Goal: Browse casually: Explore the website without a specific task or goal

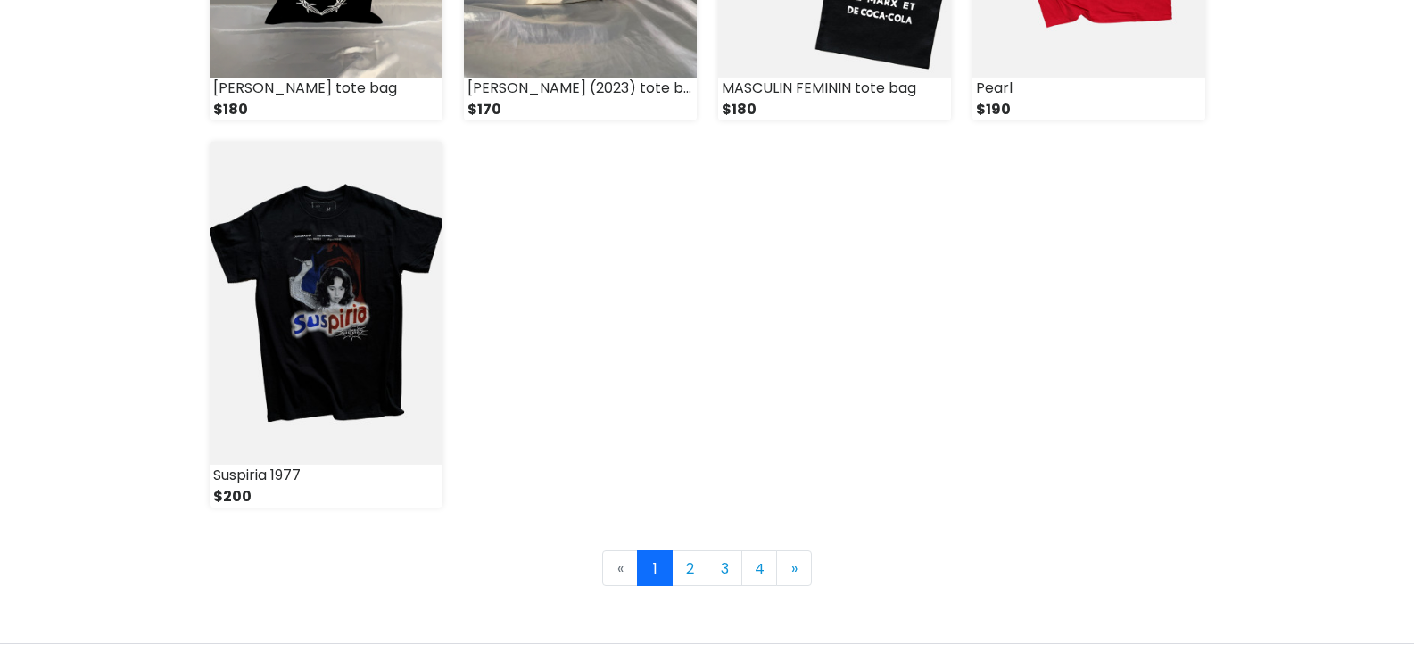
scroll to position [2587, 0]
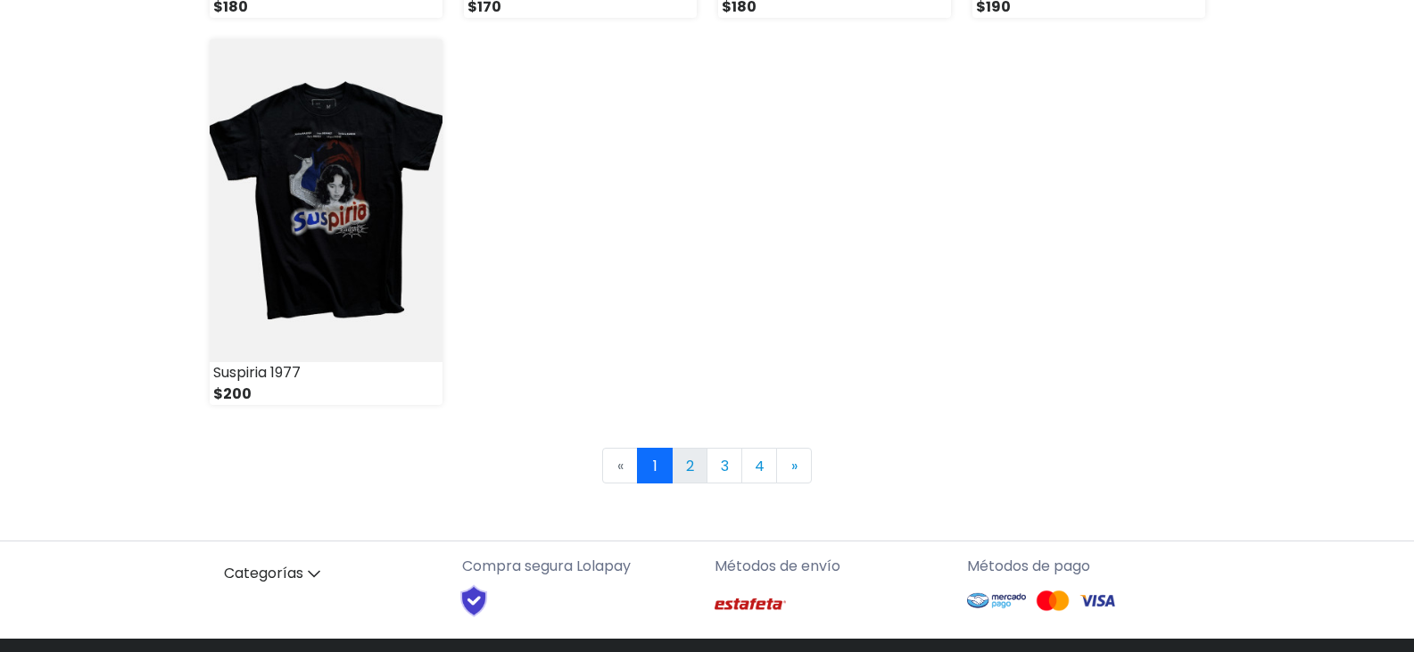
click at [697, 452] on link "2" at bounding box center [690, 466] width 36 height 36
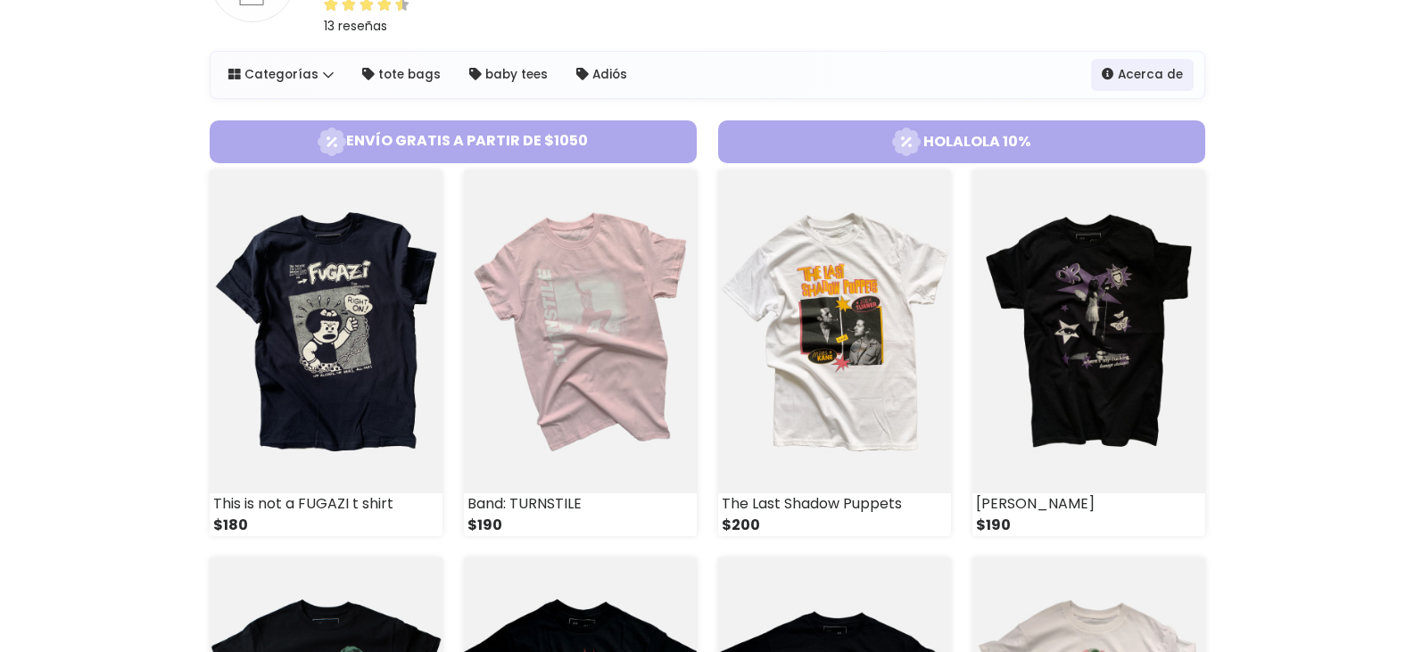
scroll to position [178, 0]
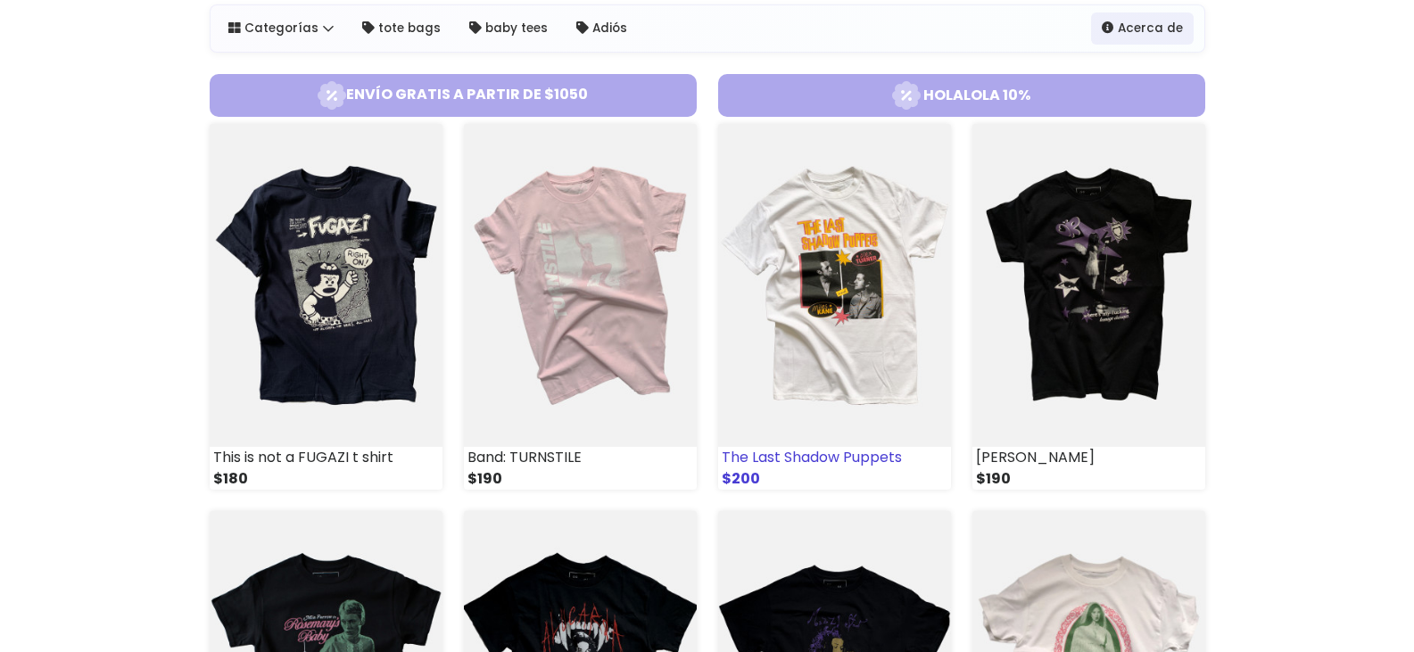
click at [797, 330] on img at bounding box center [834, 285] width 233 height 323
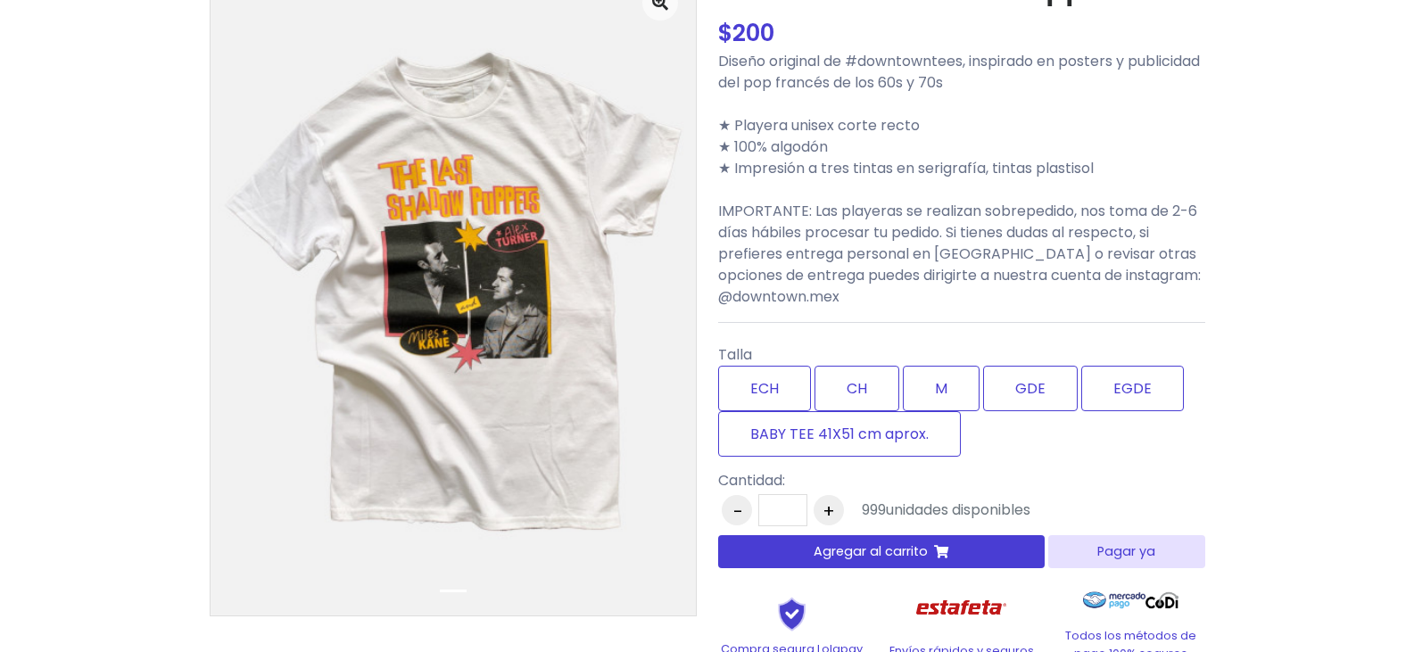
scroll to position [178, 0]
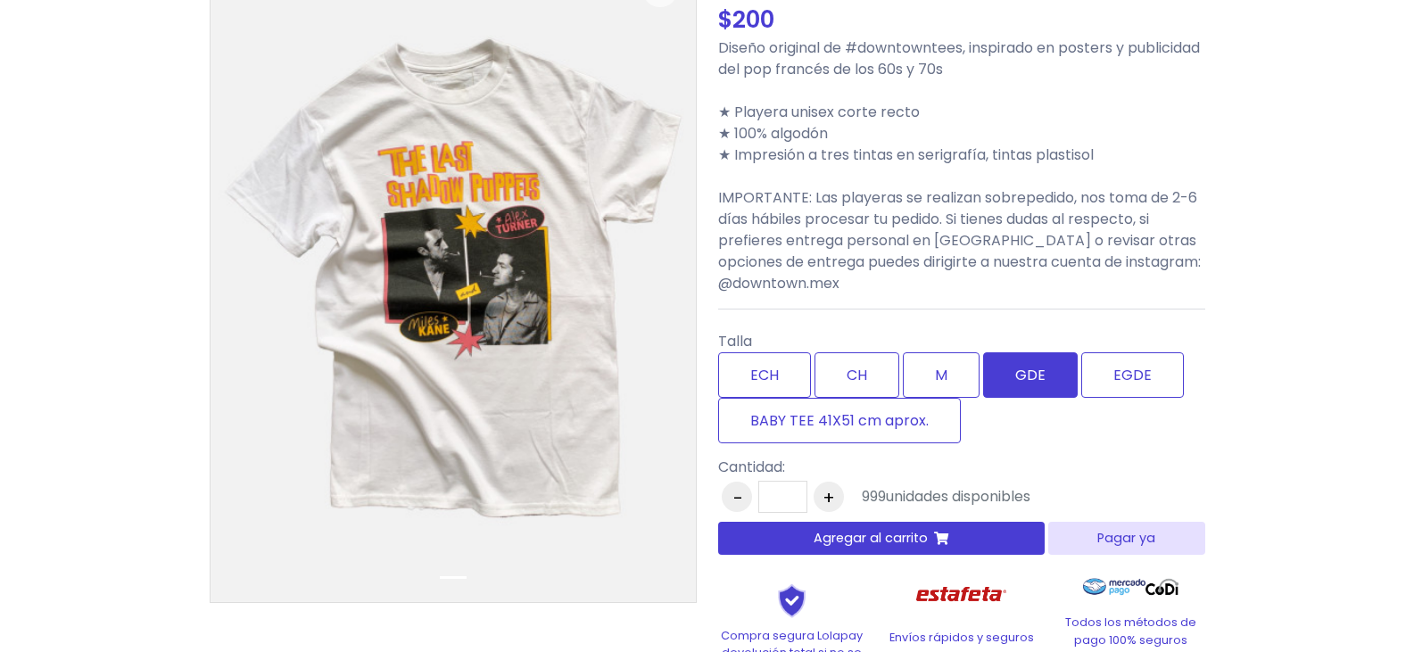
click at [1040, 368] on label "GDE" at bounding box center [1030, 374] width 95 height 45
click at [931, 380] on label "M" at bounding box center [941, 374] width 77 height 45
click at [1020, 375] on label "GDE" at bounding box center [1030, 374] width 95 height 45
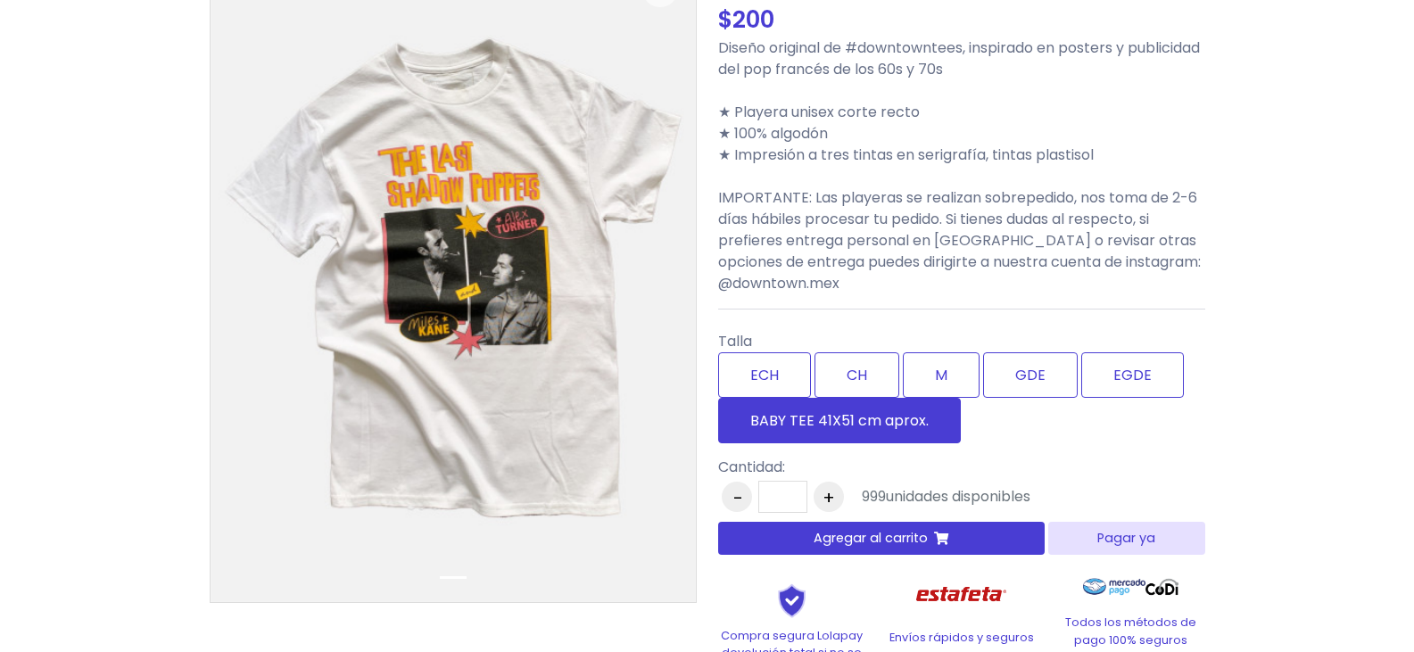
click at [940, 424] on label "BABY TEE 41X51 cm aprox." at bounding box center [839, 420] width 243 height 45
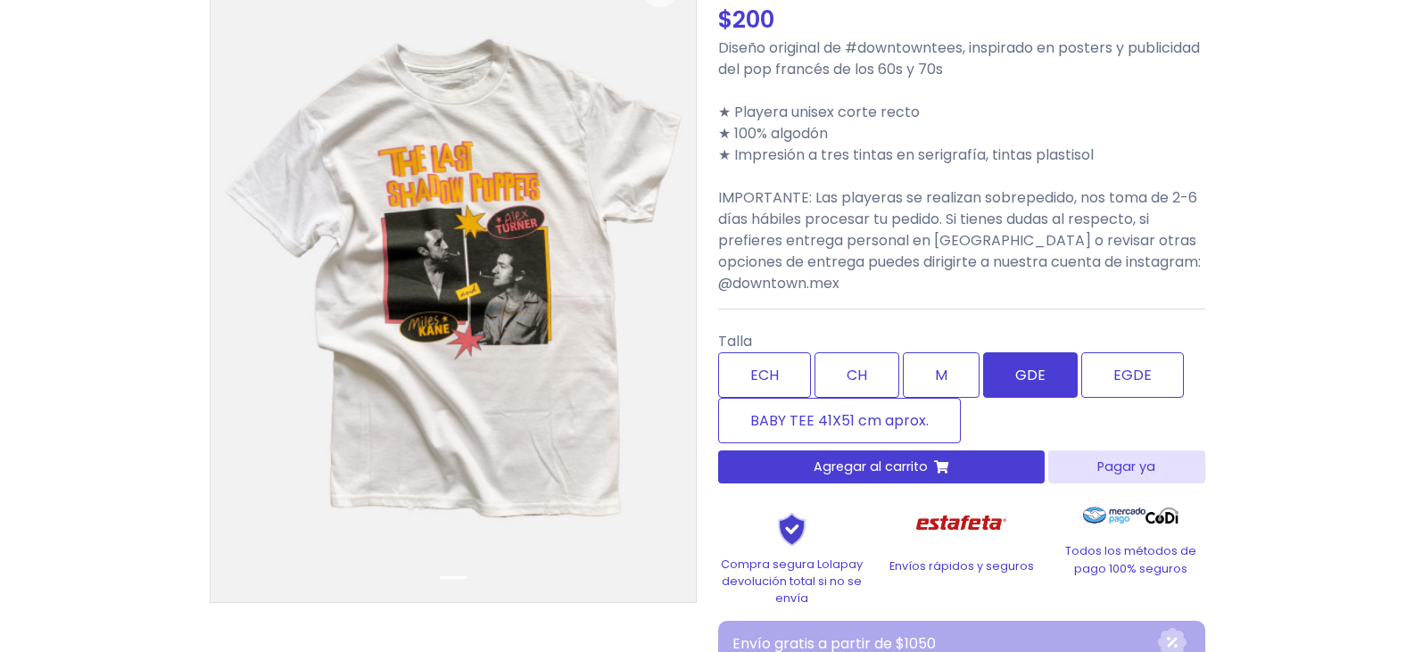
click at [1039, 377] on label "GDE" at bounding box center [1030, 374] width 95 height 45
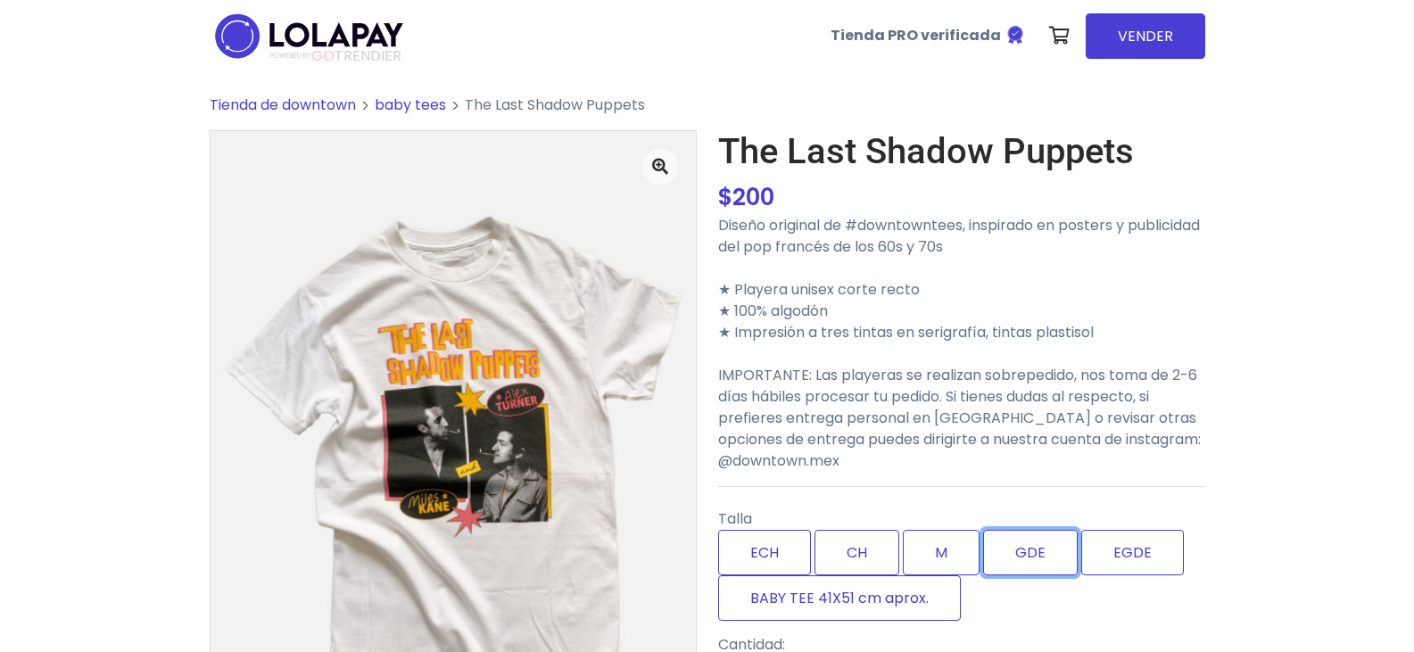
scroll to position [0, 0]
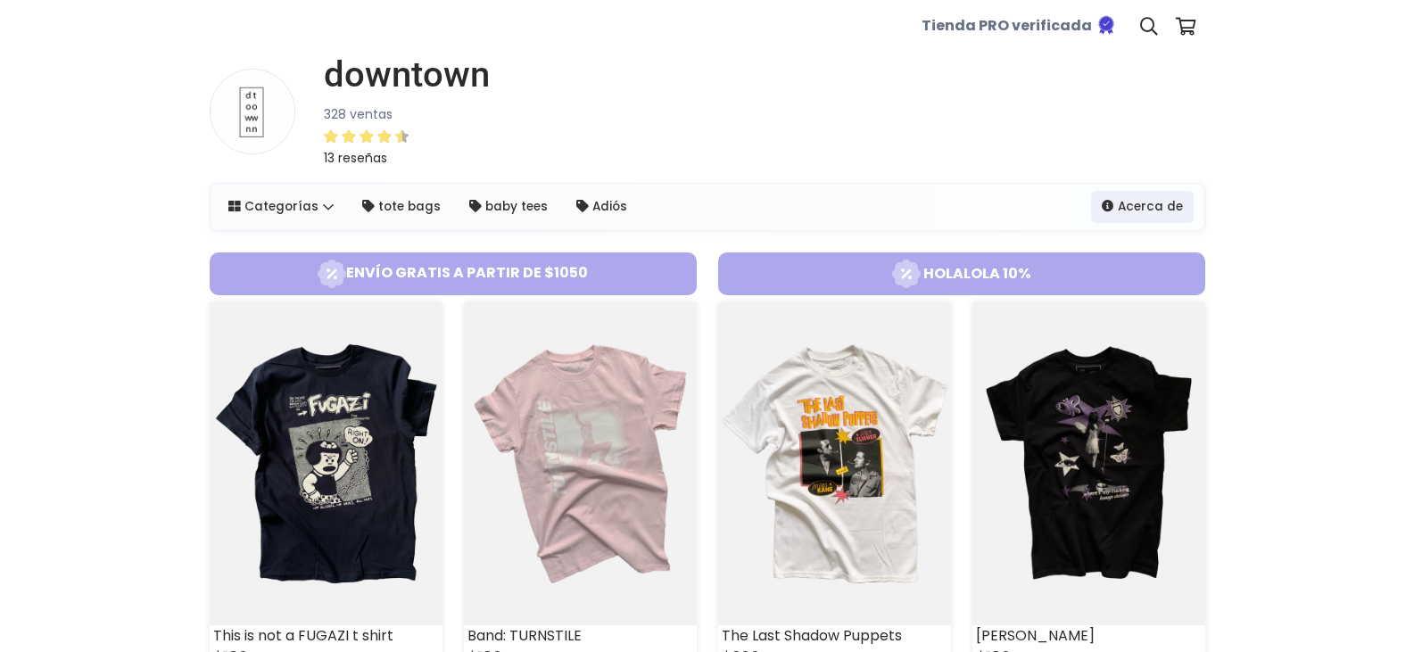
scroll to position [178, 0]
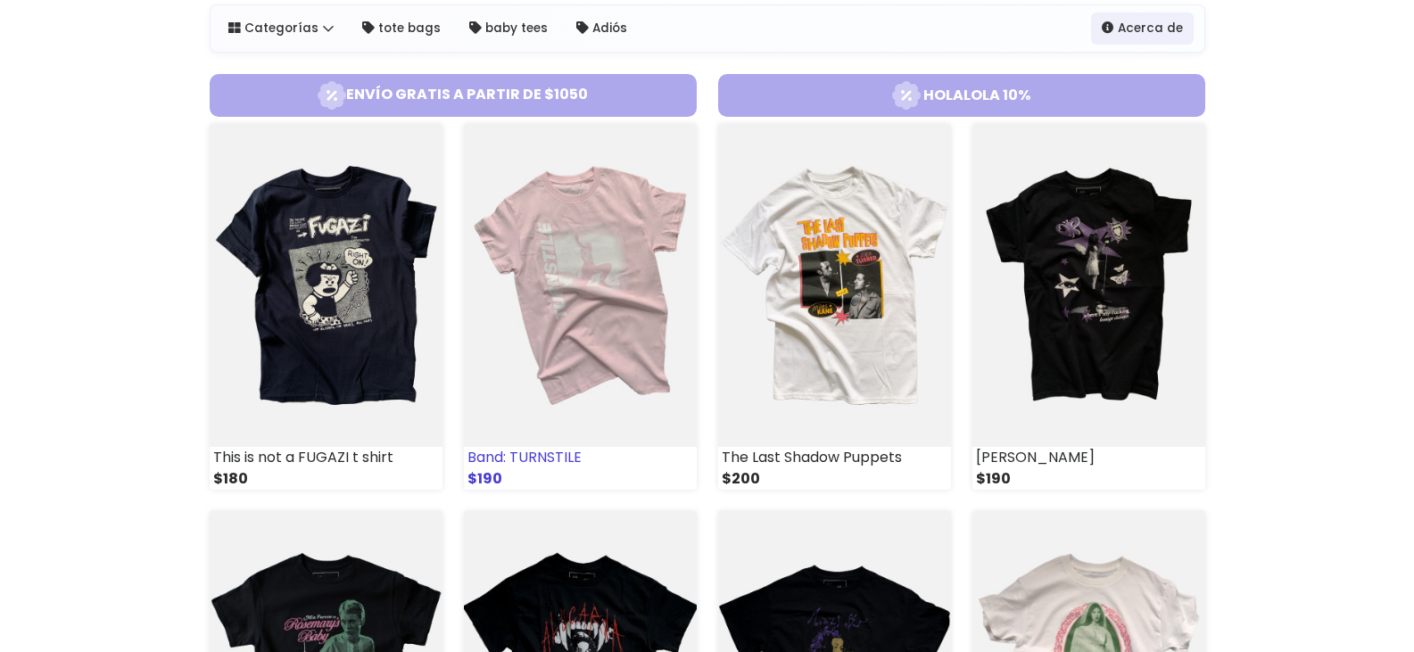
click at [574, 325] on img at bounding box center [580, 285] width 233 height 323
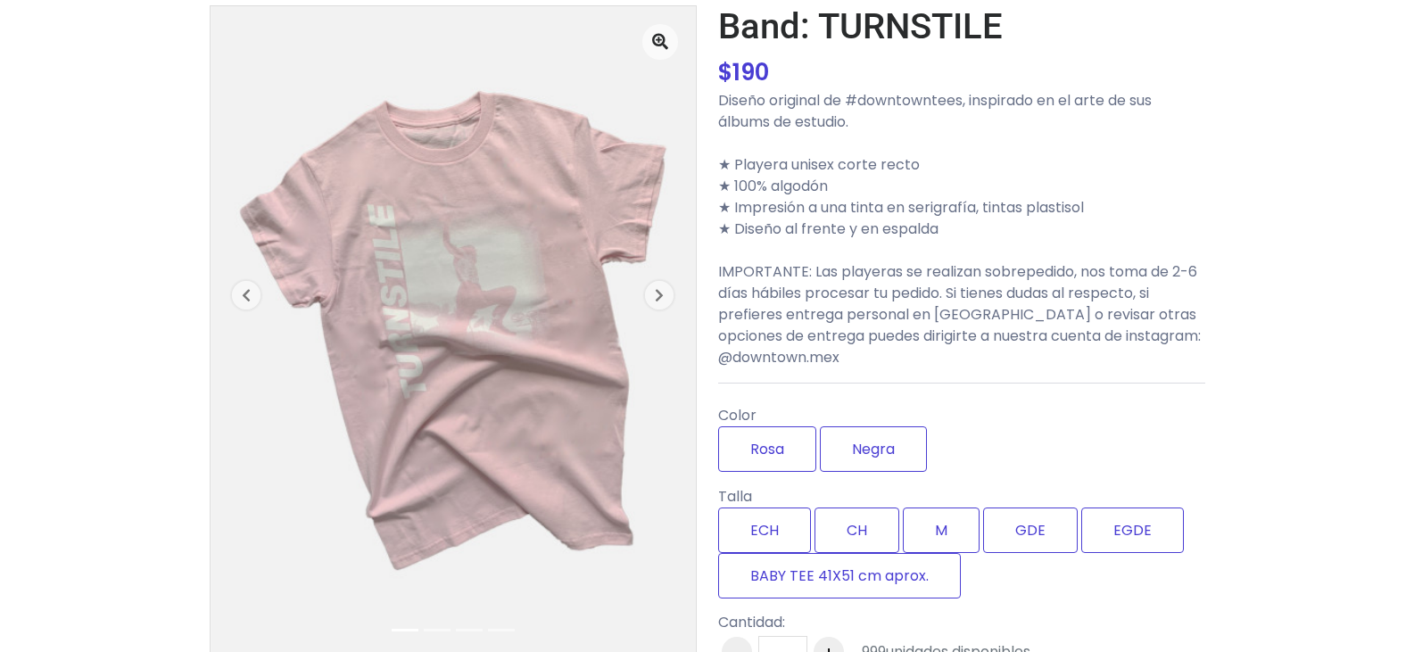
scroll to position [178, 0]
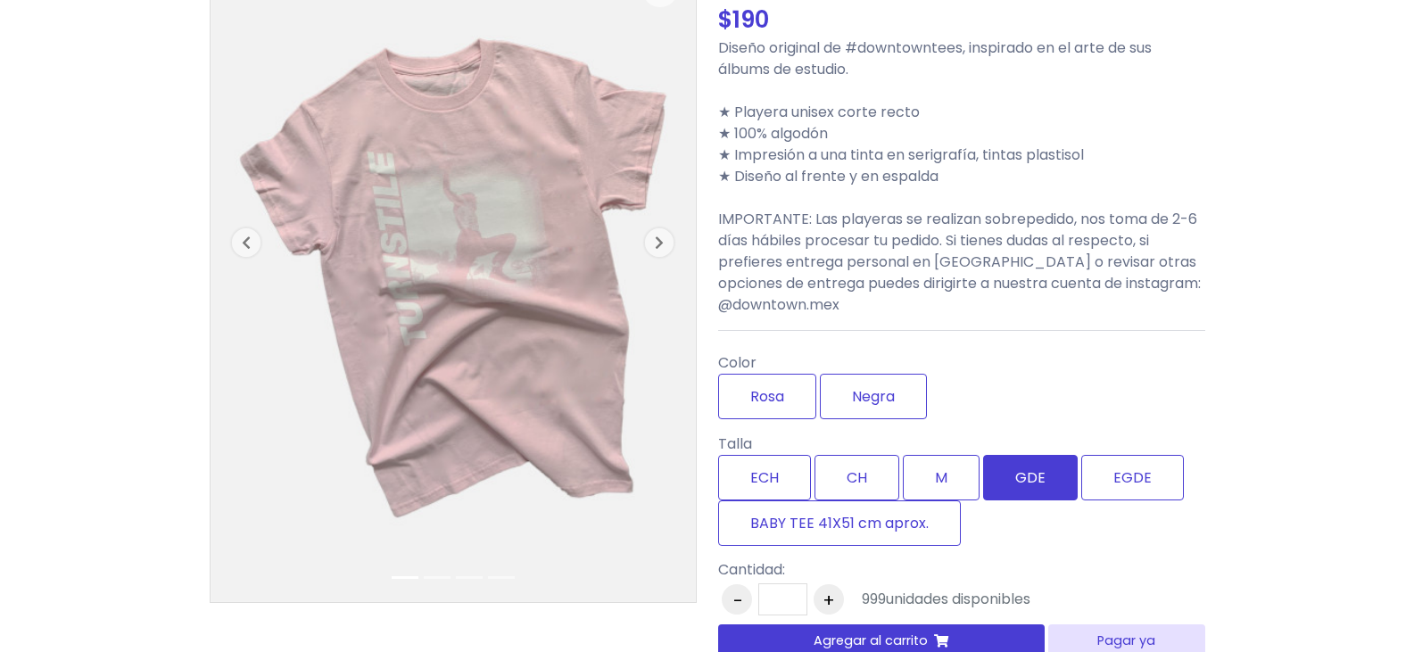
click at [1037, 471] on label "GDE" at bounding box center [1030, 477] width 95 height 45
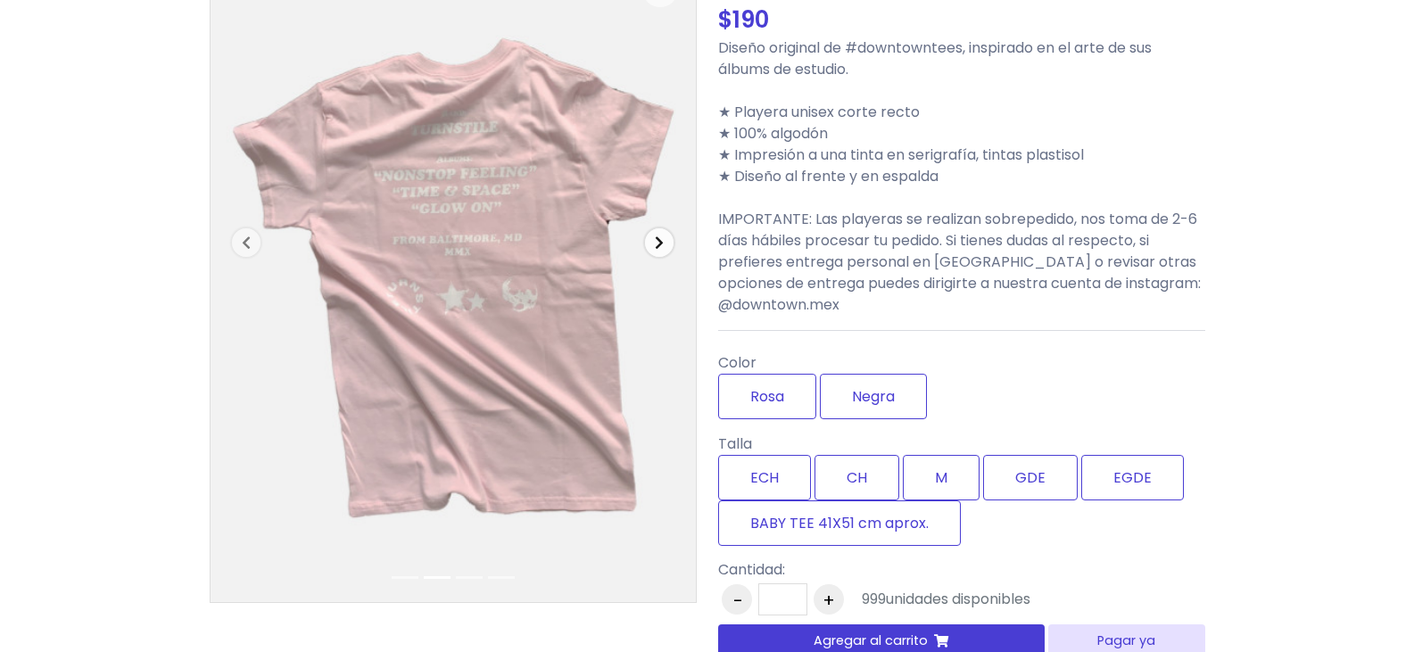
click at [660, 239] on icon "button" at bounding box center [659, 242] width 9 height 14
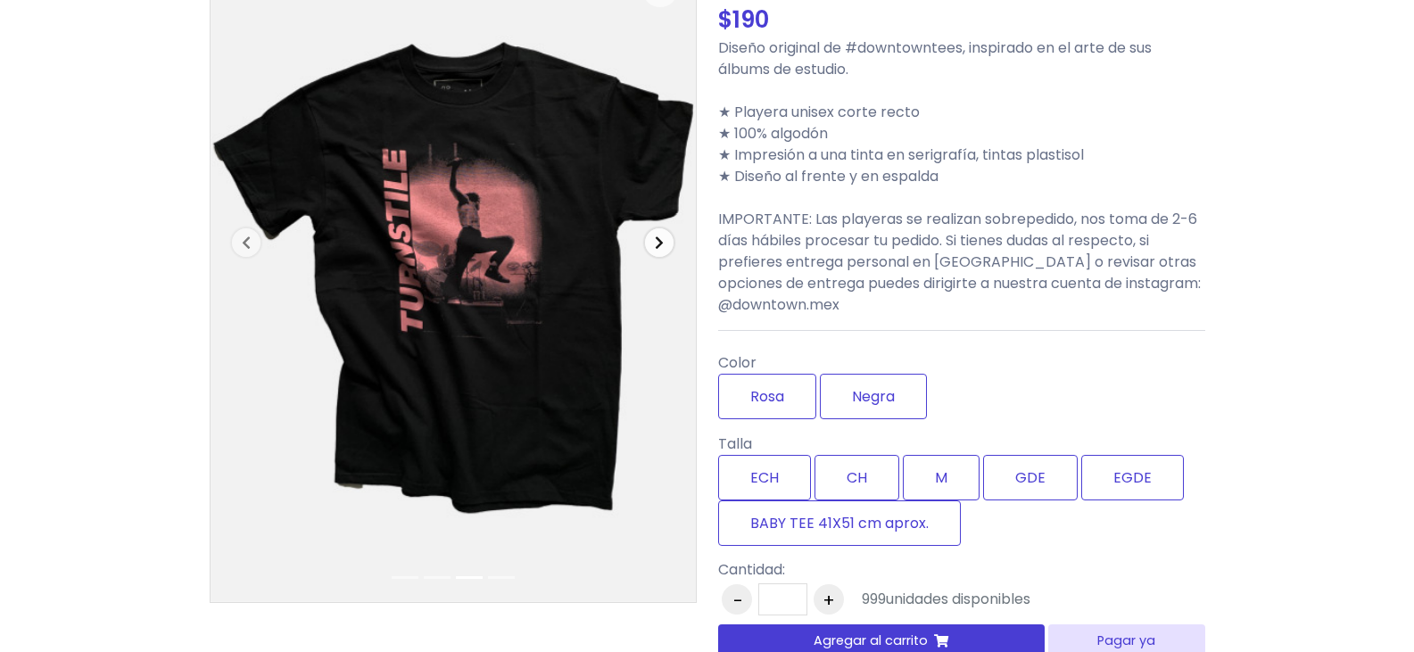
click at [658, 239] on icon "button" at bounding box center [659, 242] width 9 height 14
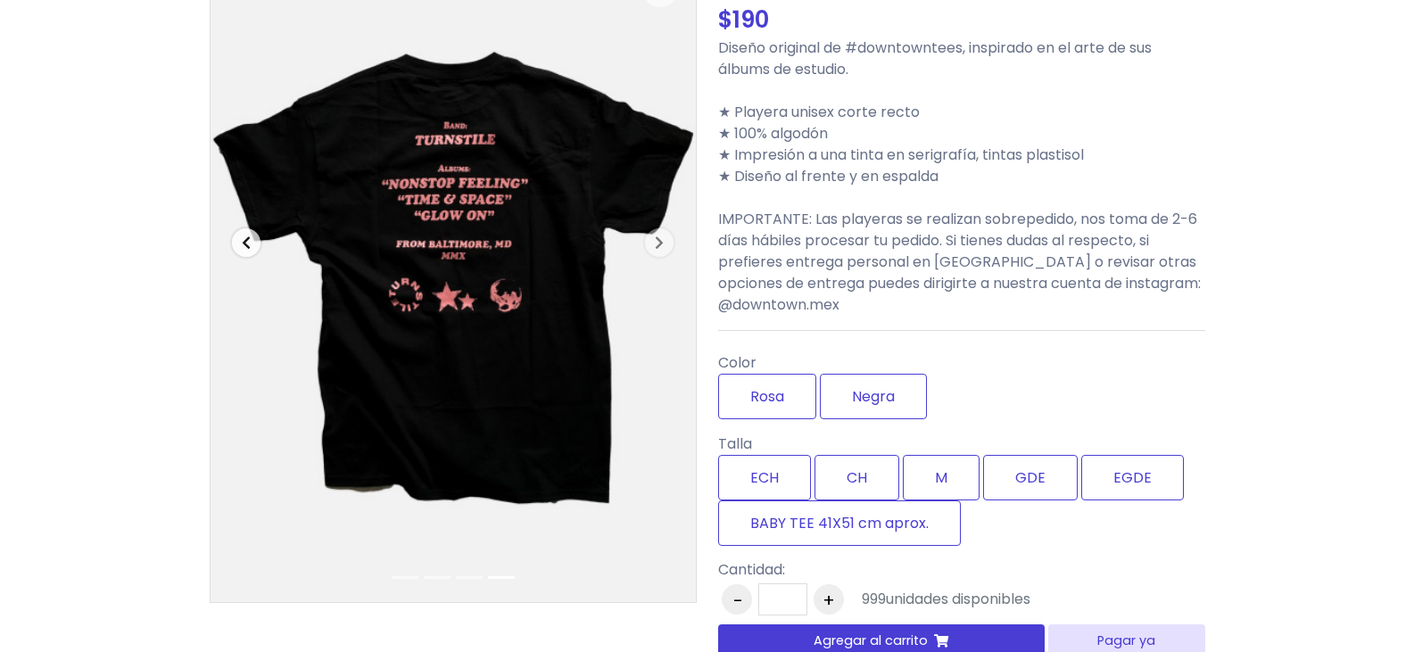
click at [243, 243] on icon "button" at bounding box center [246, 242] width 9 height 14
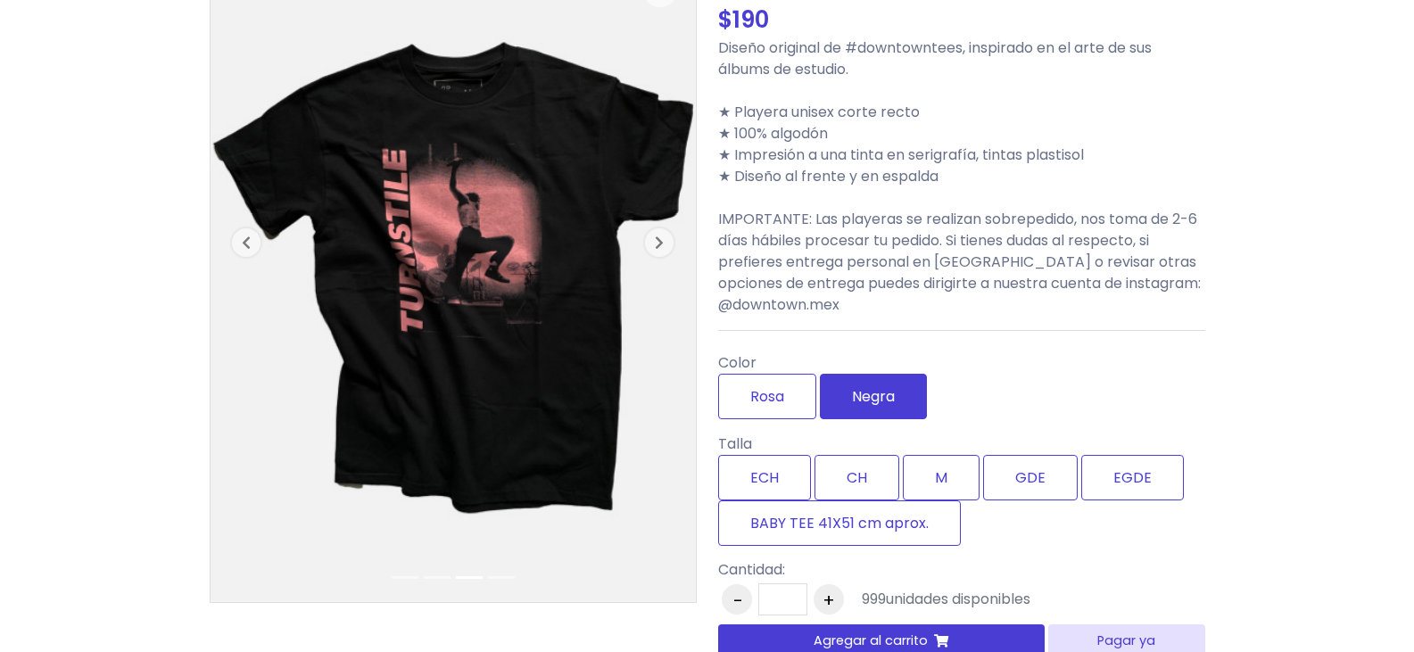
click at [866, 406] on label "Negra" at bounding box center [873, 396] width 107 height 45
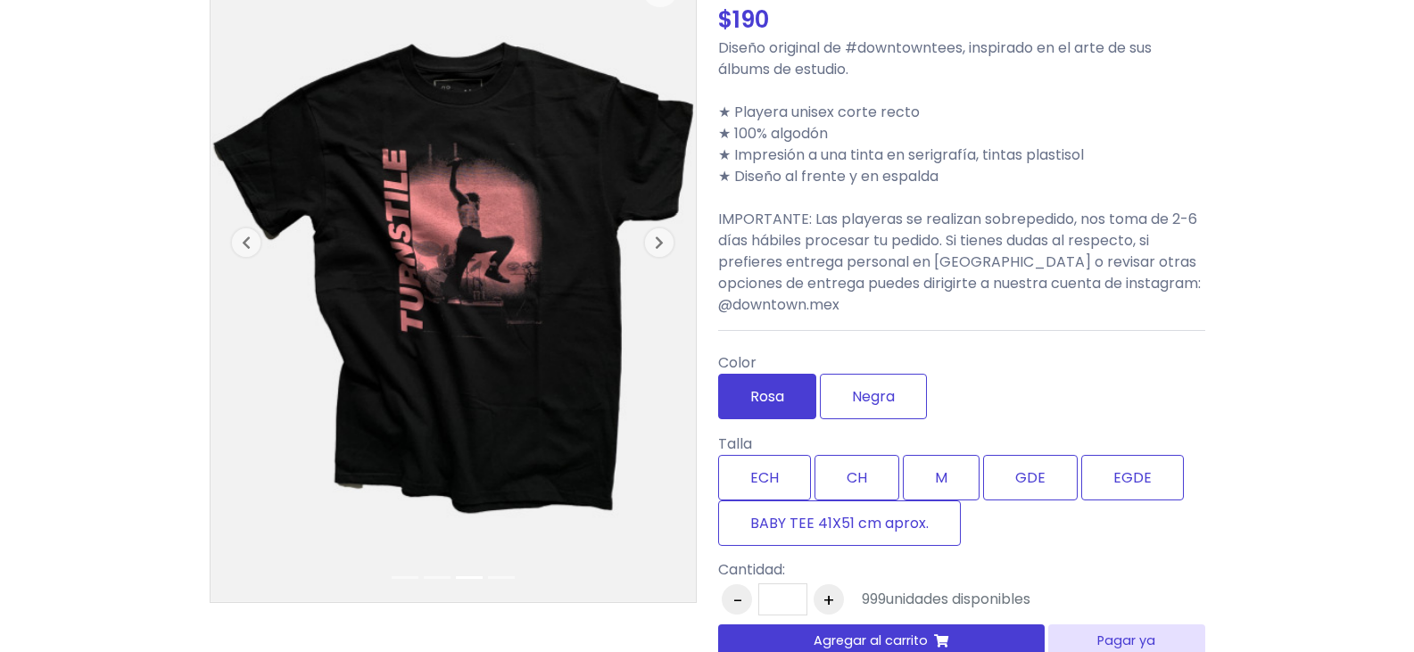
click at [794, 401] on label "Rosa" at bounding box center [767, 396] width 98 height 45
click at [238, 239] on span "button" at bounding box center [246, 242] width 29 height 29
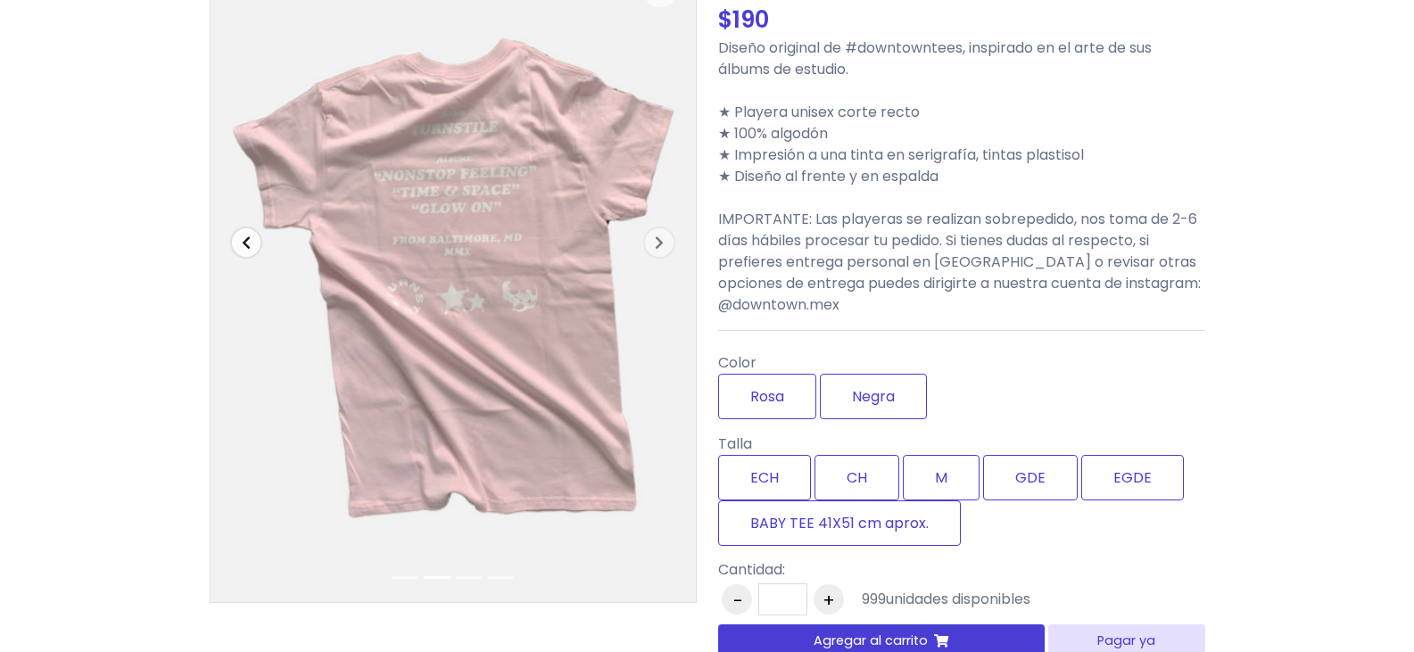
click at [238, 239] on span "button" at bounding box center [246, 242] width 29 height 29
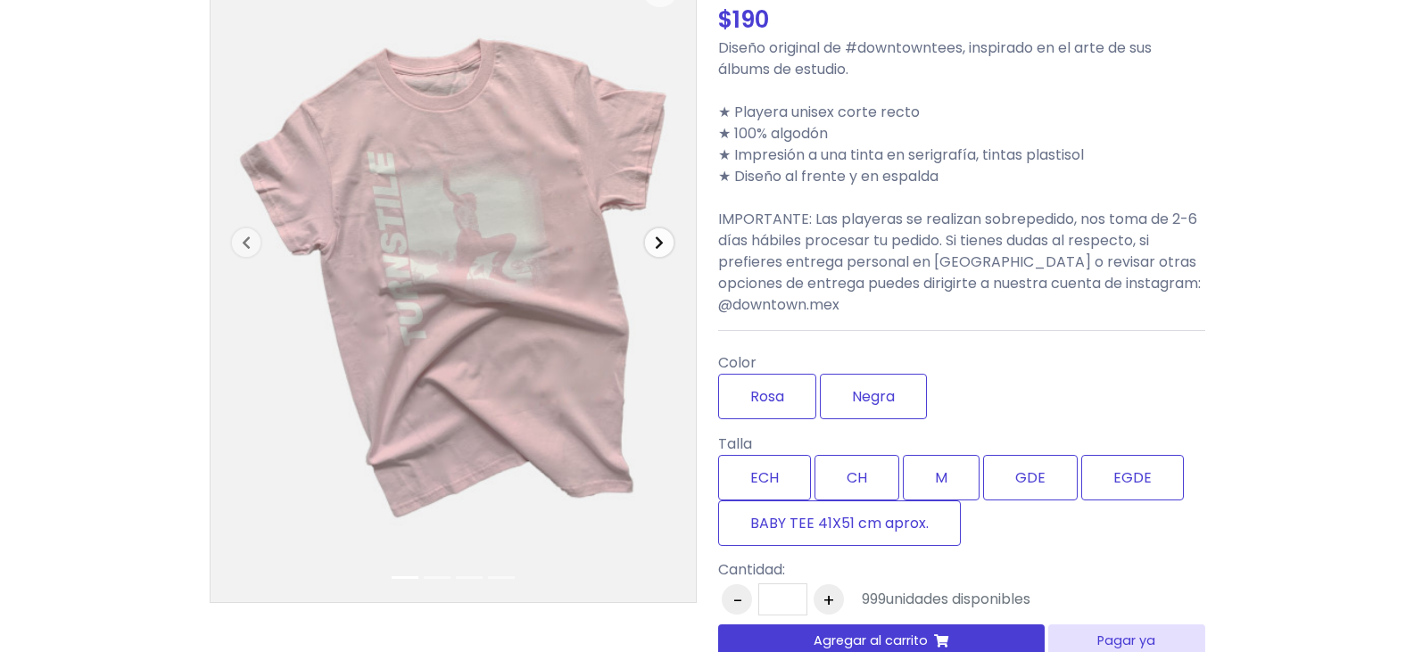
click at [657, 249] on icon "button" at bounding box center [659, 242] width 9 height 14
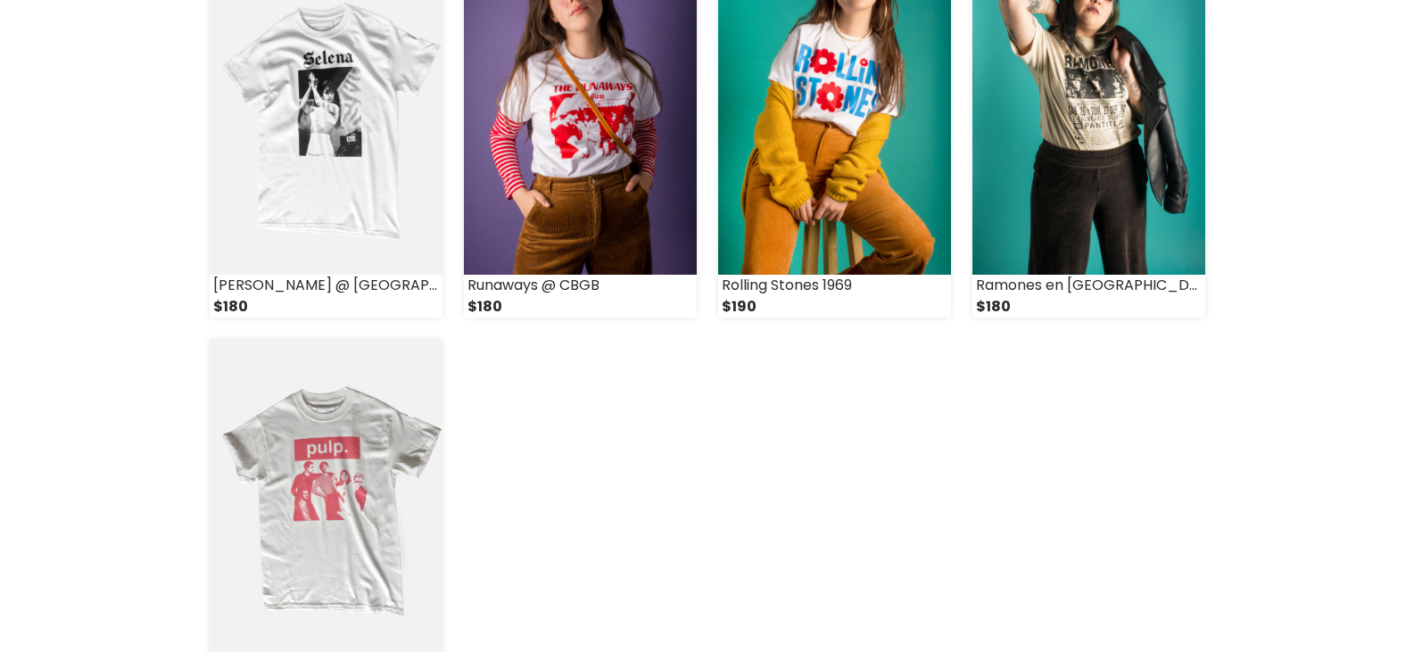
scroll to position [2319, 0]
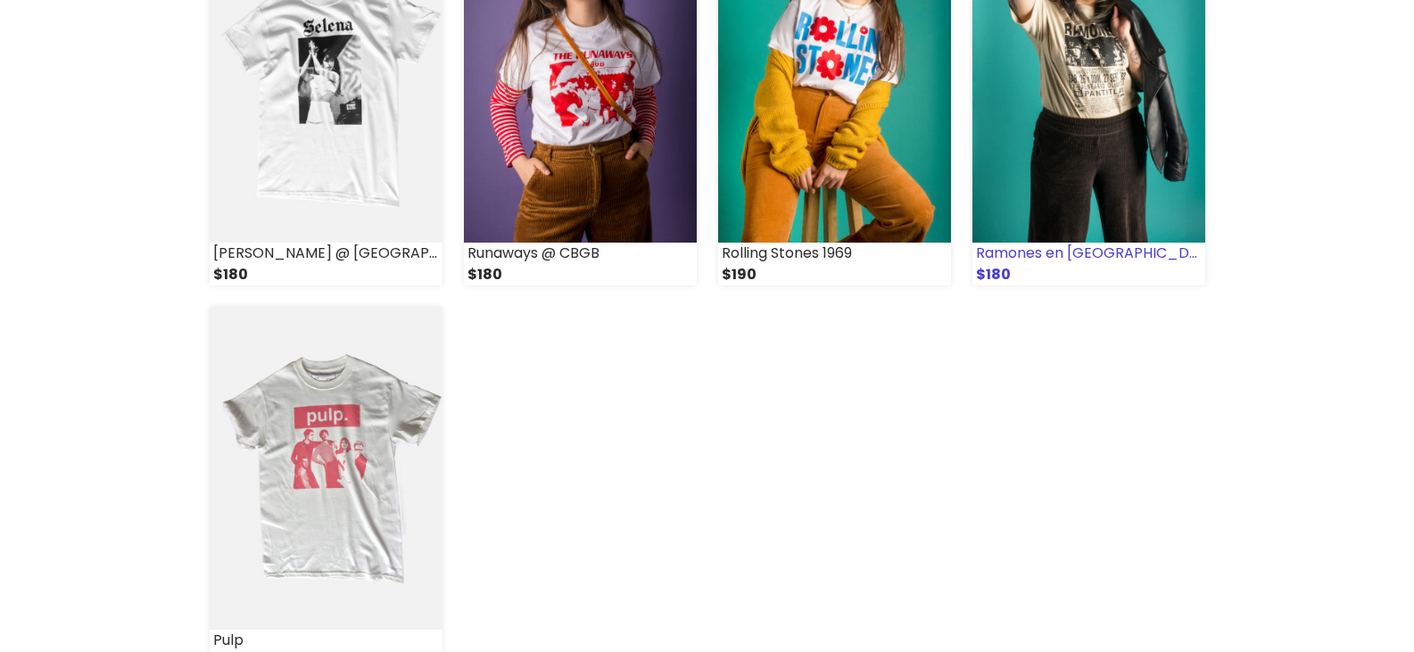
click at [1068, 74] on img at bounding box center [1088, 81] width 233 height 323
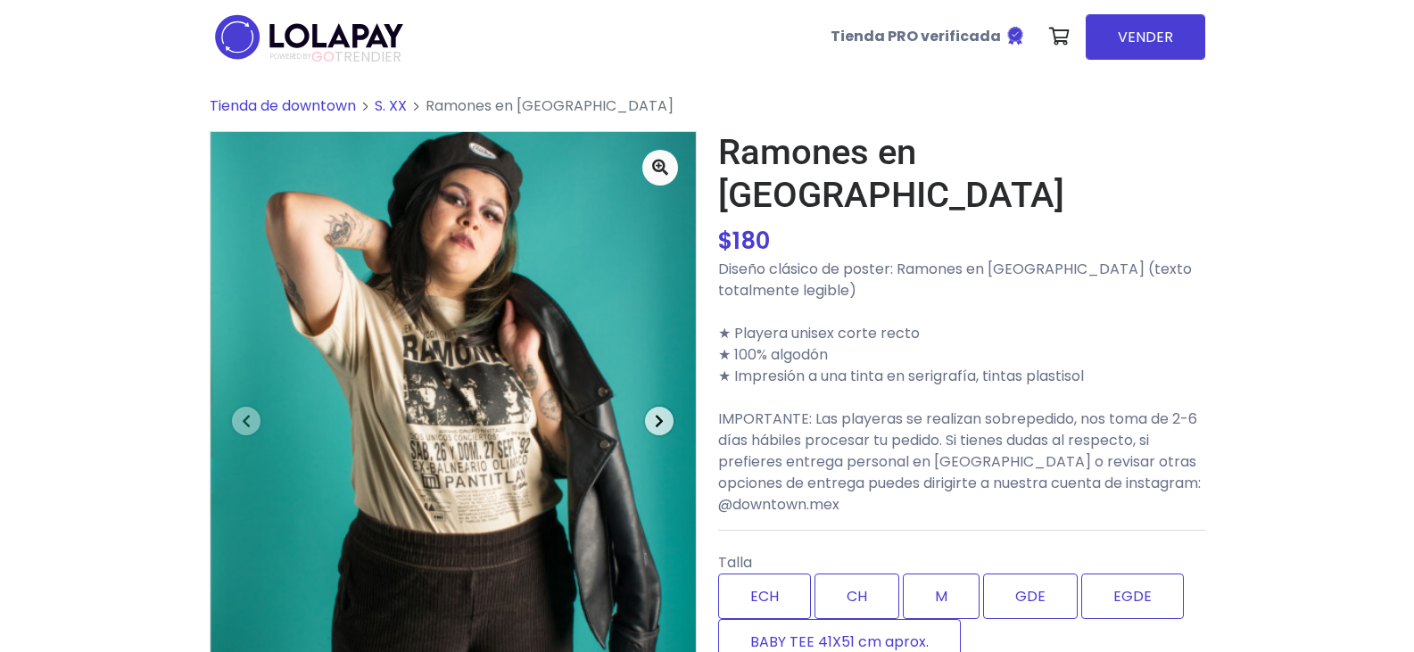
click at [666, 420] on span "button" at bounding box center [659, 421] width 29 height 29
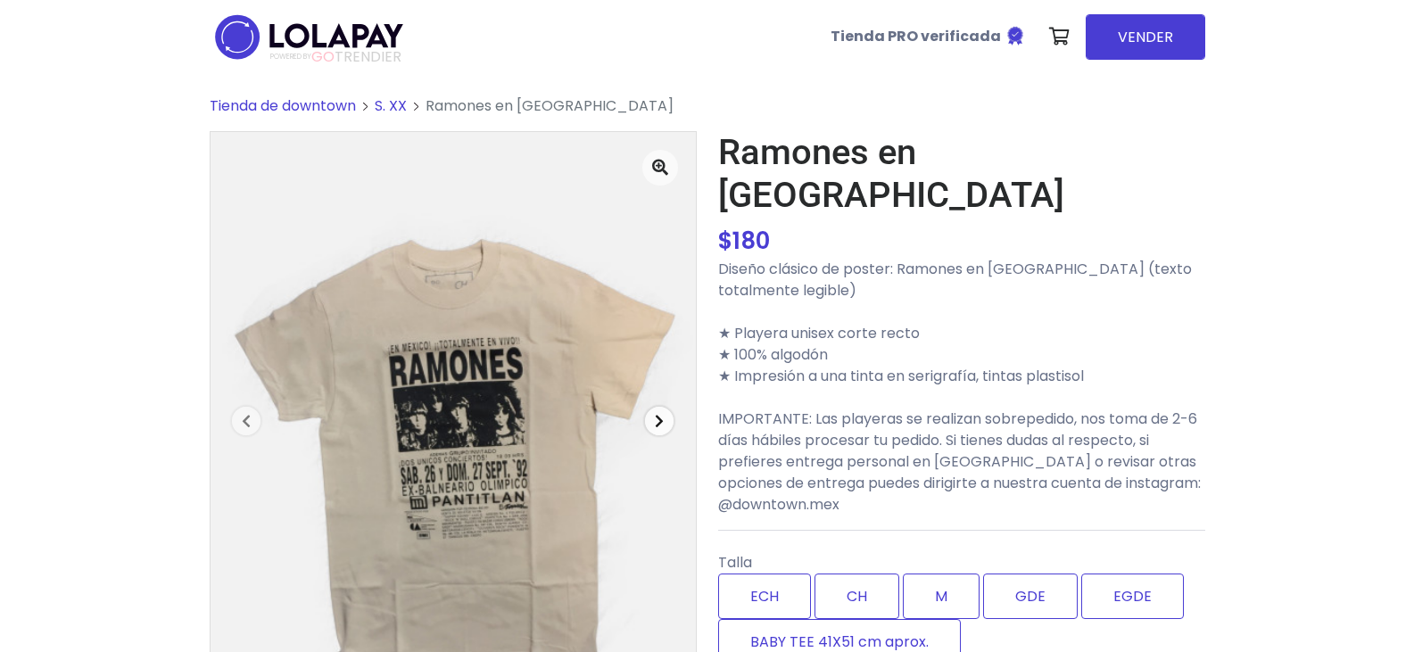
click at [664, 417] on span "button" at bounding box center [659, 421] width 29 height 29
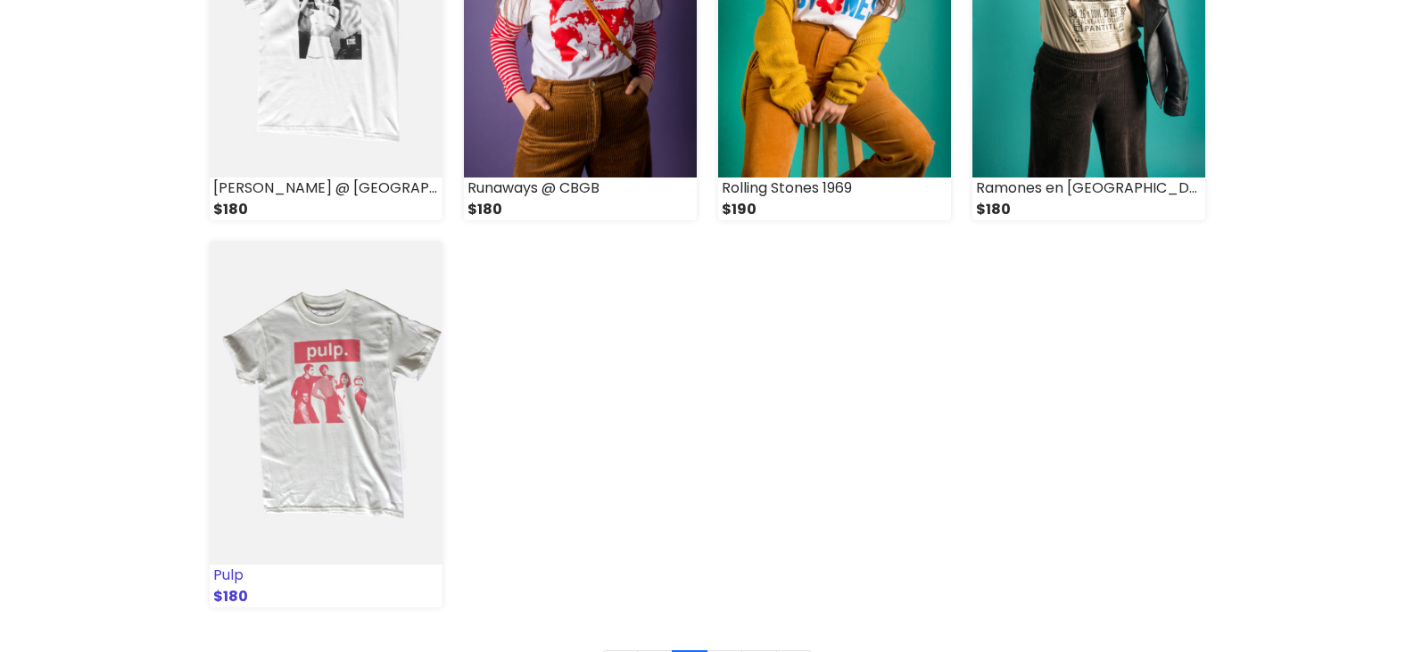
scroll to position [2498, 0]
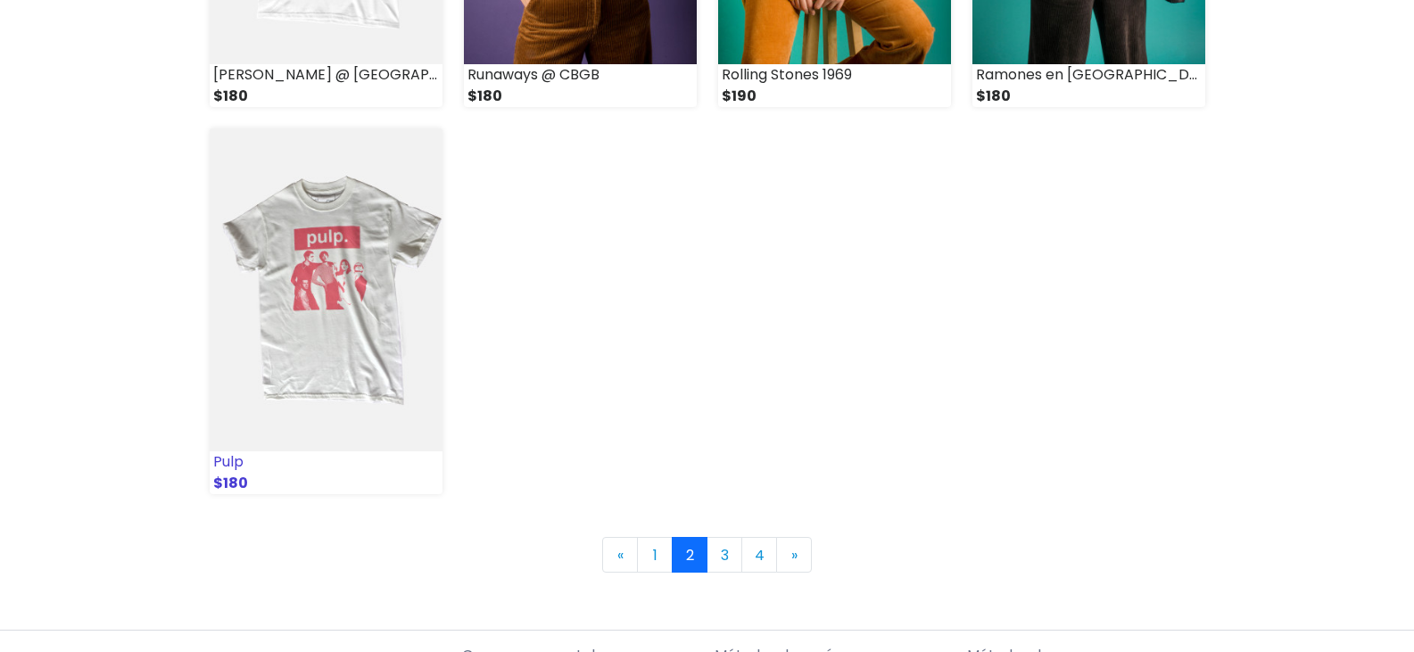
click at [335, 315] on img at bounding box center [326, 289] width 233 height 323
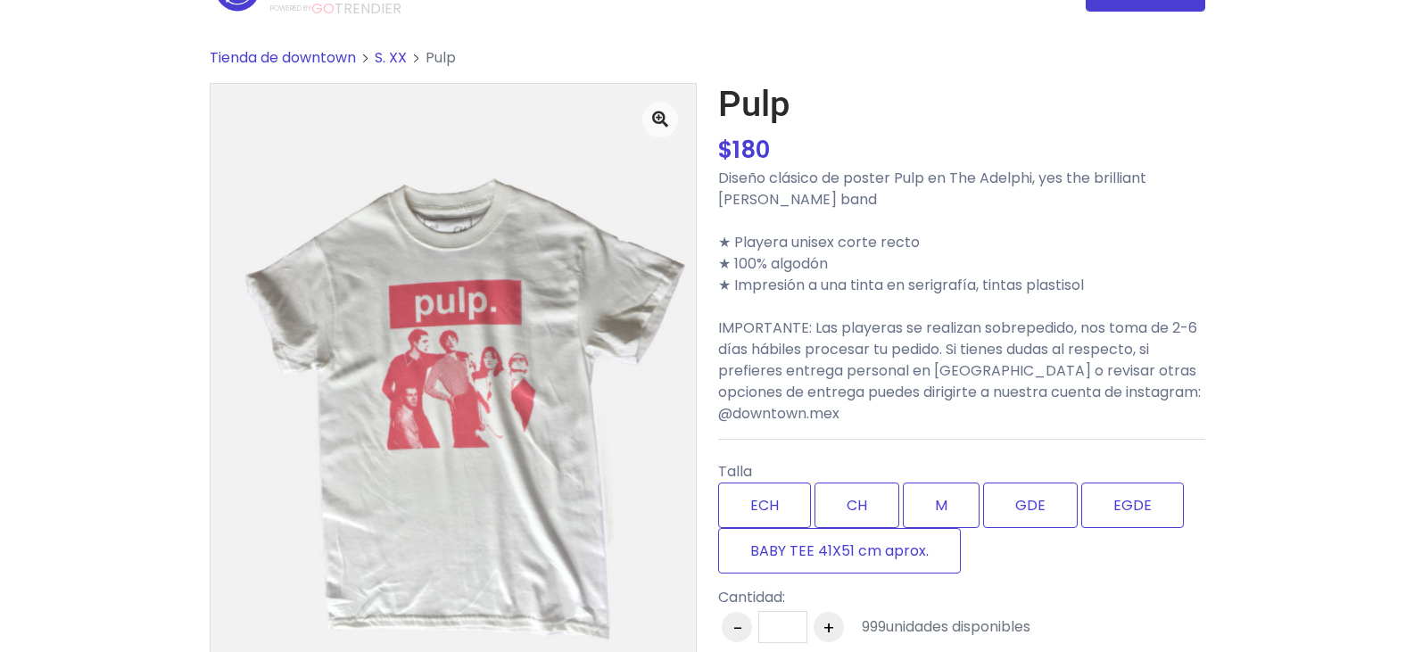
scroll to position [89, 0]
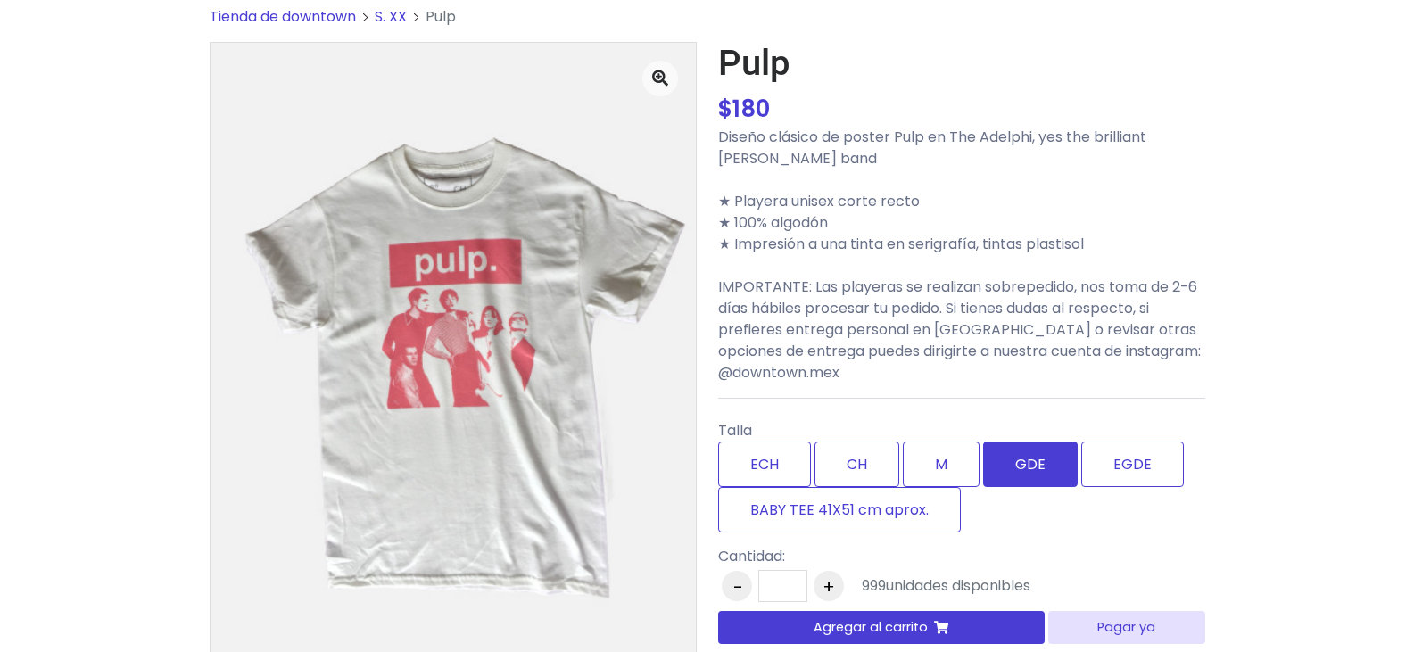
click at [1021, 469] on label "GDE" at bounding box center [1030, 464] width 95 height 45
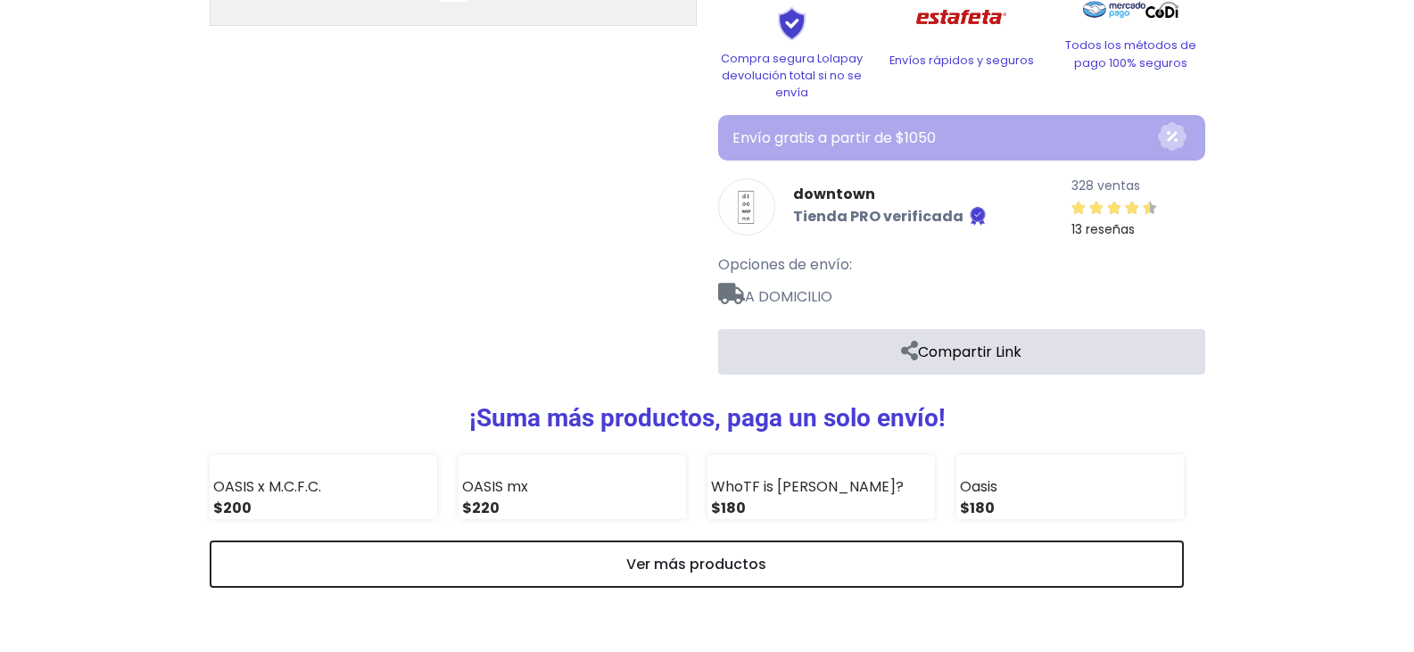
scroll to position [981, 0]
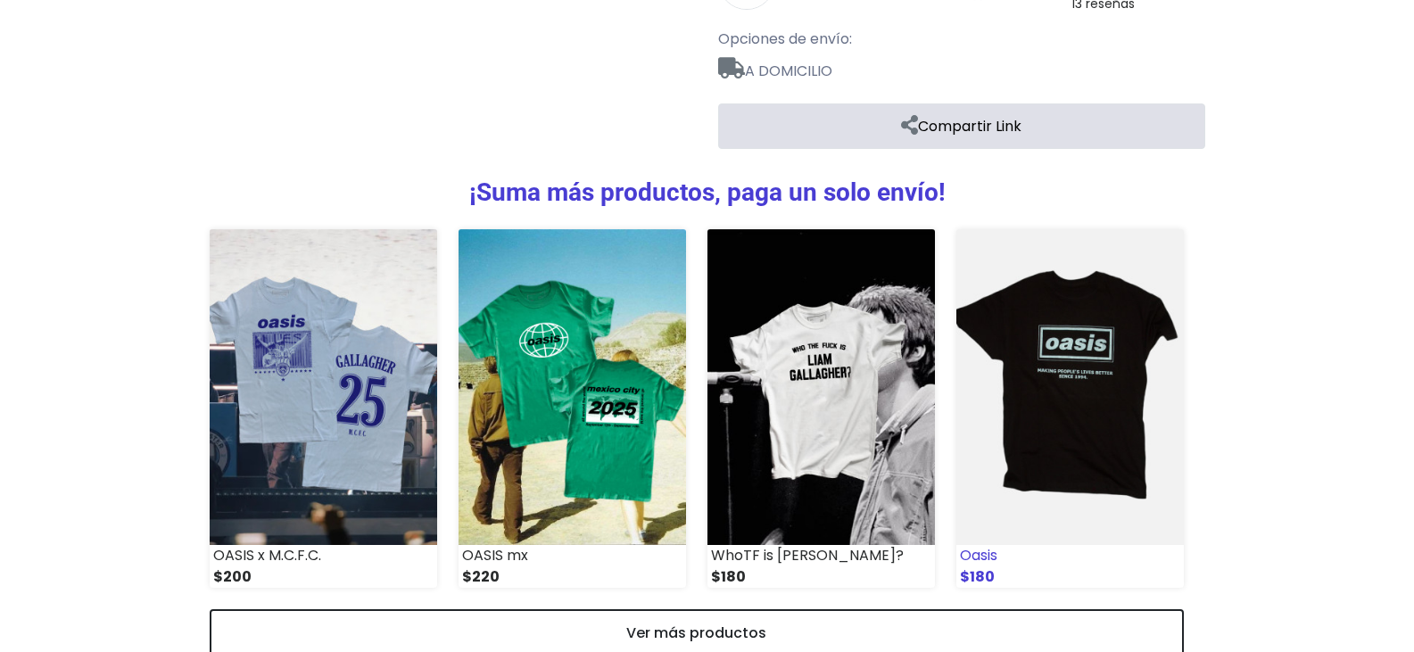
click at [1058, 377] on img at bounding box center [1069, 387] width 227 height 316
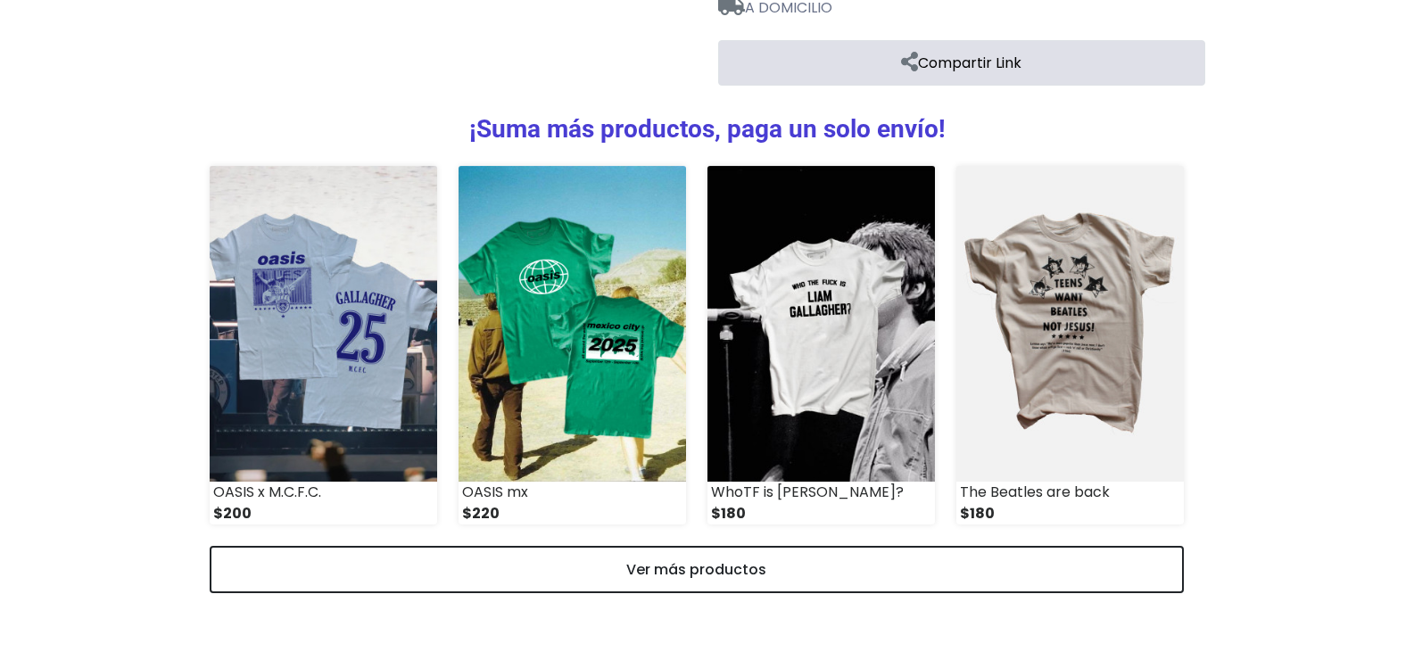
scroll to position [1131, 0]
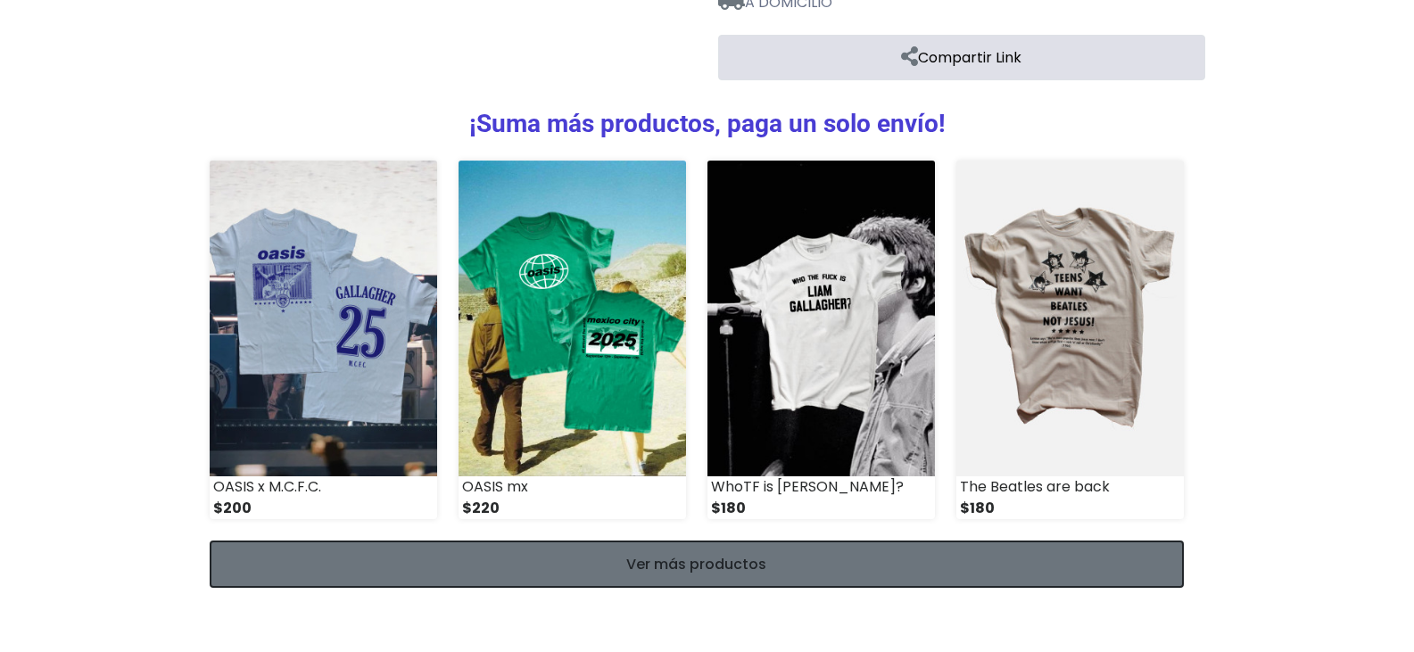
click at [704, 557] on link "Ver más productos" at bounding box center [697, 564] width 974 height 47
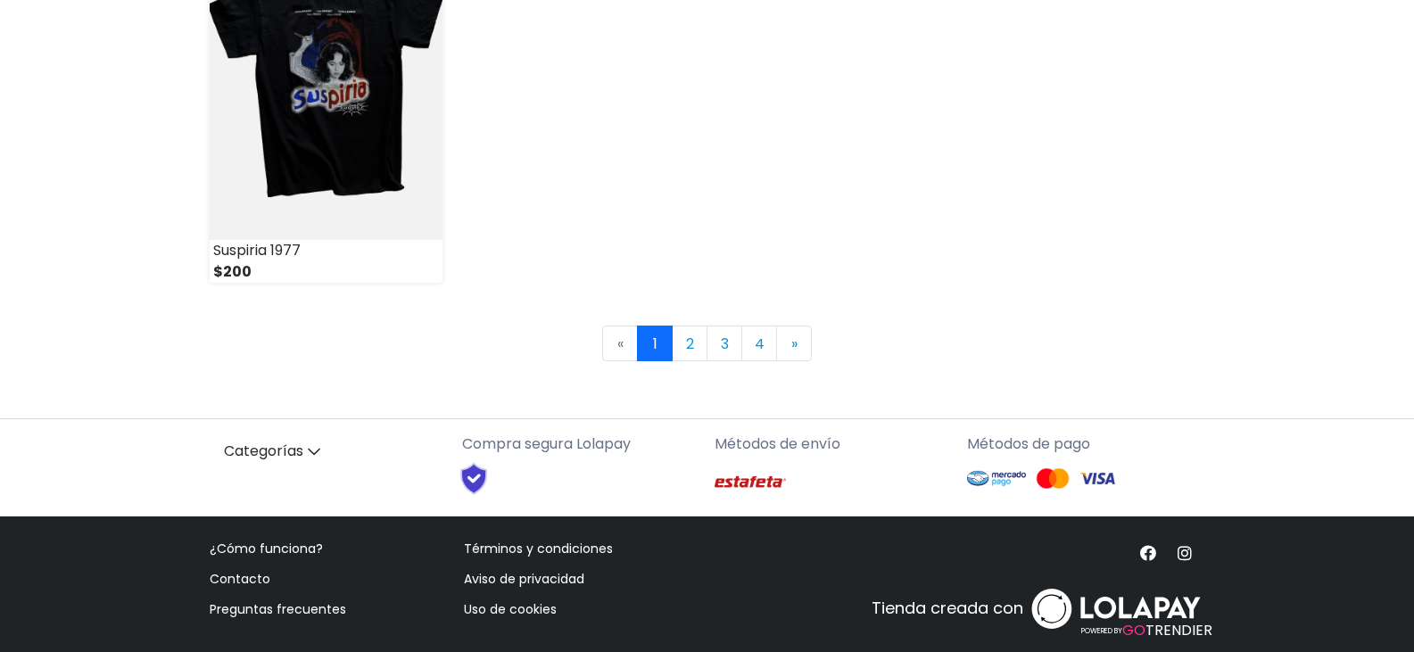
scroll to position [2727, 0]
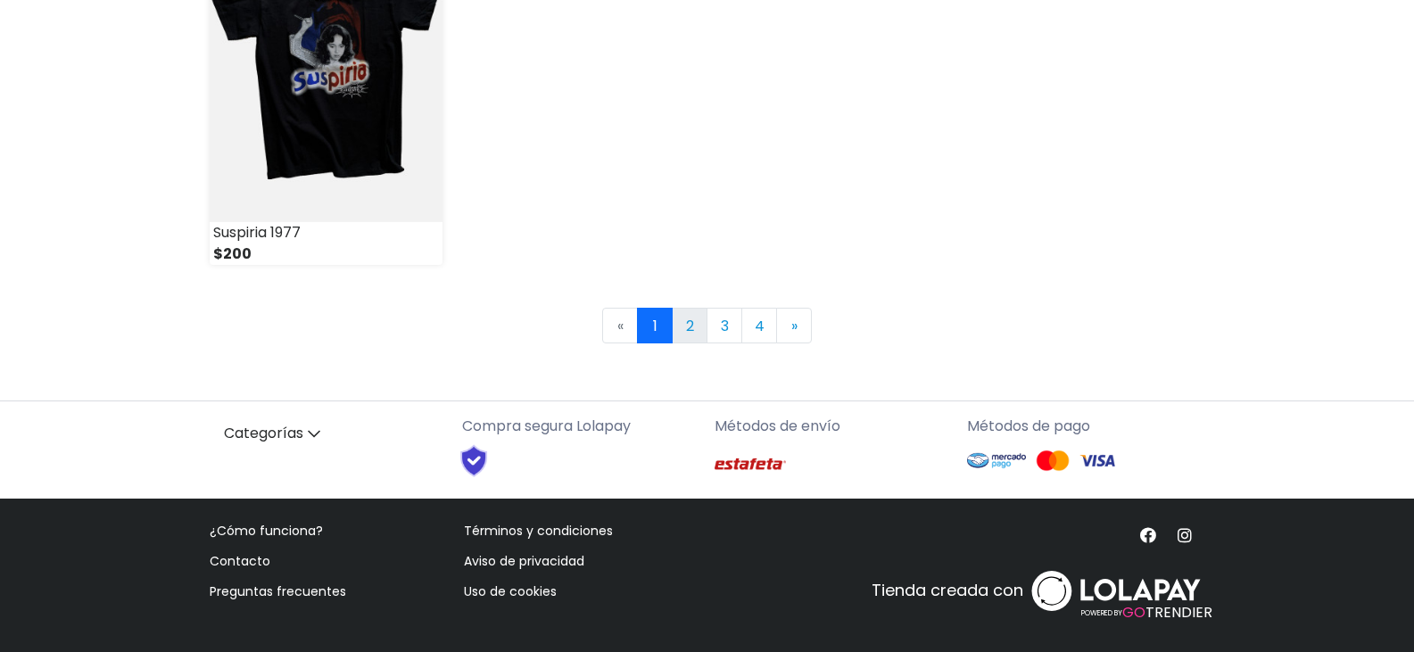
click at [688, 320] on link "2" at bounding box center [690, 326] width 36 height 36
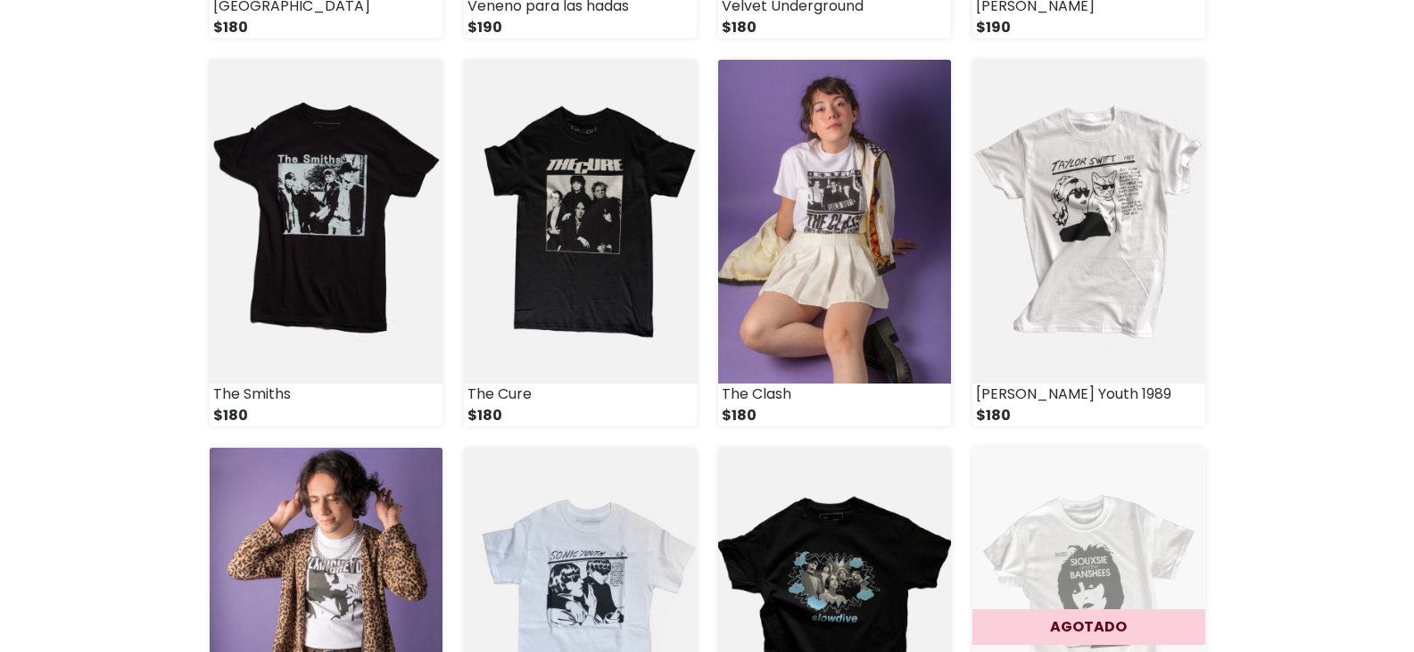
scroll to position [1427, 0]
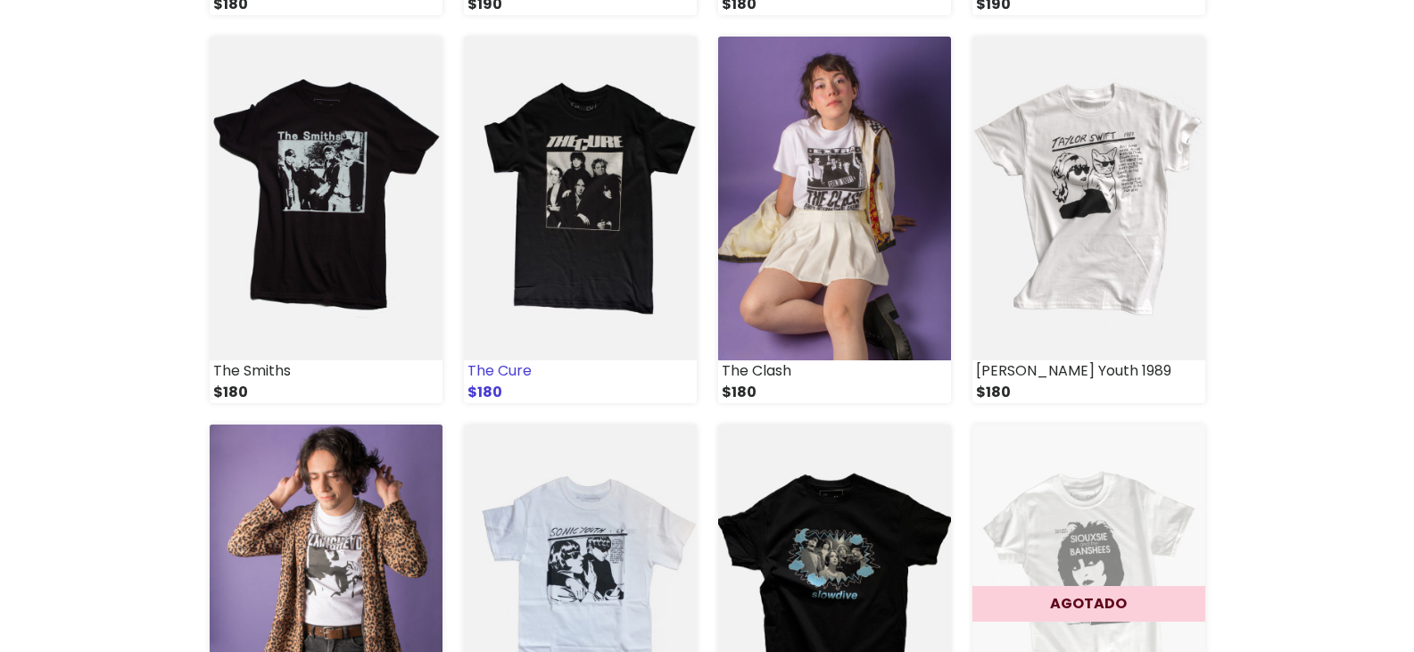
click at [577, 230] on img at bounding box center [580, 198] width 233 height 323
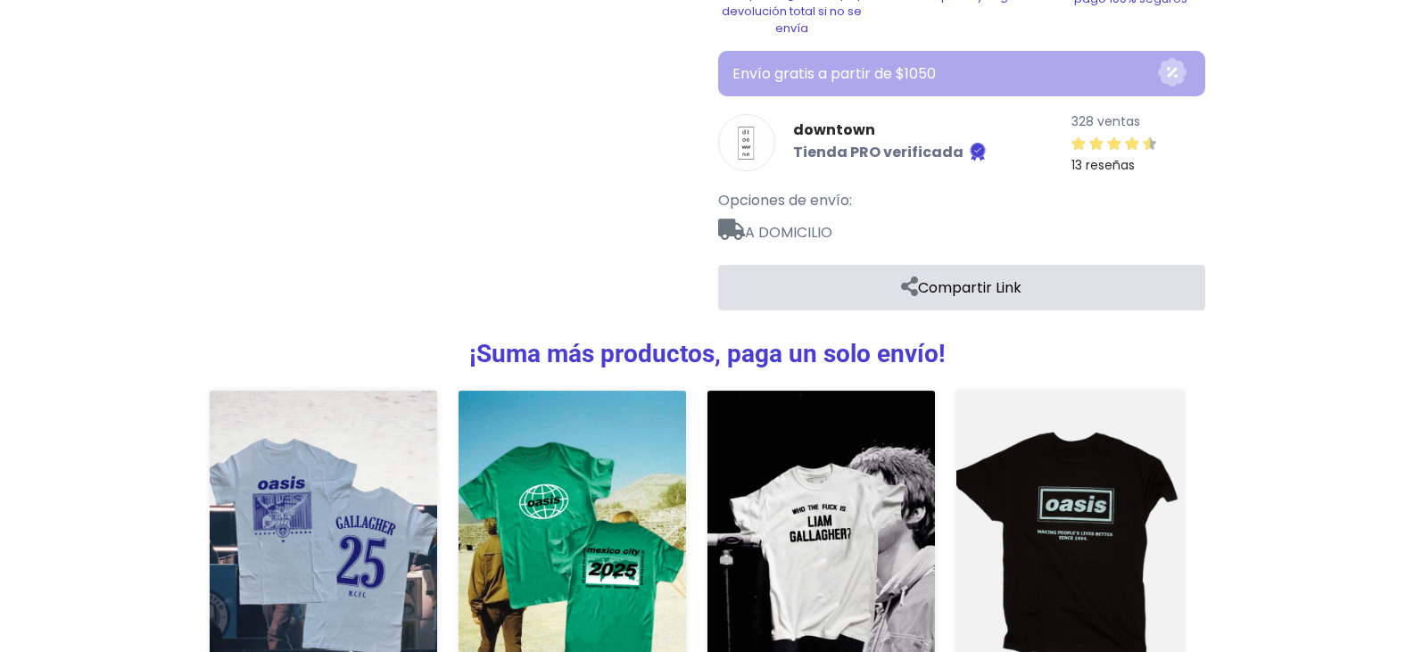
scroll to position [1028, 0]
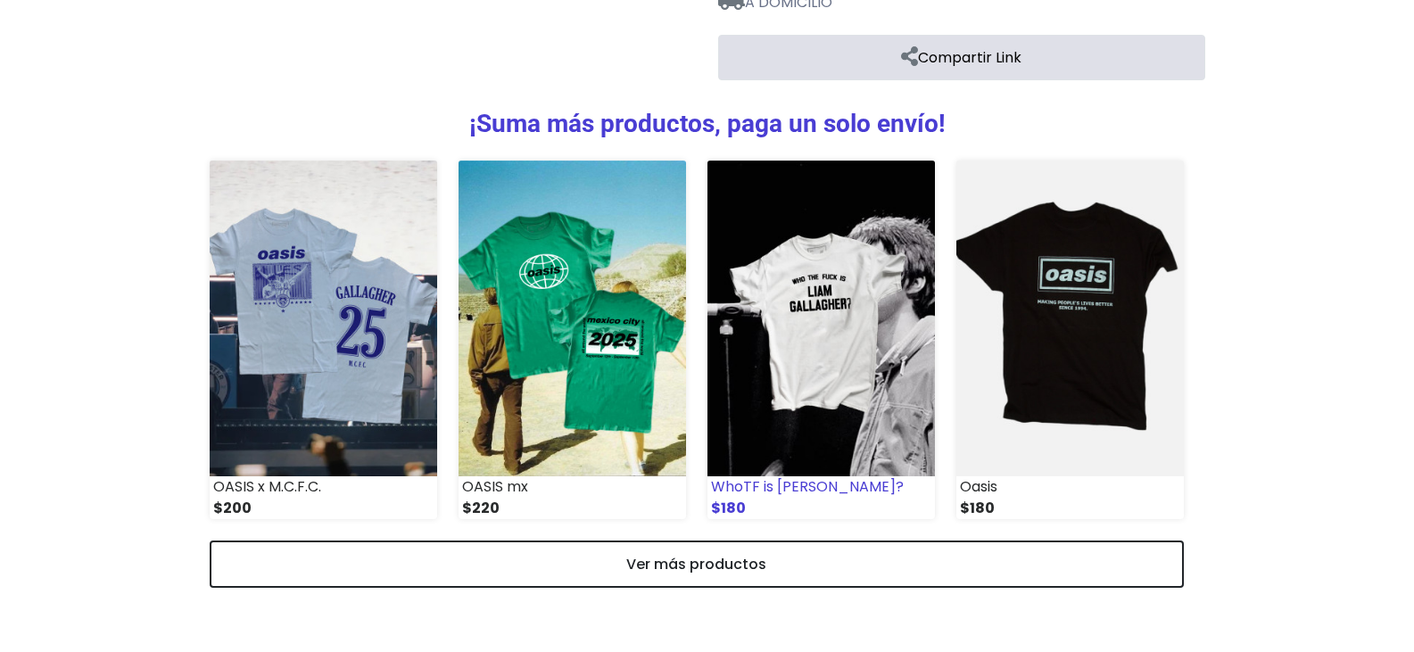
click at [846, 358] on img at bounding box center [820, 319] width 227 height 316
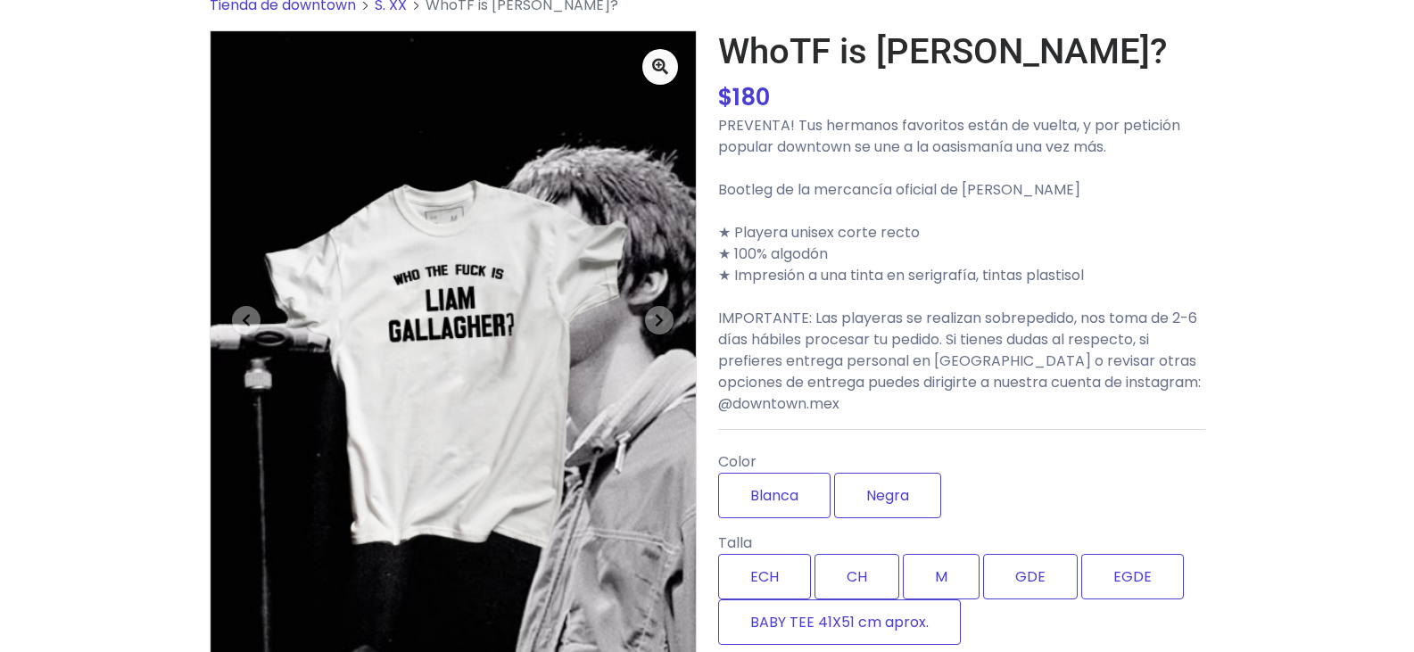
scroll to position [178, 0]
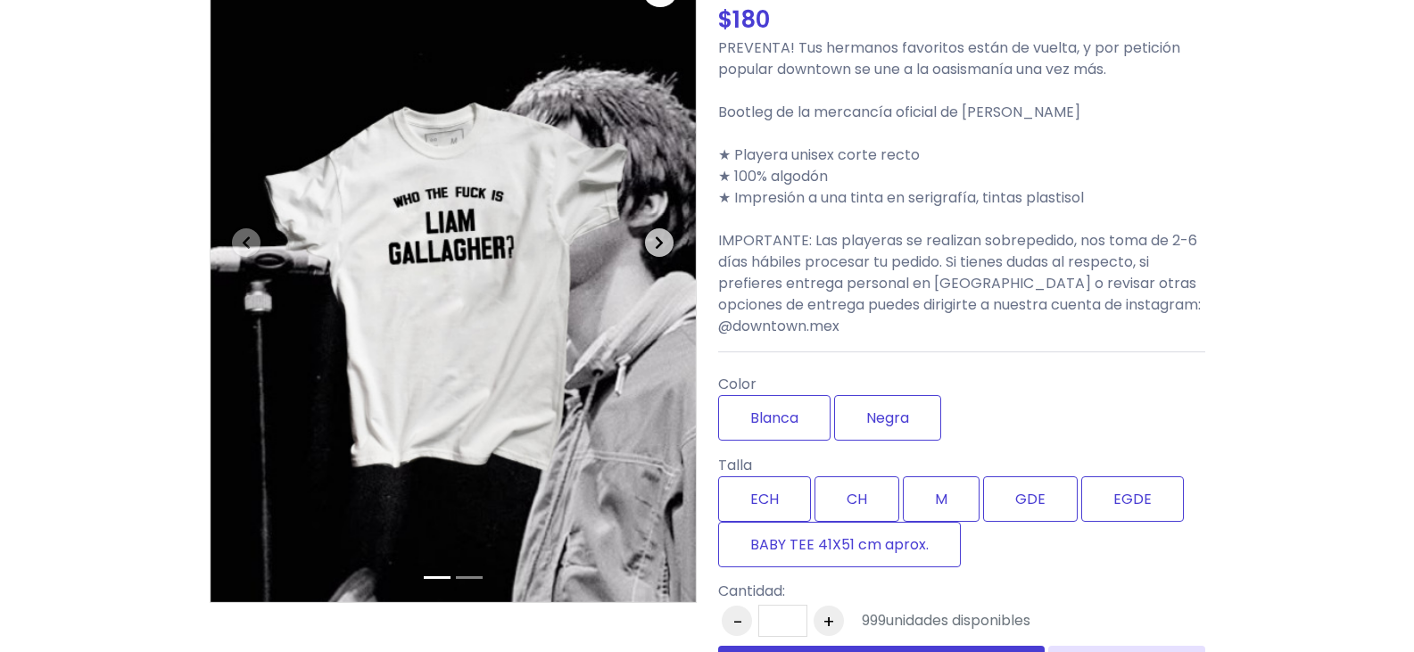
click at [669, 252] on span "button" at bounding box center [659, 242] width 29 height 29
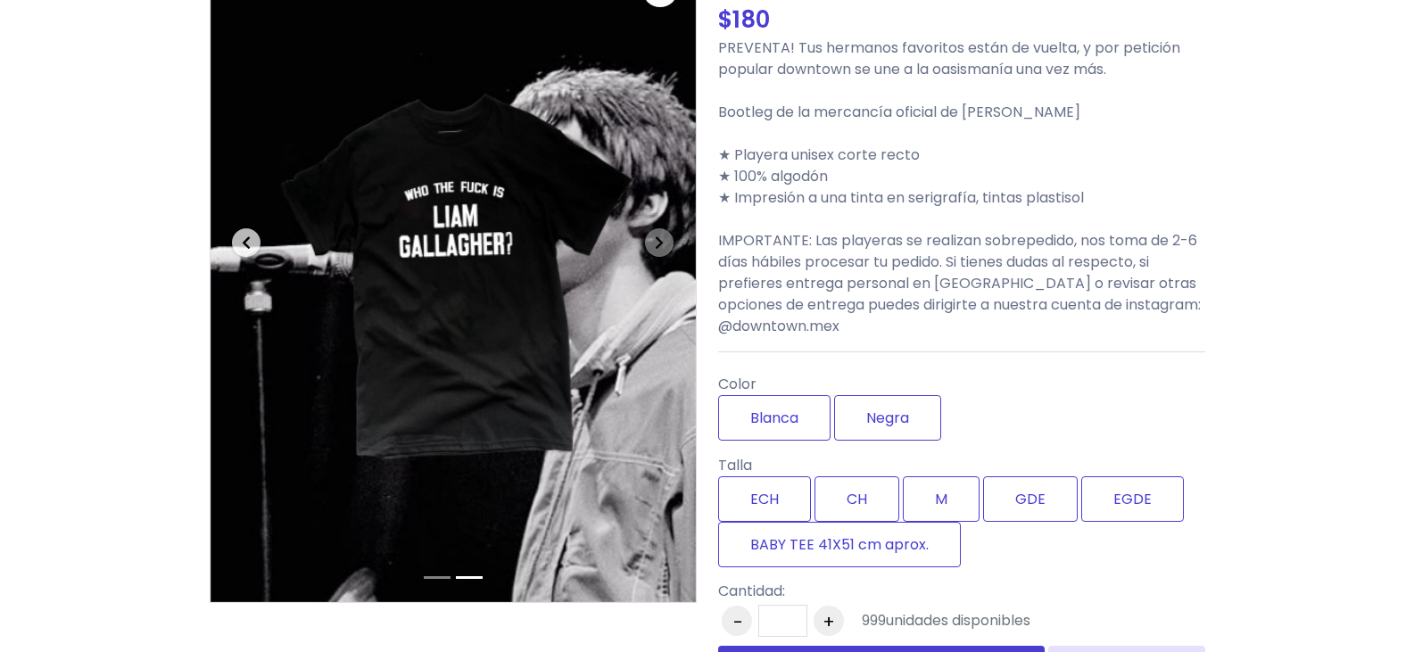
click at [240, 245] on span "button" at bounding box center [246, 242] width 29 height 29
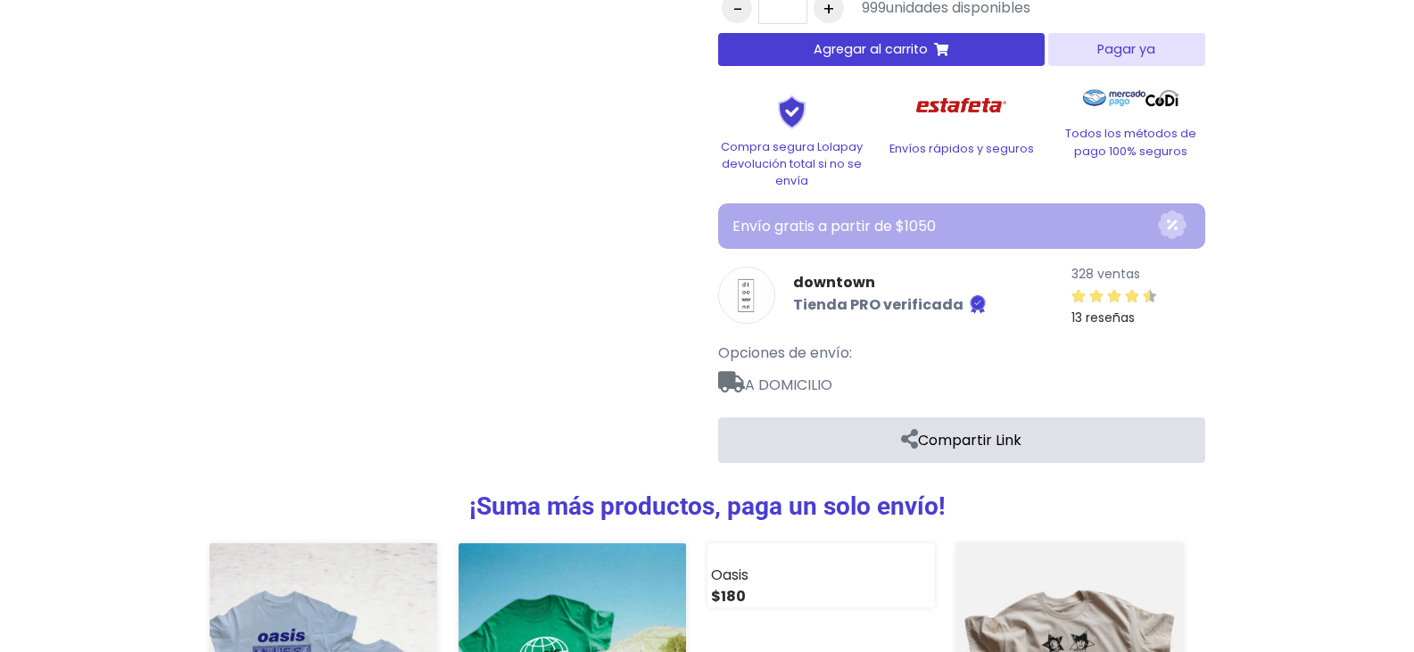
scroll to position [1070, 0]
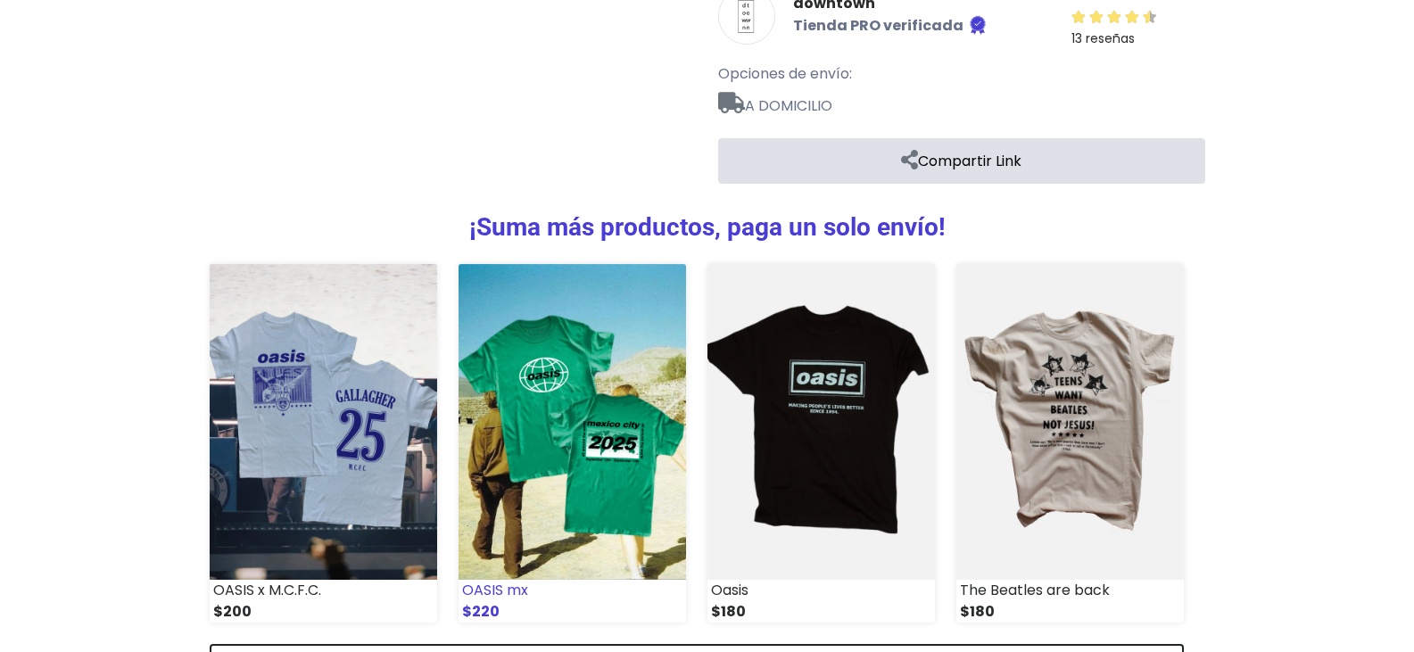
click at [547, 364] on img at bounding box center [571, 422] width 227 height 316
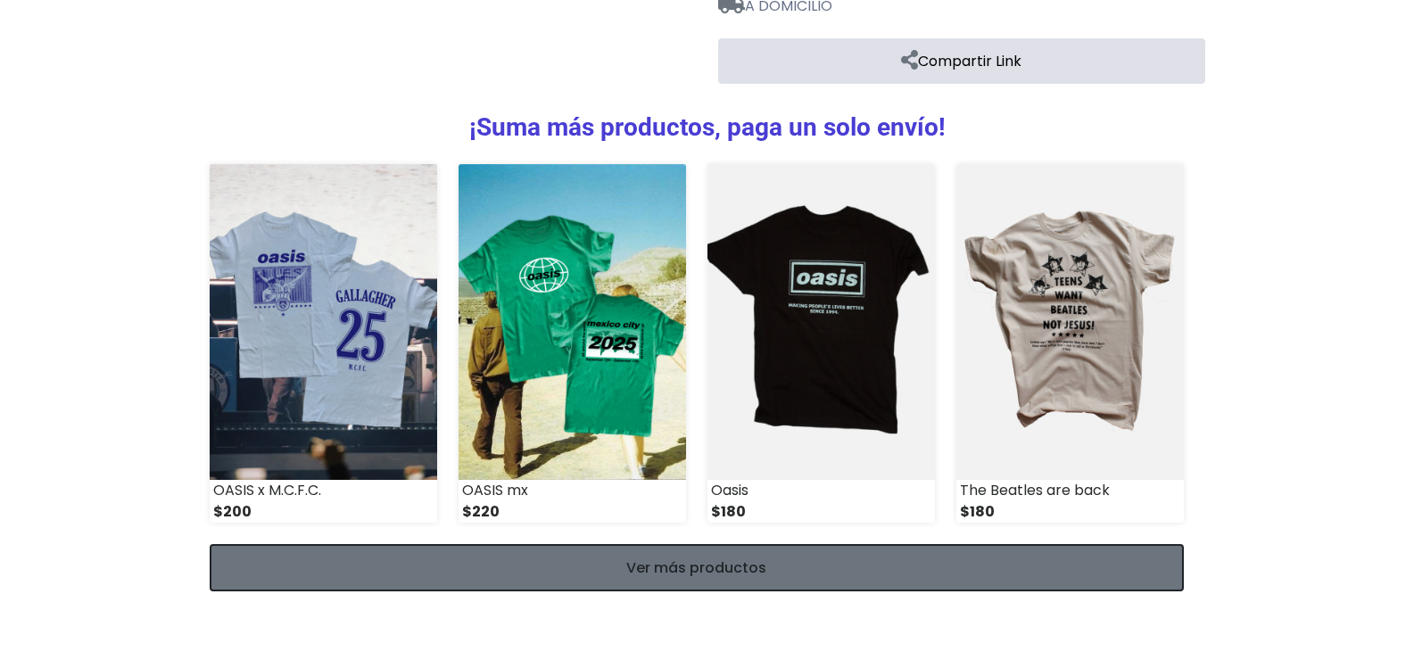
scroll to position [1174, 0]
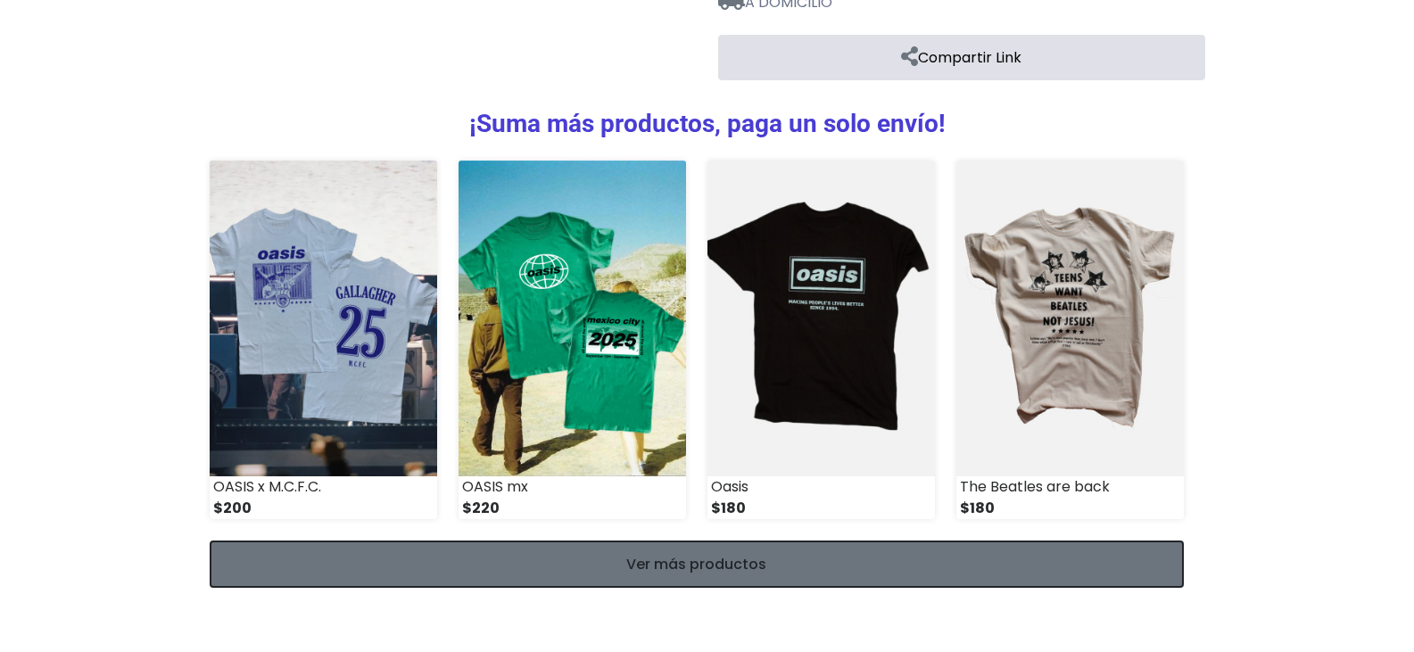
click at [663, 565] on link "Ver más productos" at bounding box center [697, 564] width 974 height 47
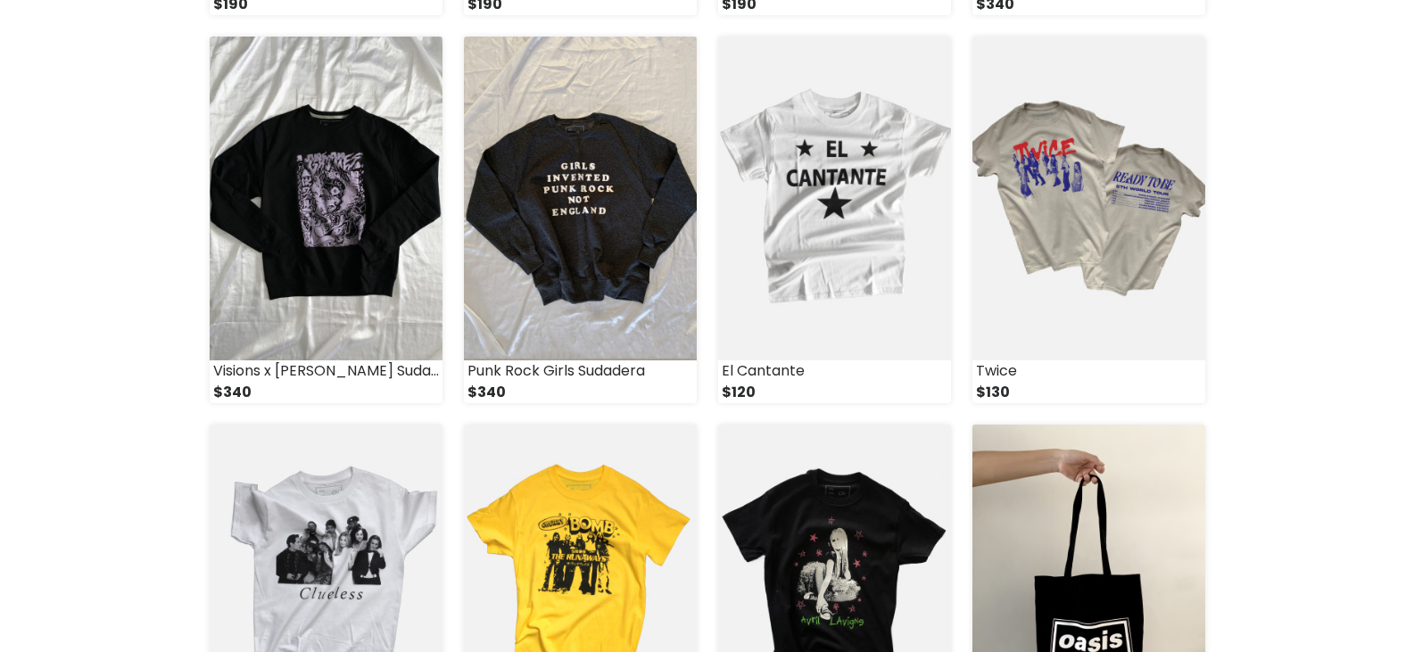
scroll to position [1606, 0]
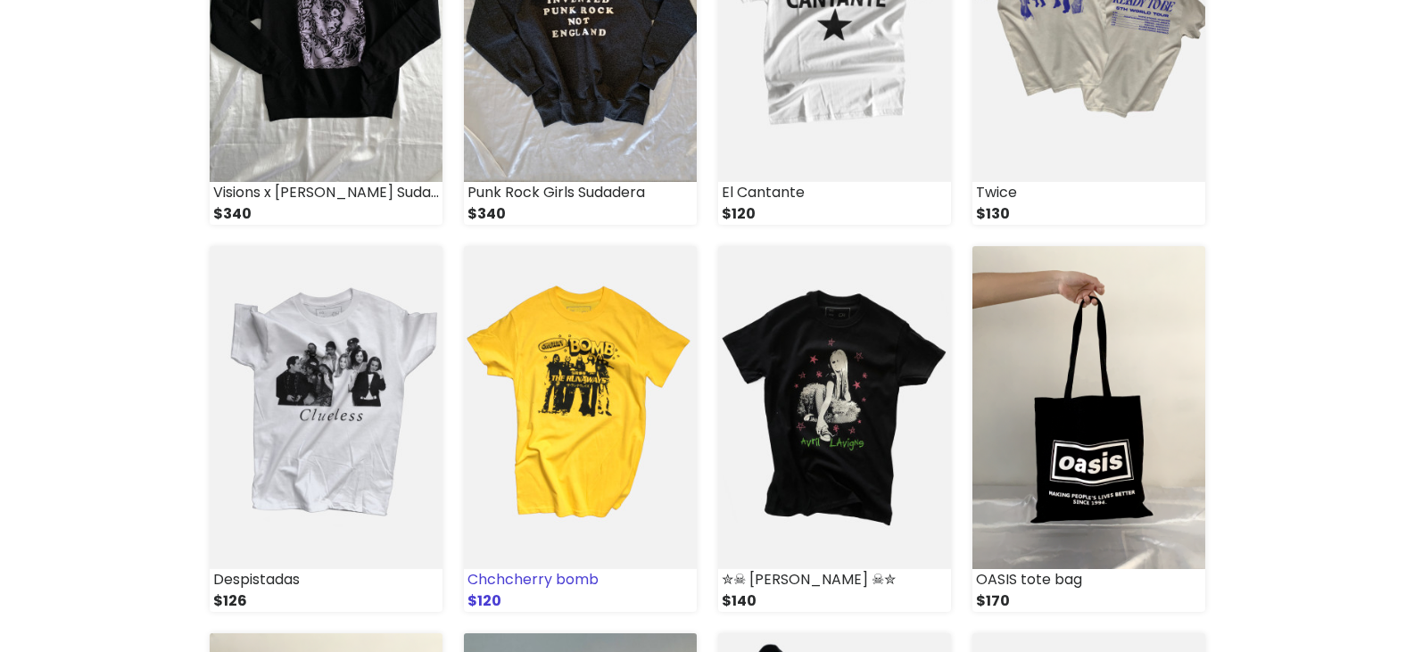
click at [604, 396] on img at bounding box center [580, 407] width 233 height 323
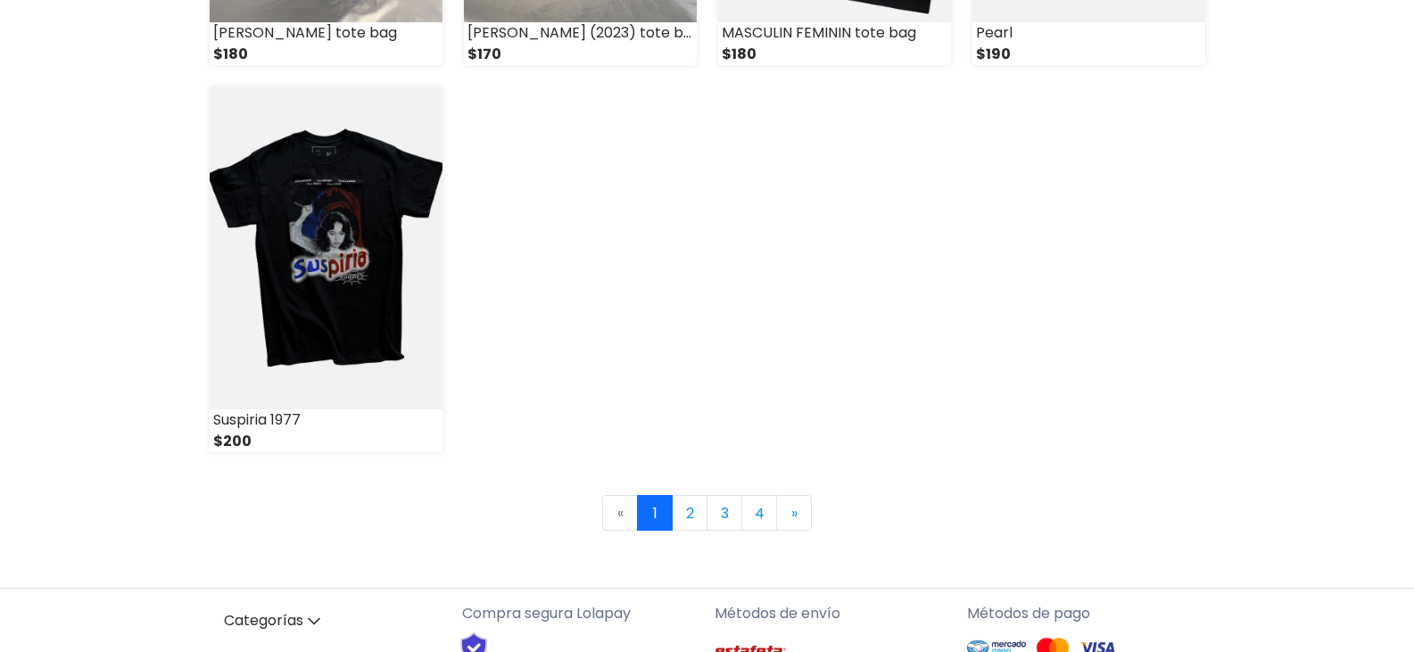
scroll to position [2676, 0]
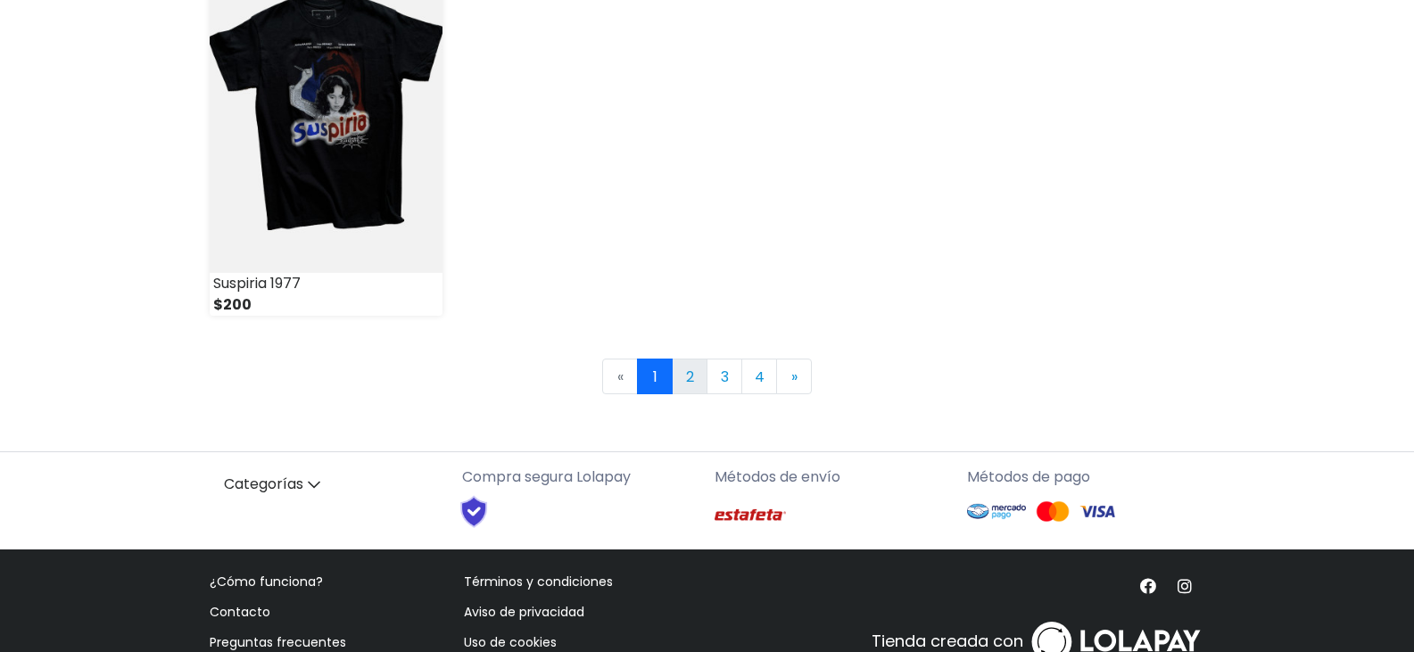
click at [697, 367] on link "2" at bounding box center [690, 377] width 36 height 36
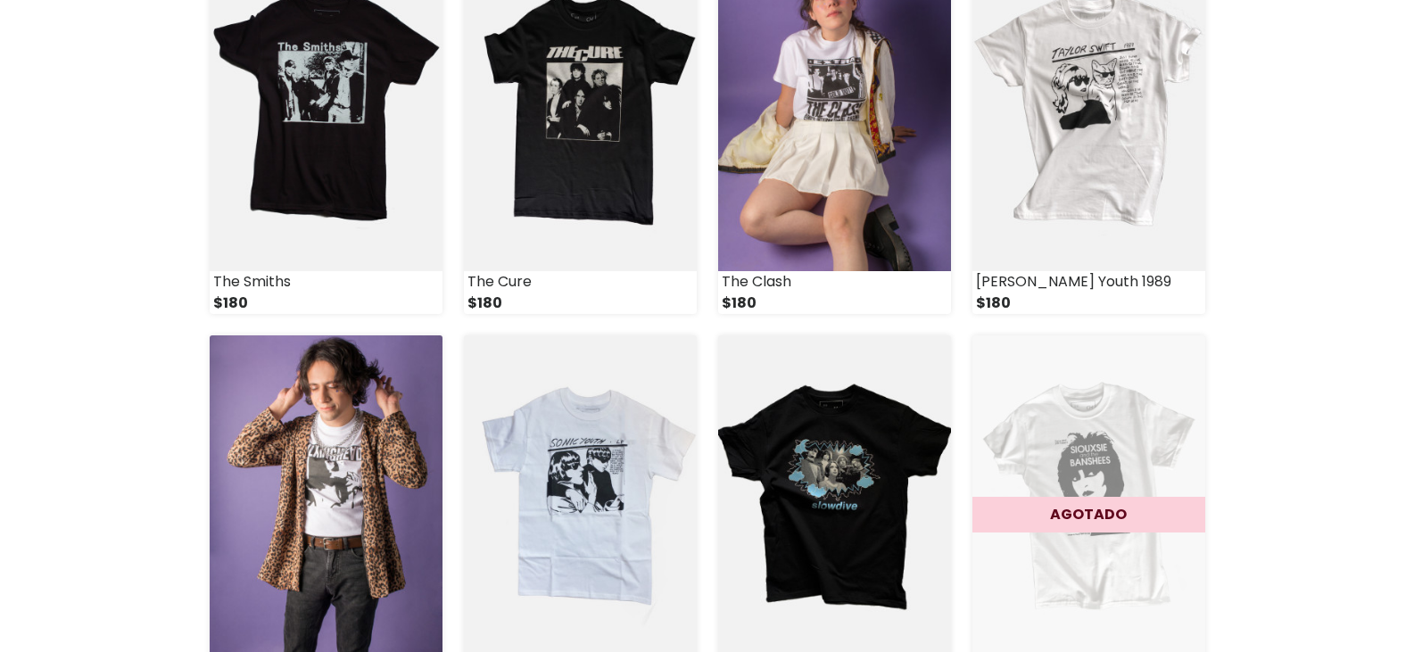
scroll to position [1427, 0]
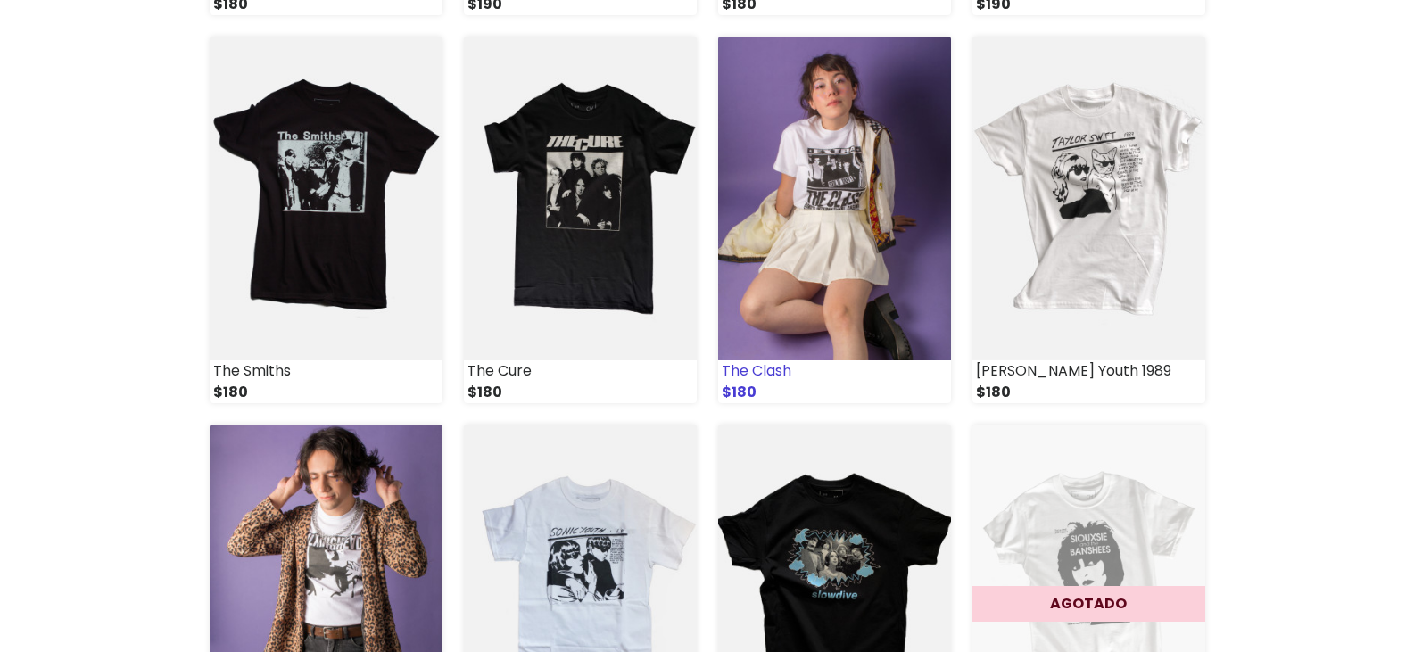
click at [781, 291] on img at bounding box center [834, 198] width 233 height 323
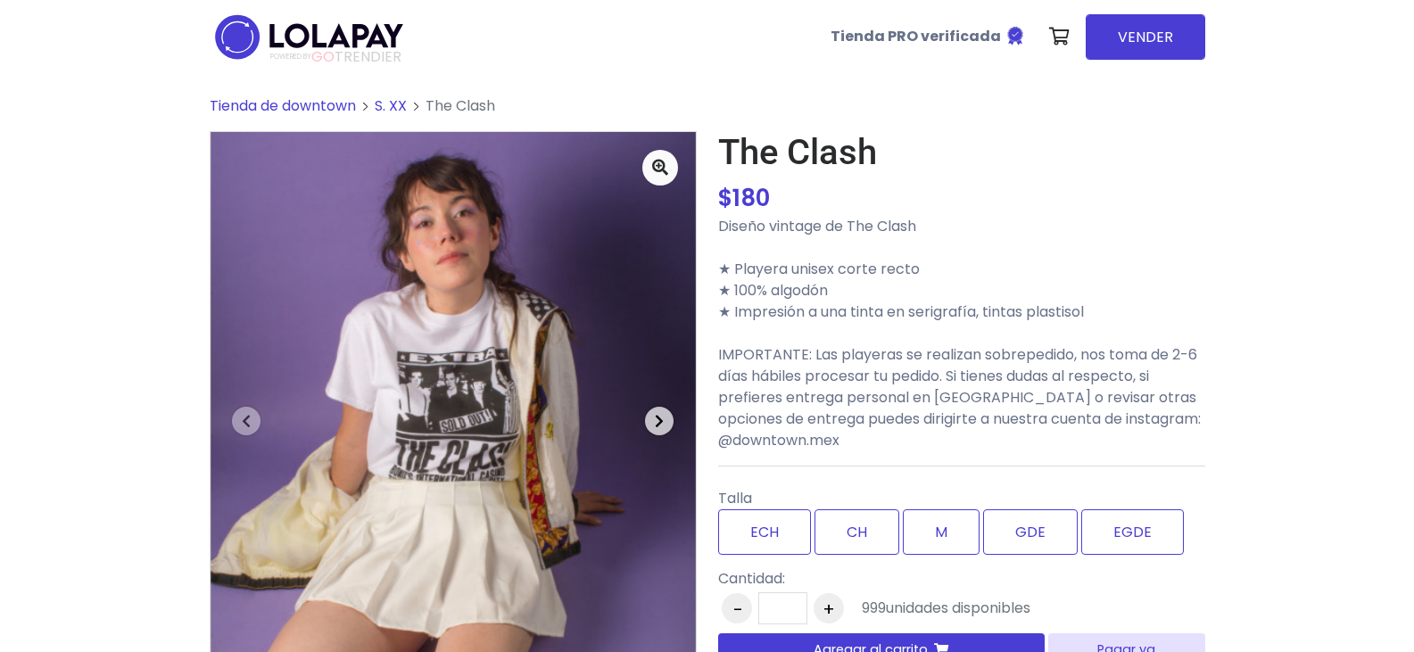
click at [657, 417] on icon "button" at bounding box center [659, 421] width 9 height 14
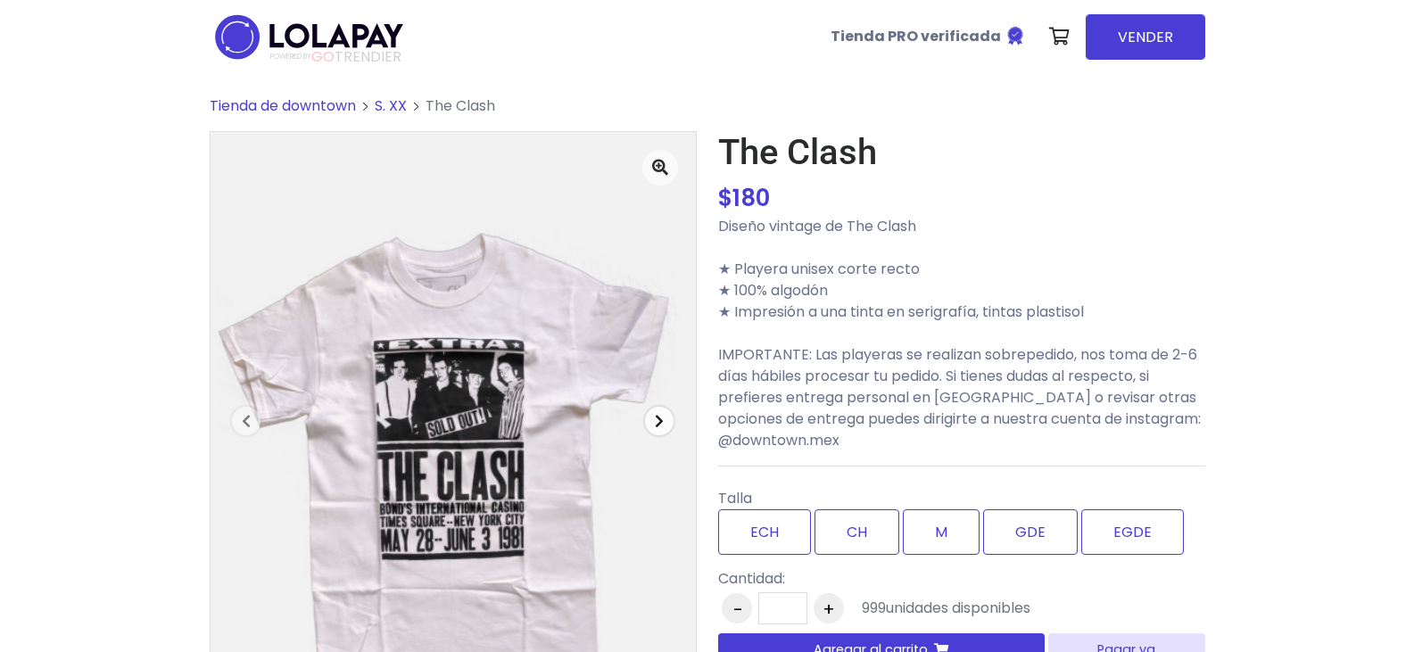
click at [665, 409] on span "button" at bounding box center [659, 421] width 29 height 29
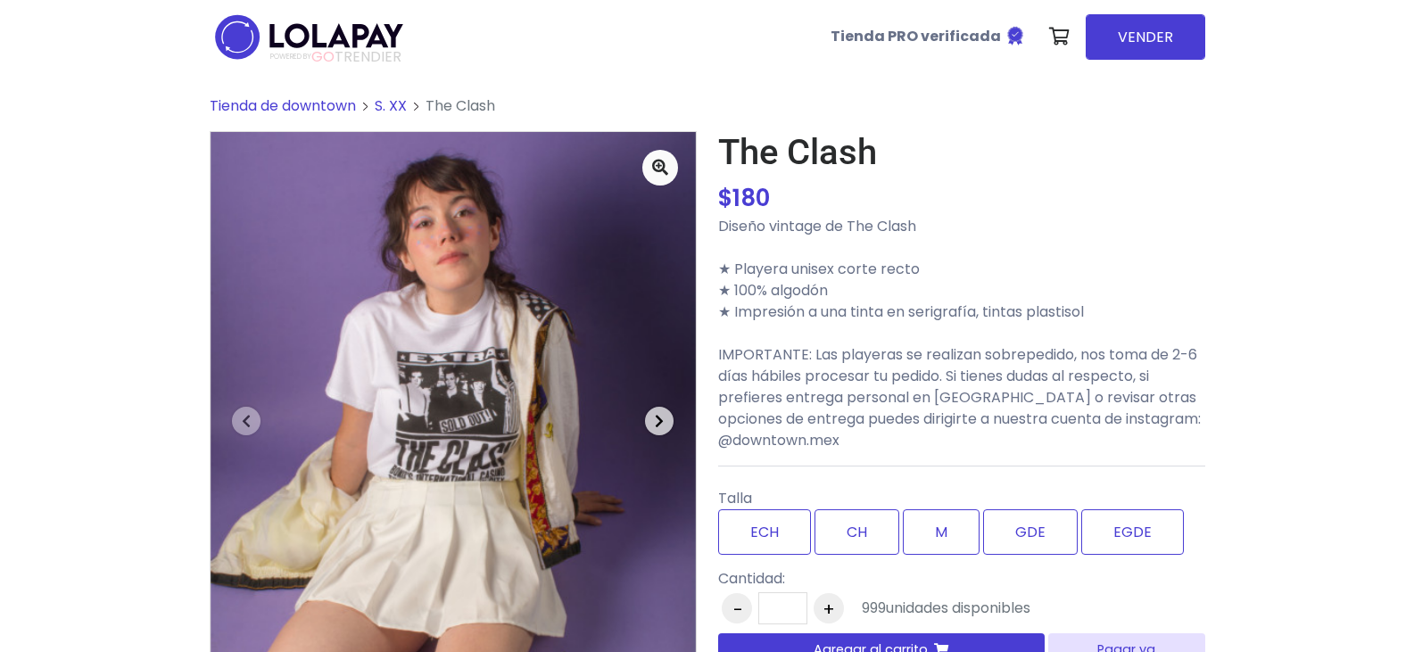
click at [665, 409] on span "button" at bounding box center [659, 421] width 29 height 29
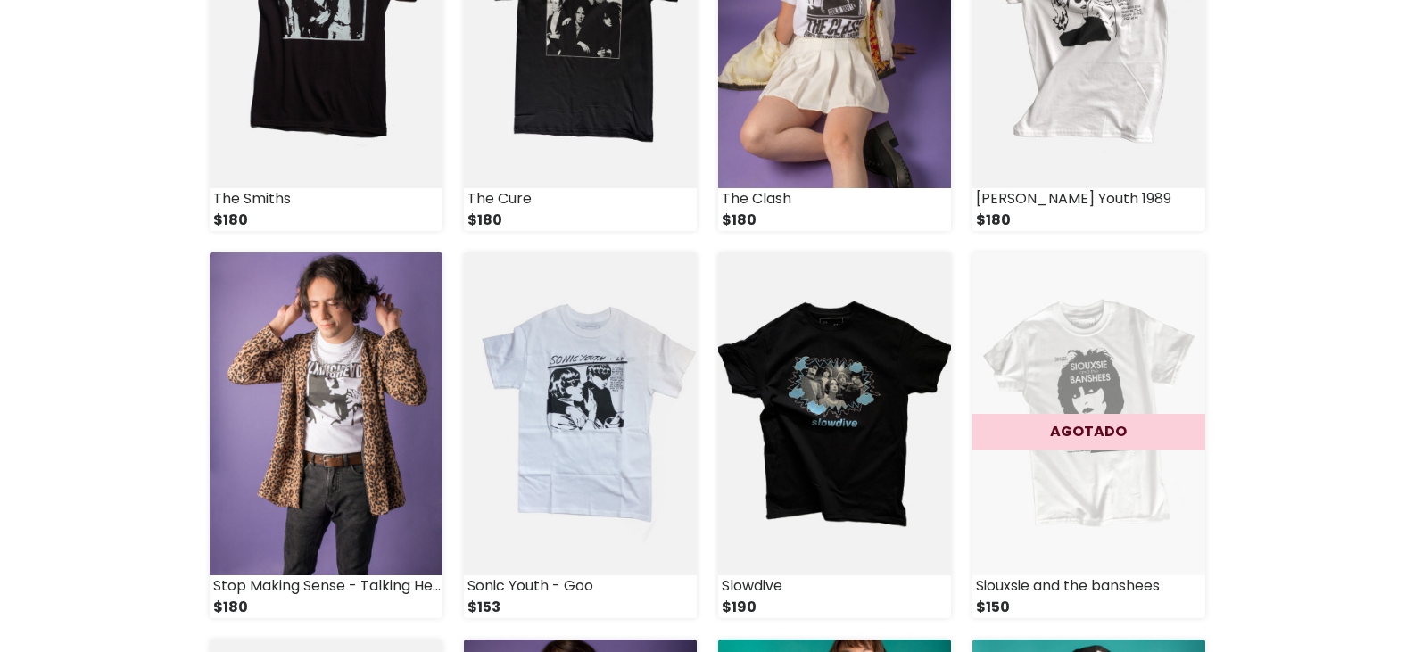
scroll to position [1606, 0]
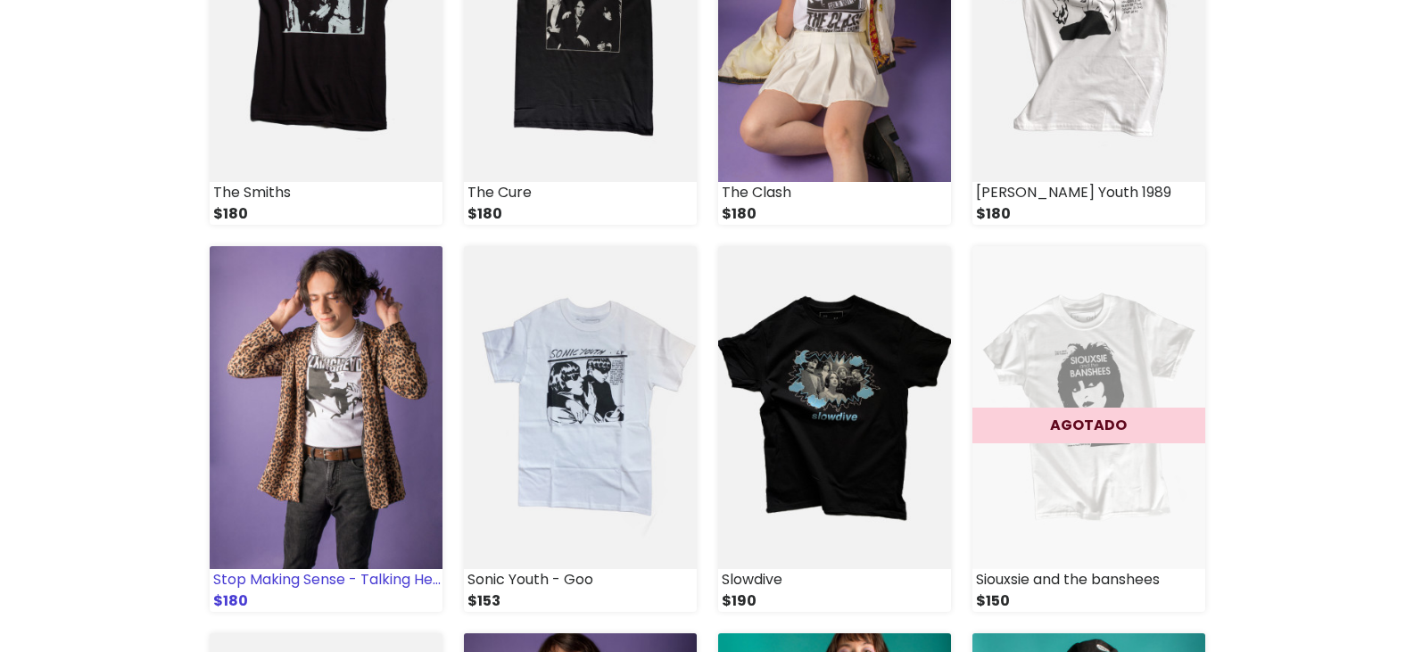
click at [354, 362] on img at bounding box center [326, 407] width 233 height 323
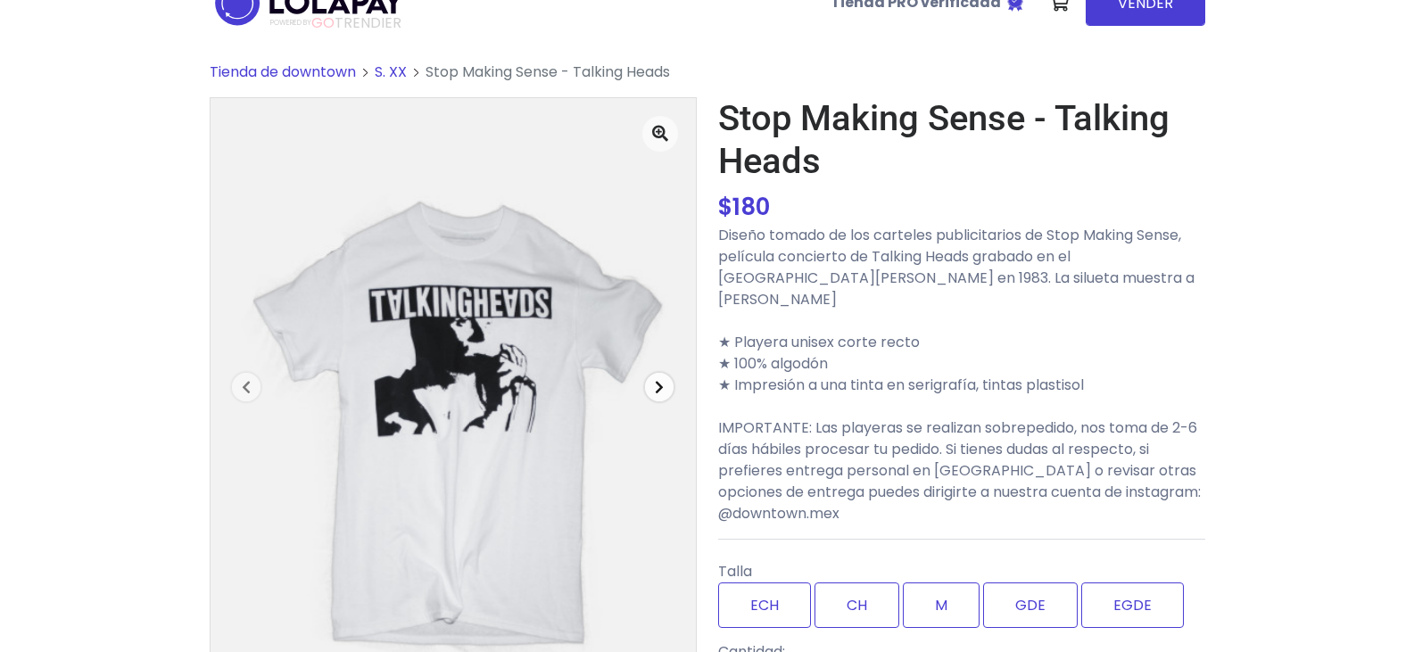
scroll to position [89, 0]
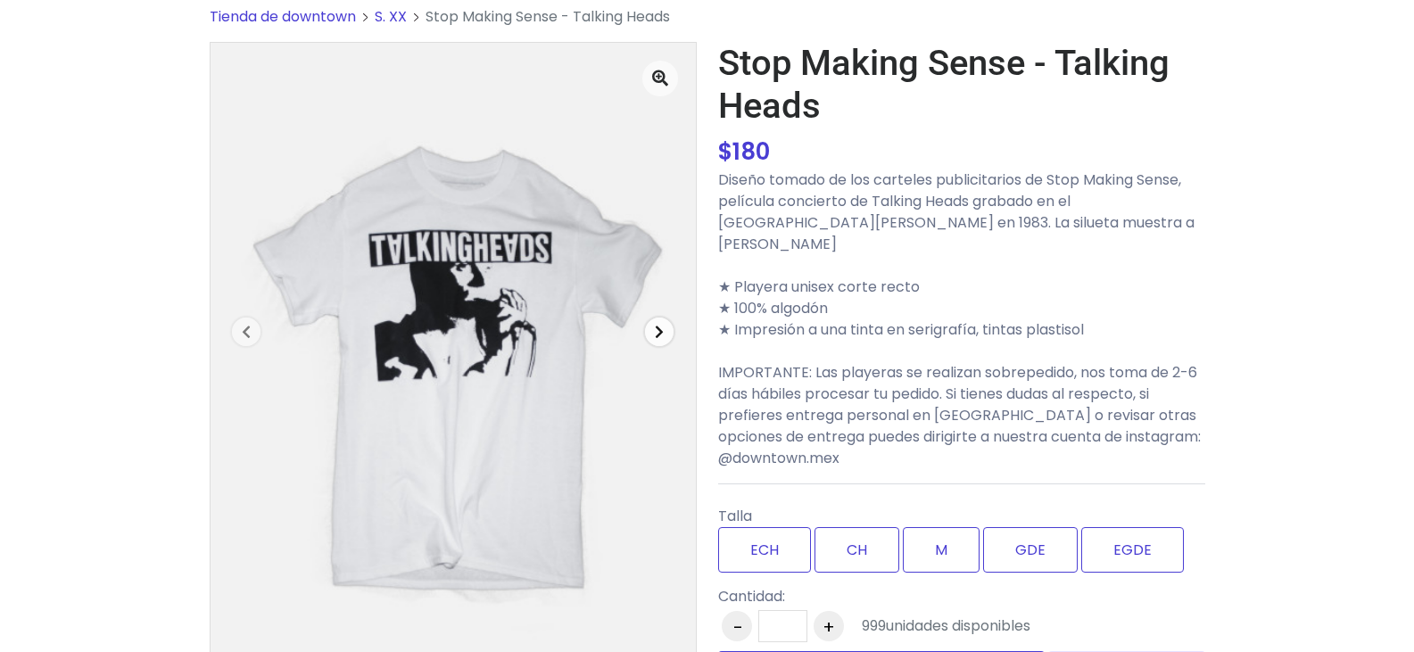
click at [648, 325] on span "button" at bounding box center [659, 332] width 29 height 29
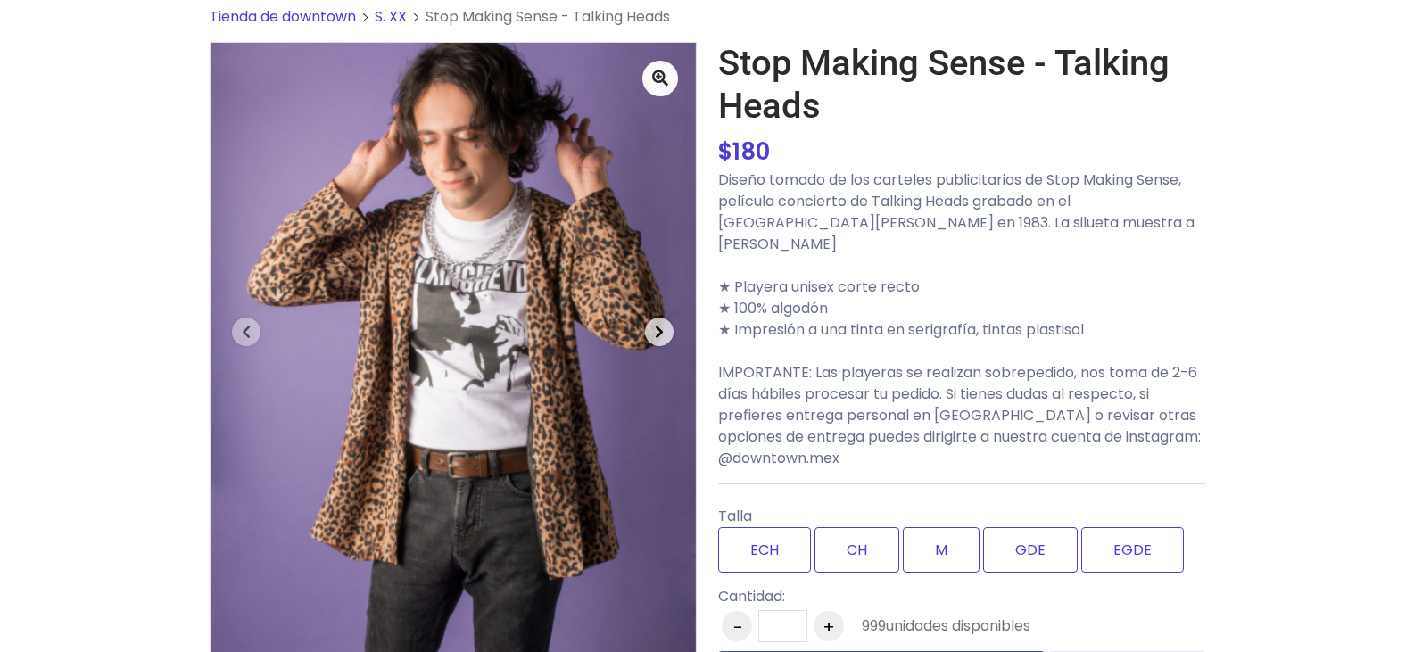
click at [648, 325] on span "button" at bounding box center [659, 332] width 29 height 29
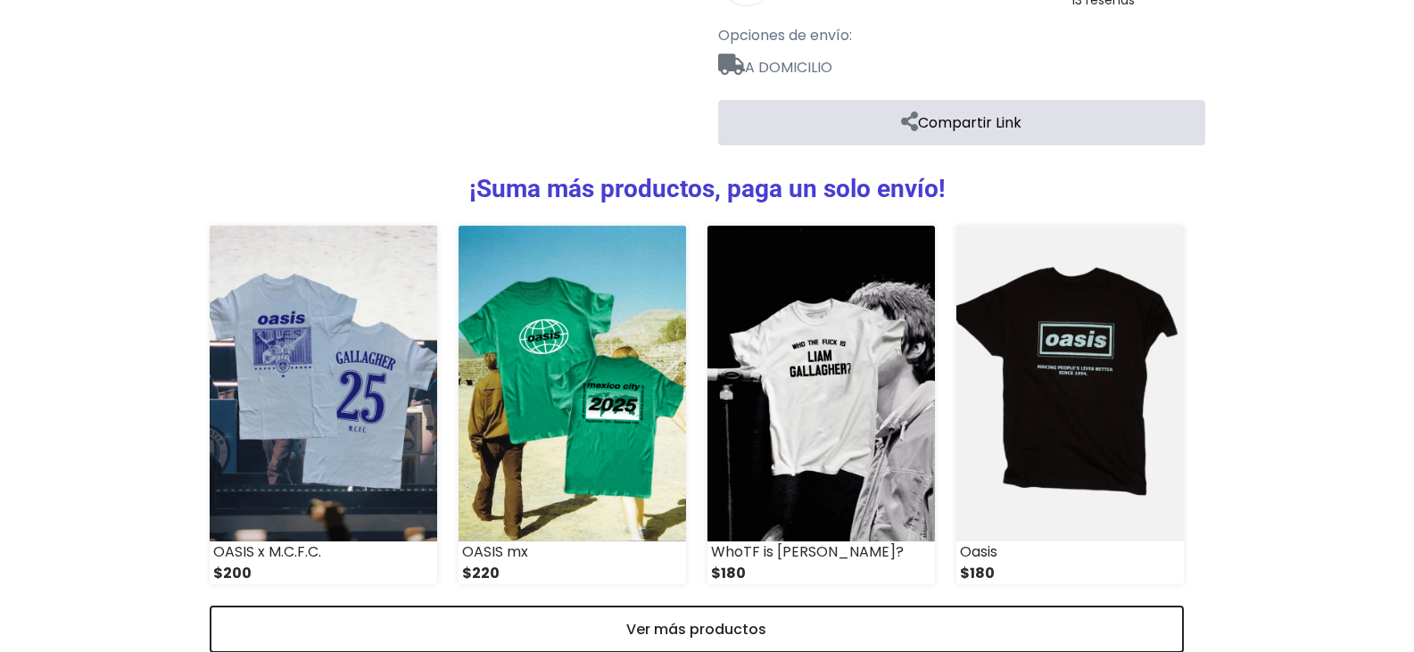
scroll to position [1069, 0]
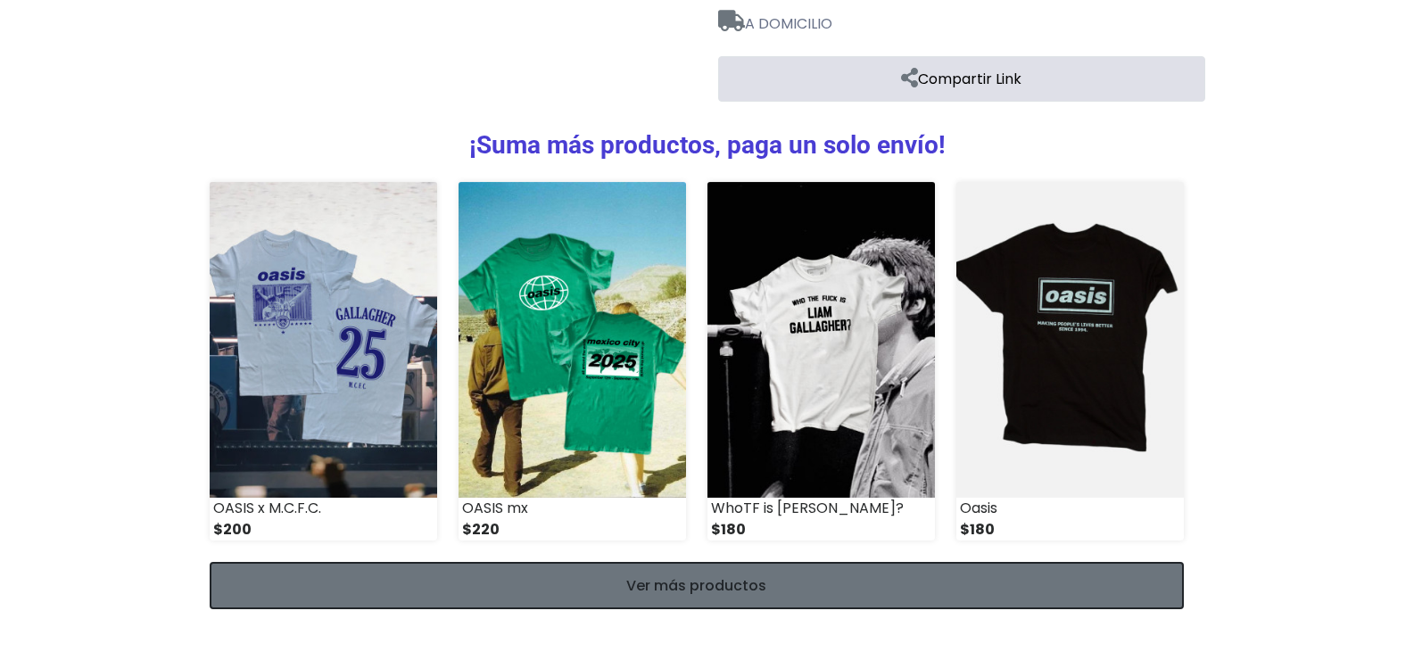
click at [399, 562] on link "Ver más productos" at bounding box center [697, 585] width 974 height 47
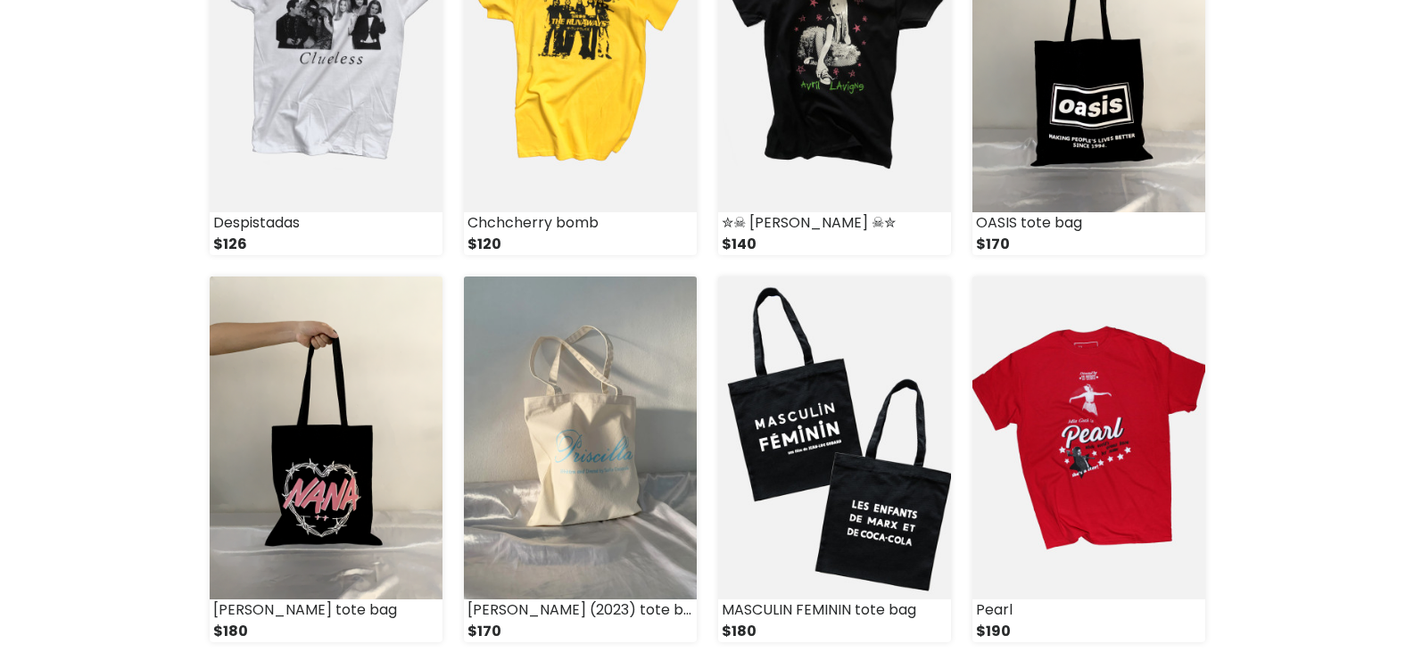
scroll to position [2498, 0]
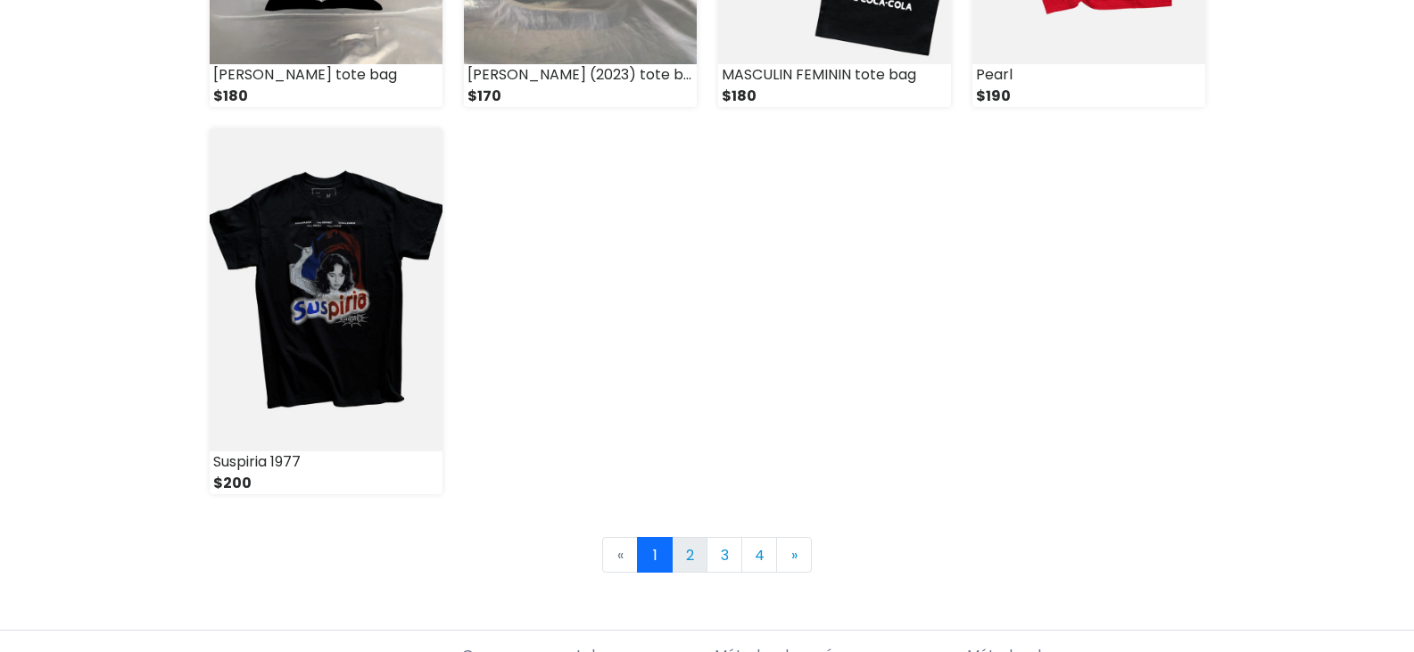
click at [695, 550] on link "2" at bounding box center [690, 555] width 36 height 36
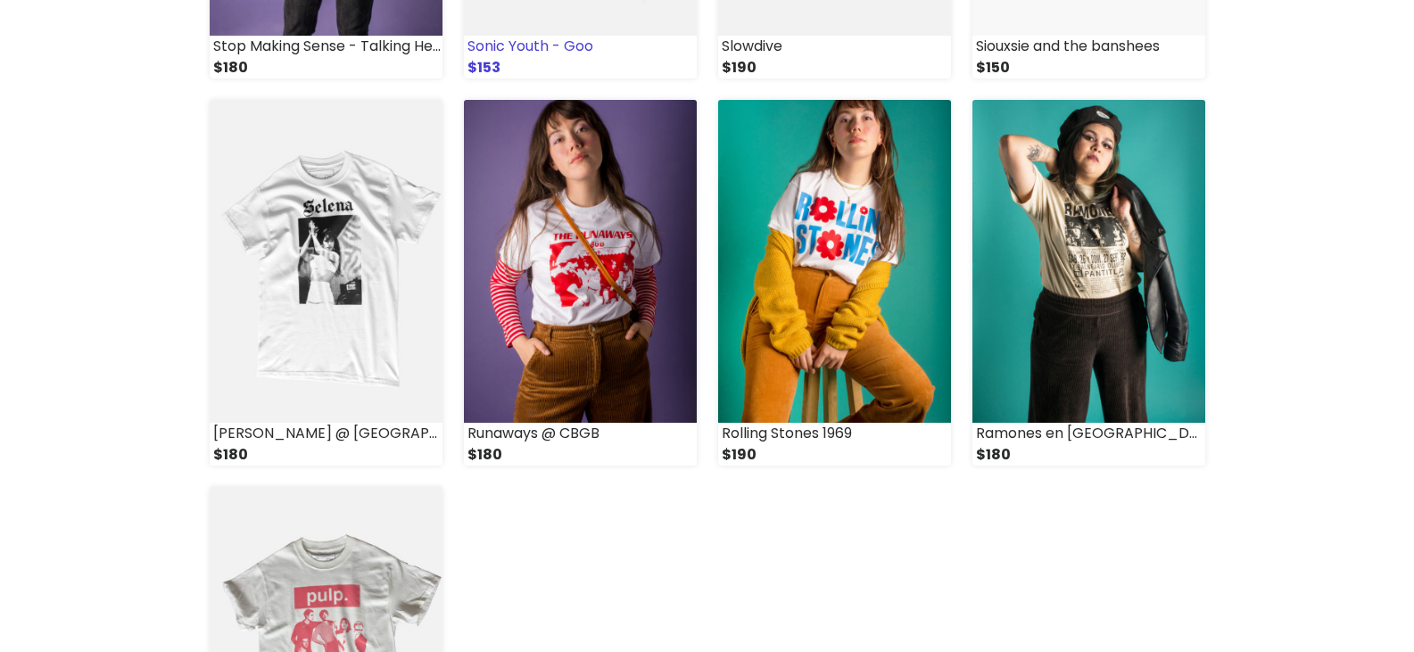
scroll to position [2141, 0]
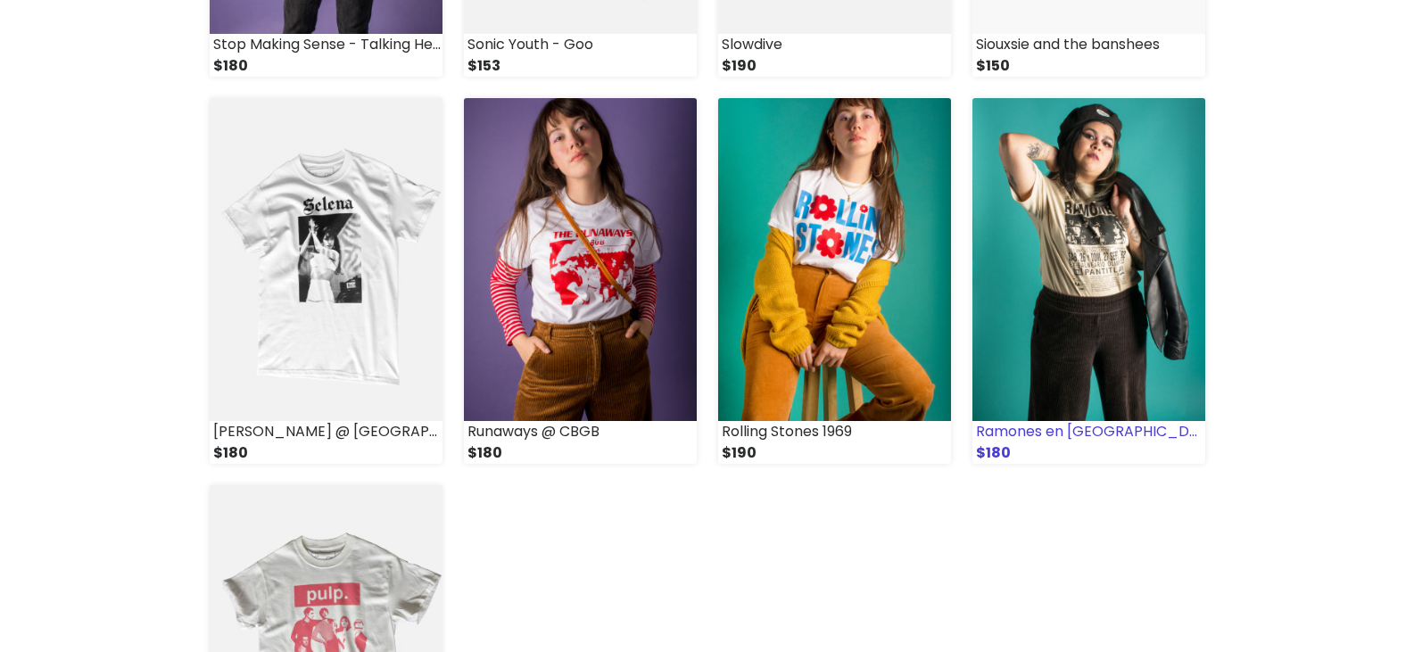
click at [1062, 290] on img at bounding box center [1088, 259] width 233 height 323
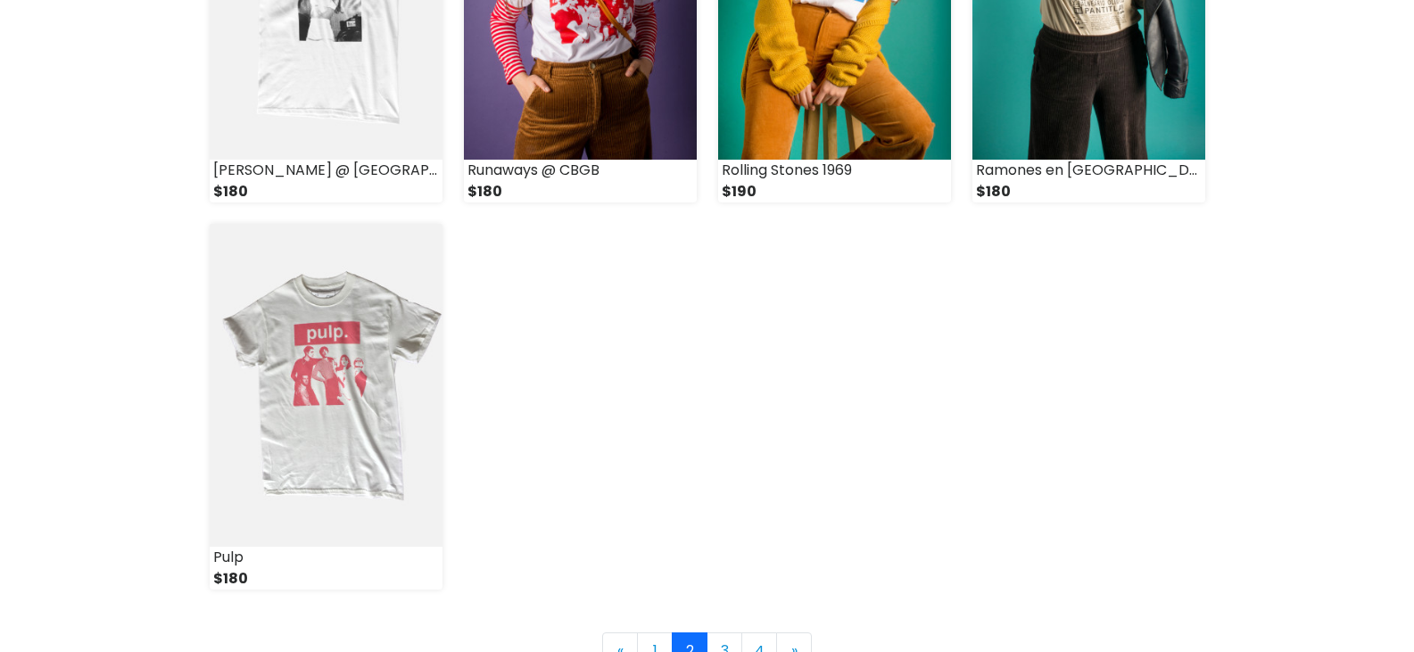
scroll to position [2408, 0]
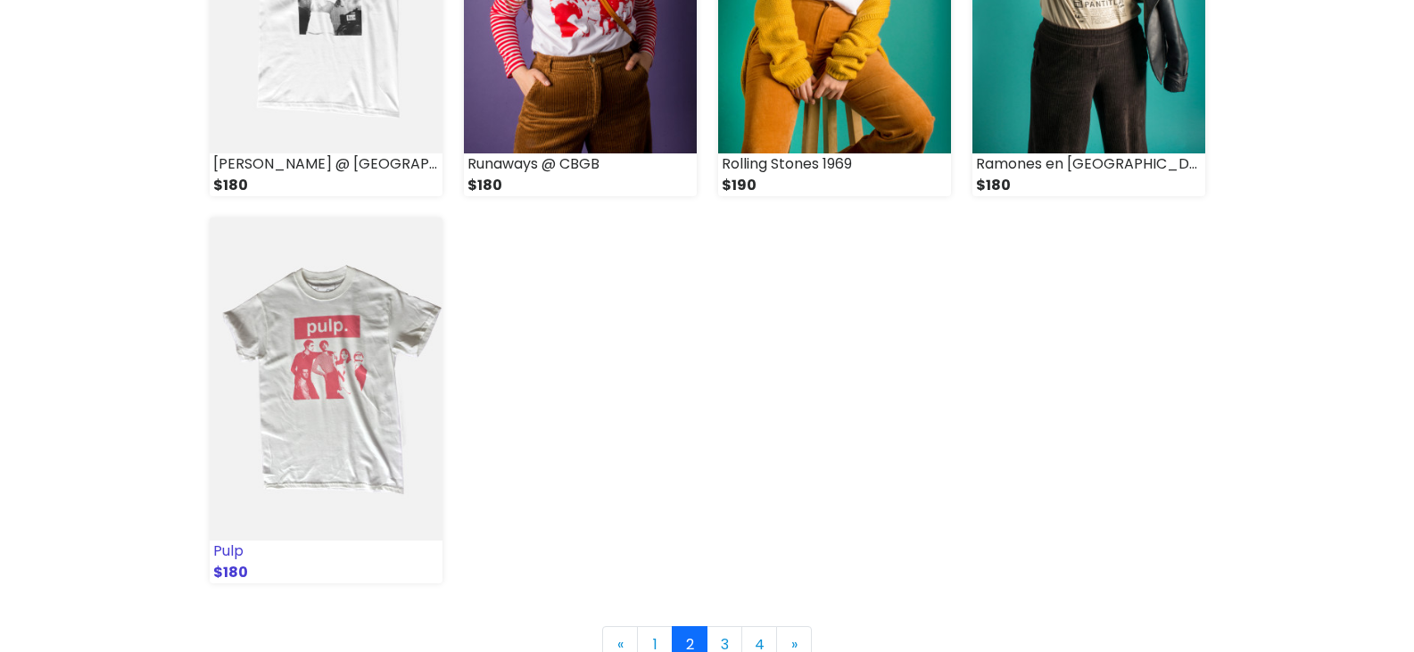
click at [351, 386] on img at bounding box center [326, 379] width 233 height 323
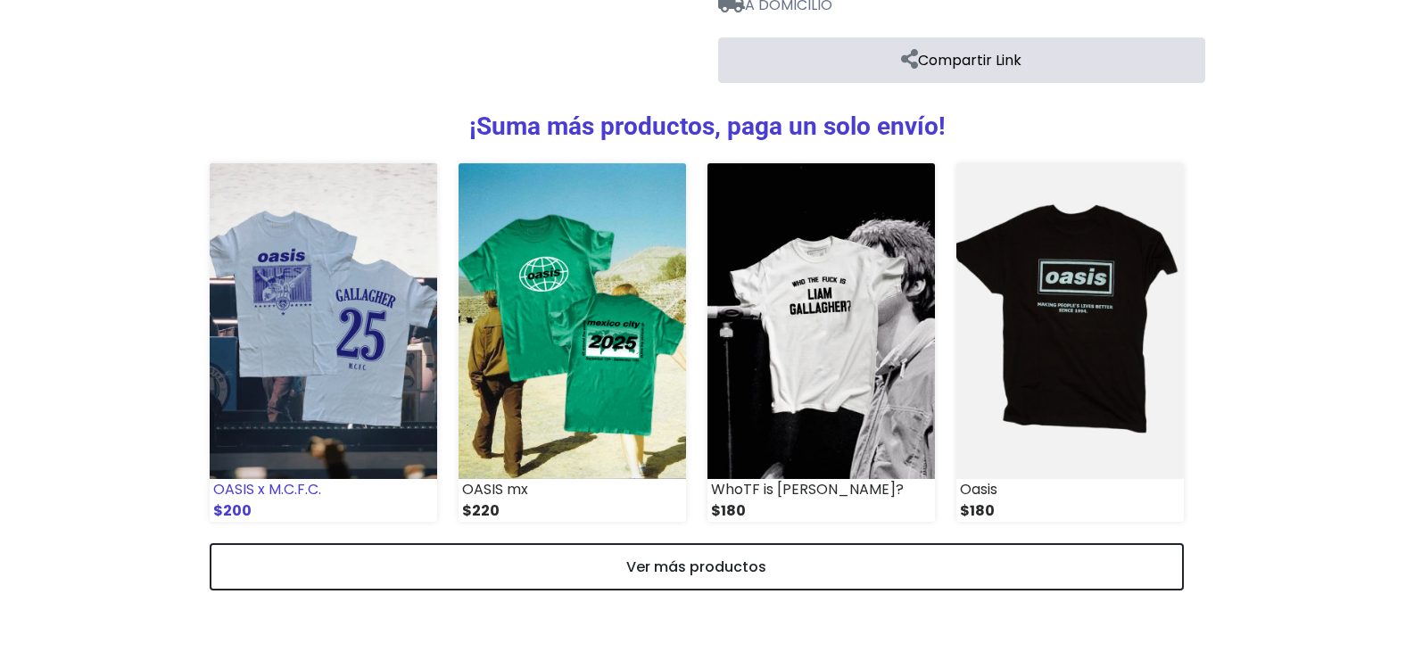
scroll to position [1050, 0]
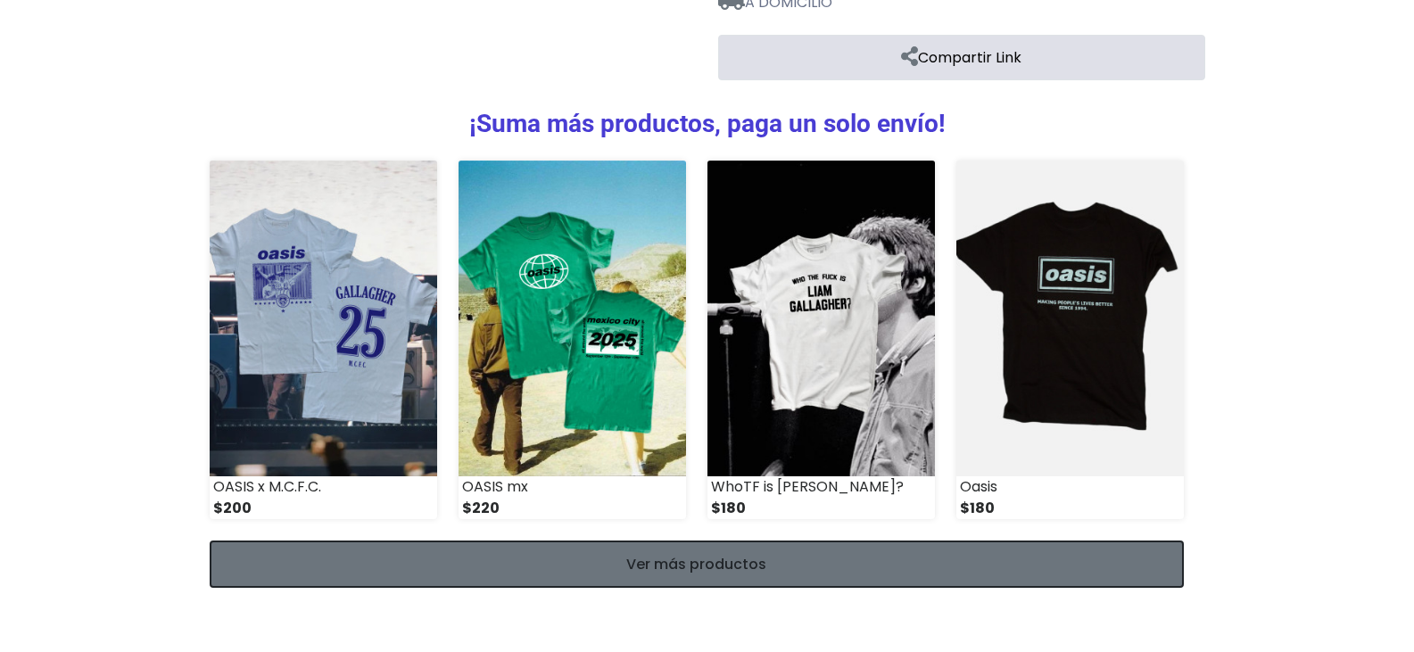
click at [550, 558] on link "Ver más productos" at bounding box center [697, 564] width 974 height 47
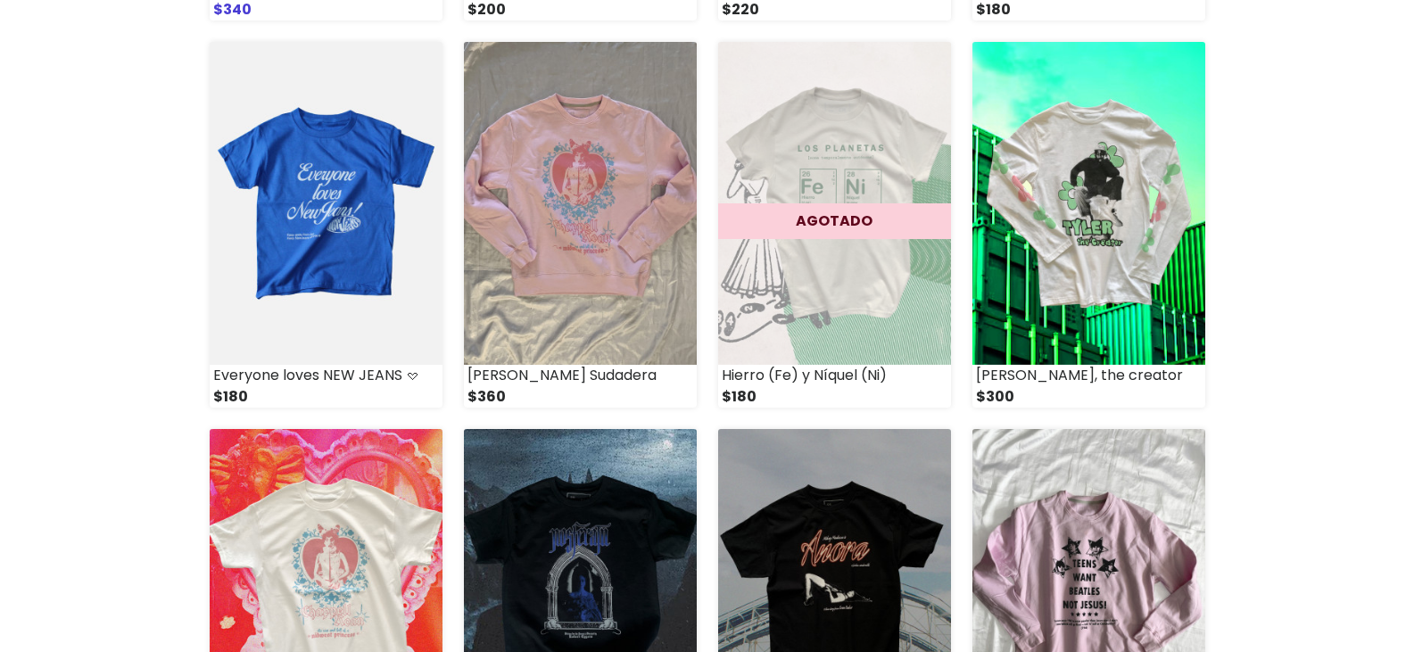
scroll to position [268, 0]
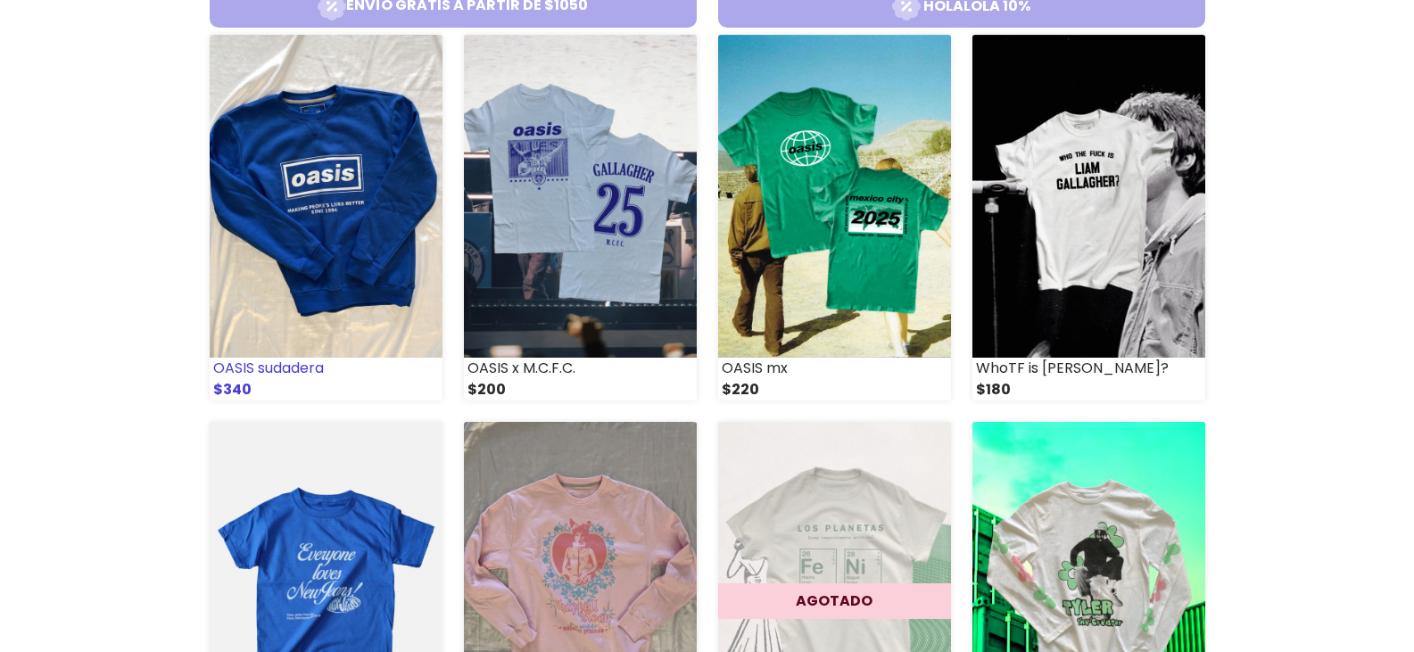
click at [314, 236] on img at bounding box center [326, 196] width 233 height 323
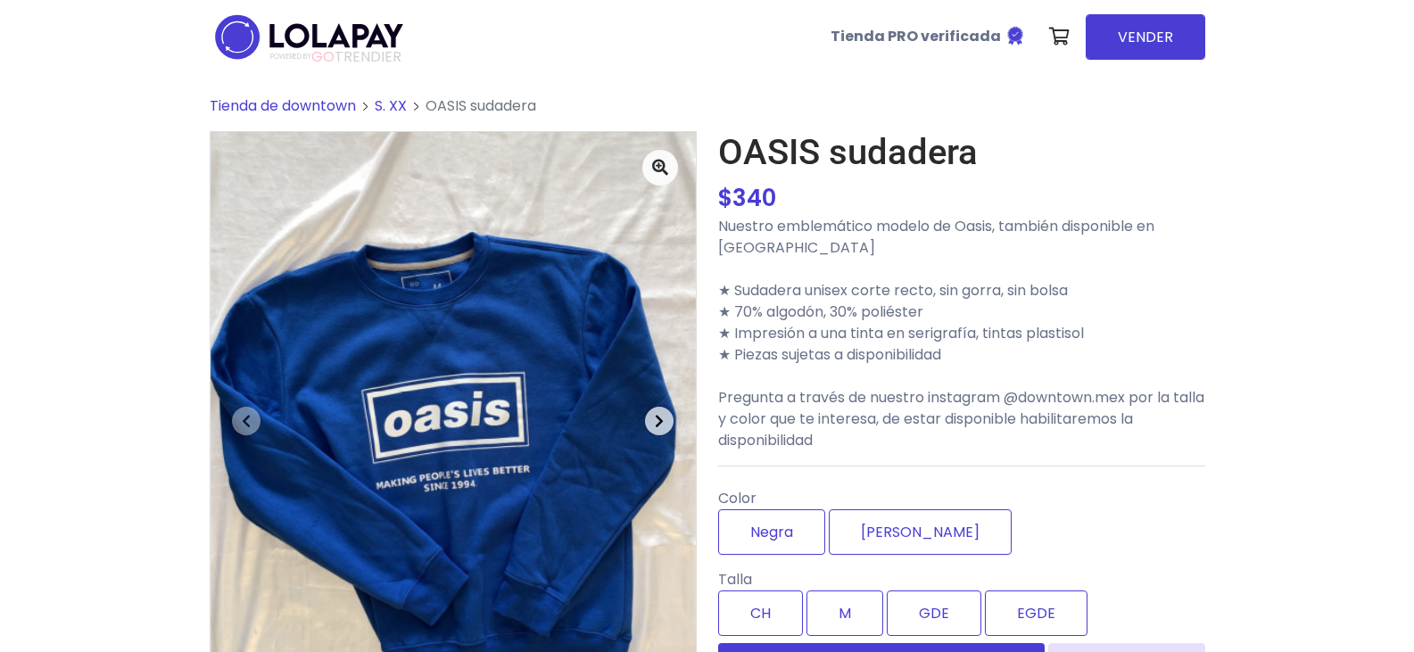
click at [657, 414] on icon "button" at bounding box center [659, 421] width 9 height 14
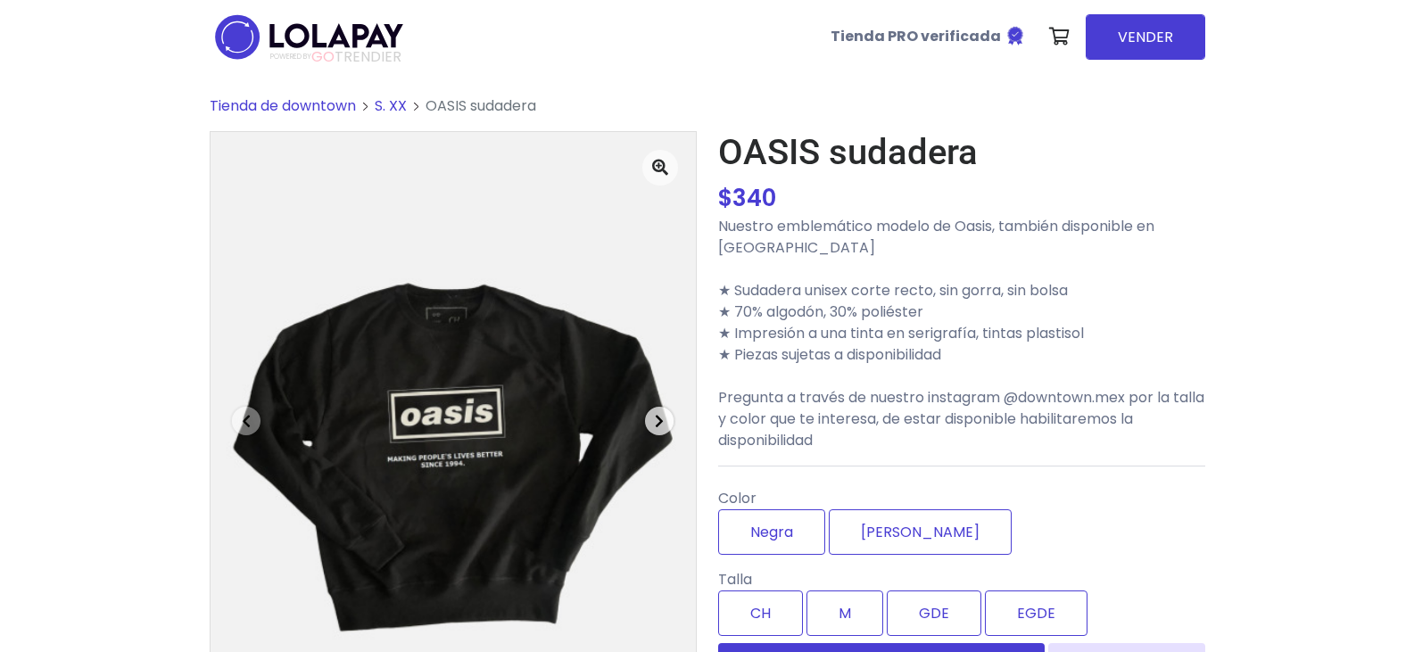
click at [657, 414] on icon "button" at bounding box center [659, 421] width 9 height 14
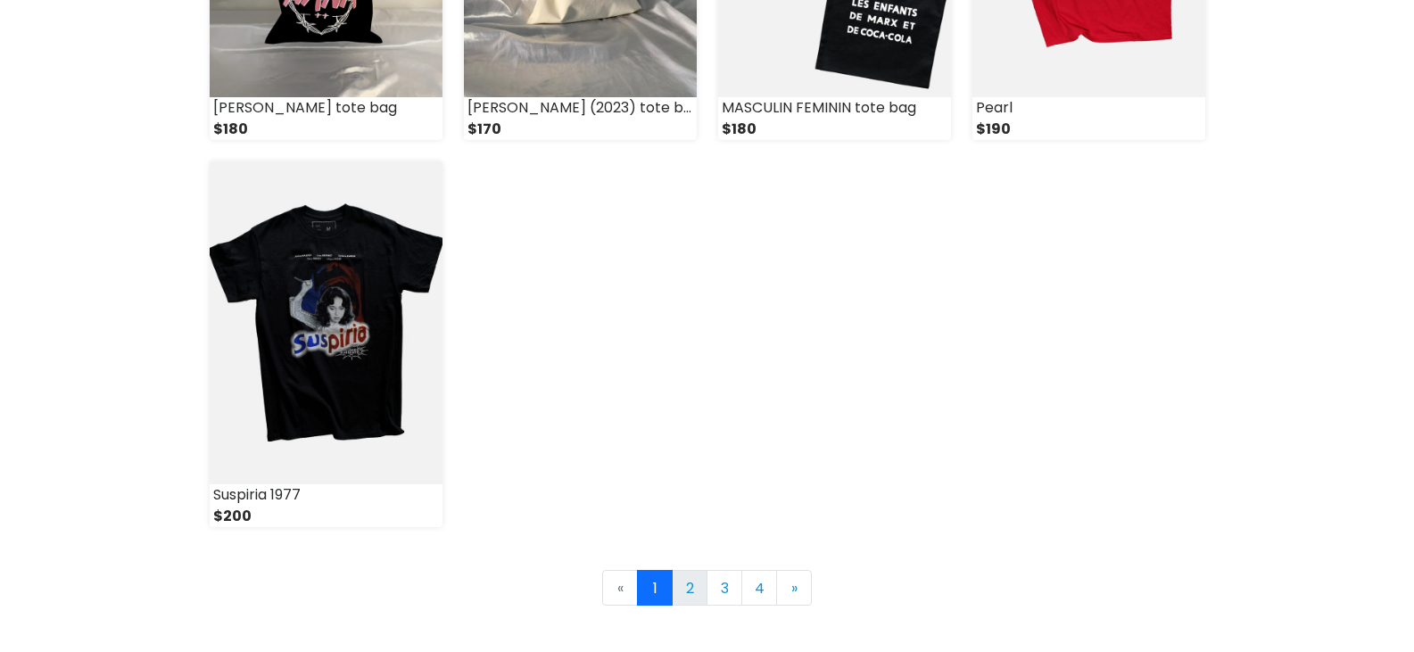
scroll to position [2498, 0]
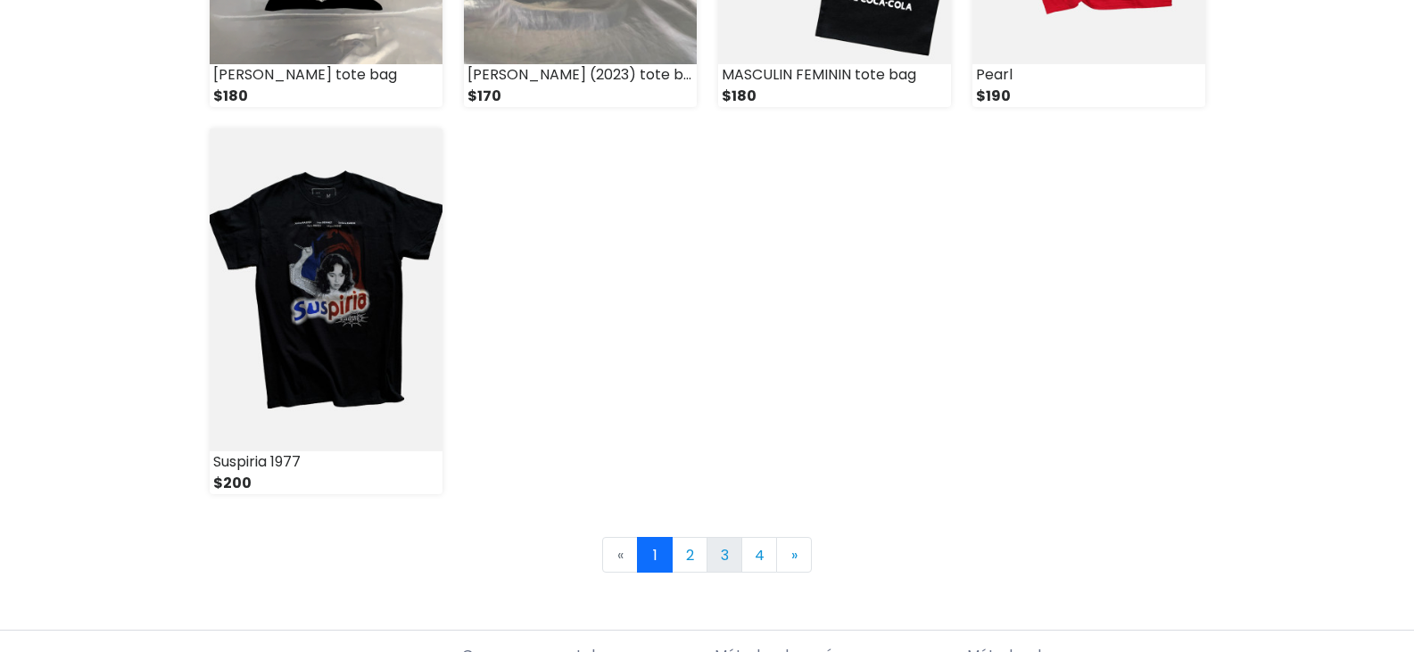
click at [707, 554] on link "3" at bounding box center [724, 555] width 36 height 36
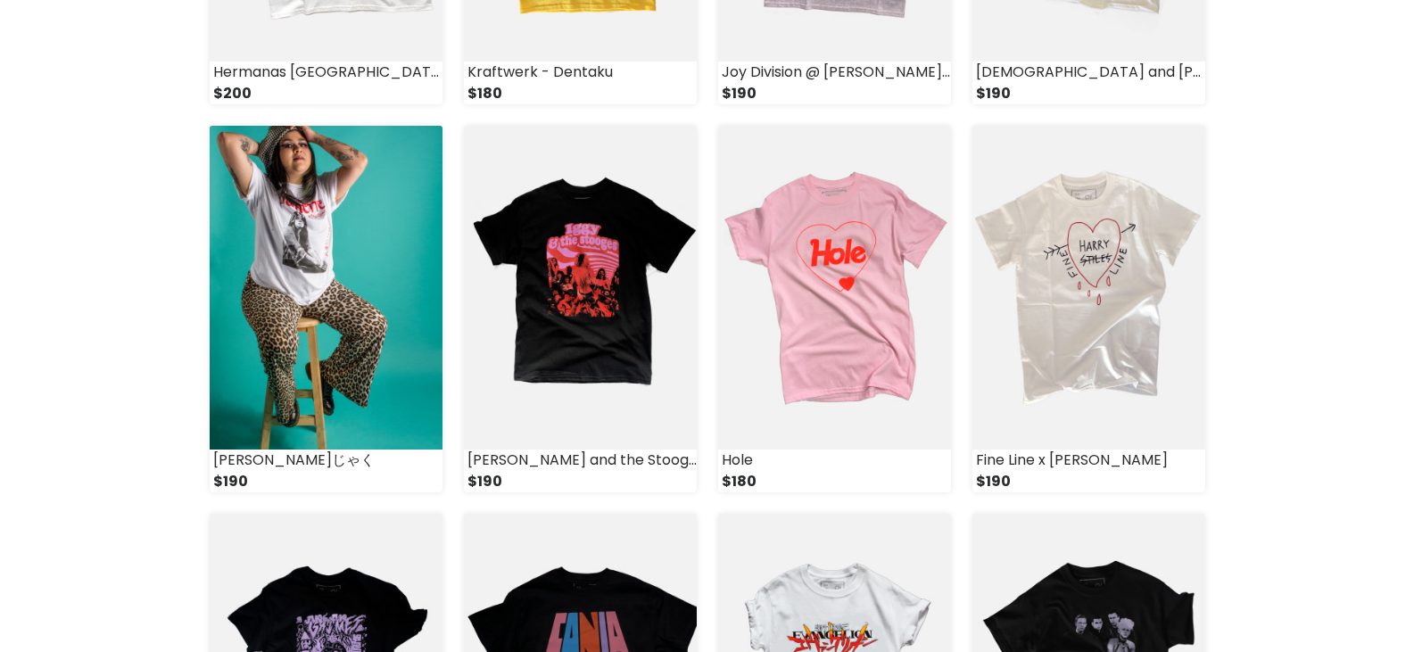
scroll to position [1427, 0]
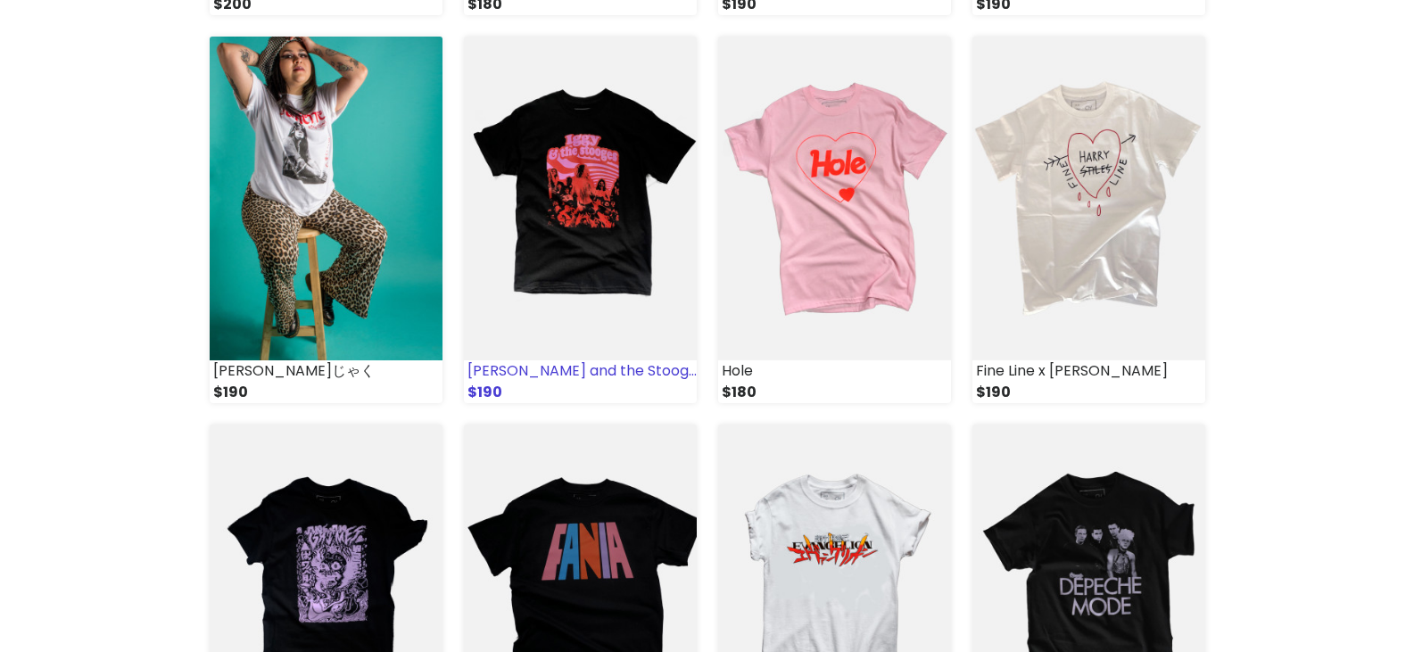
click at [570, 193] on img at bounding box center [580, 198] width 233 height 323
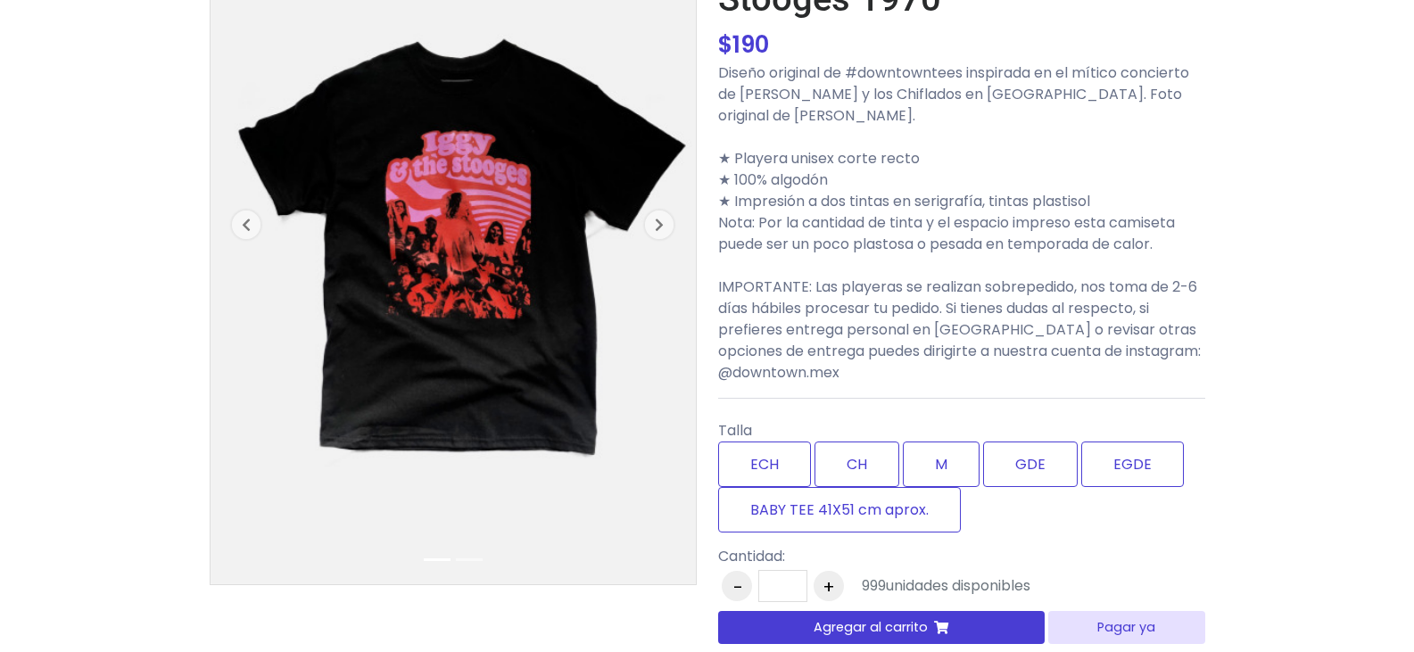
scroll to position [178, 0]
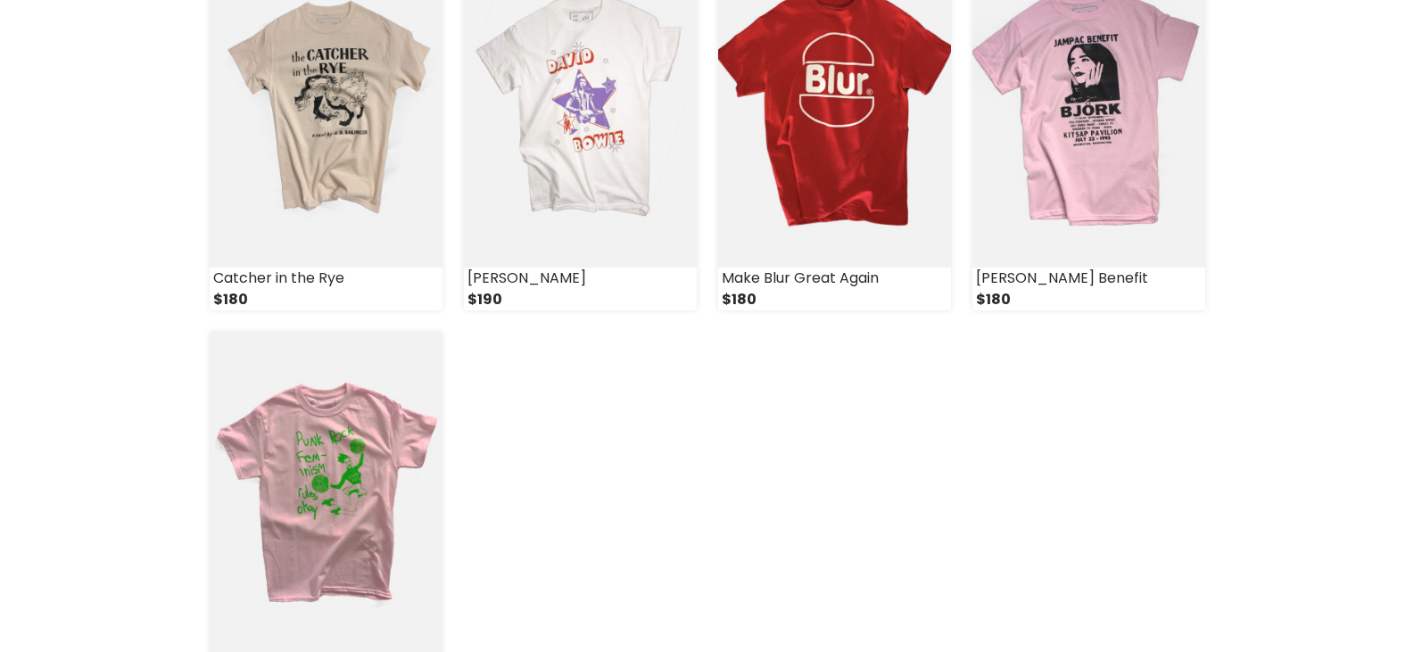
scroll to position [2230, 0]
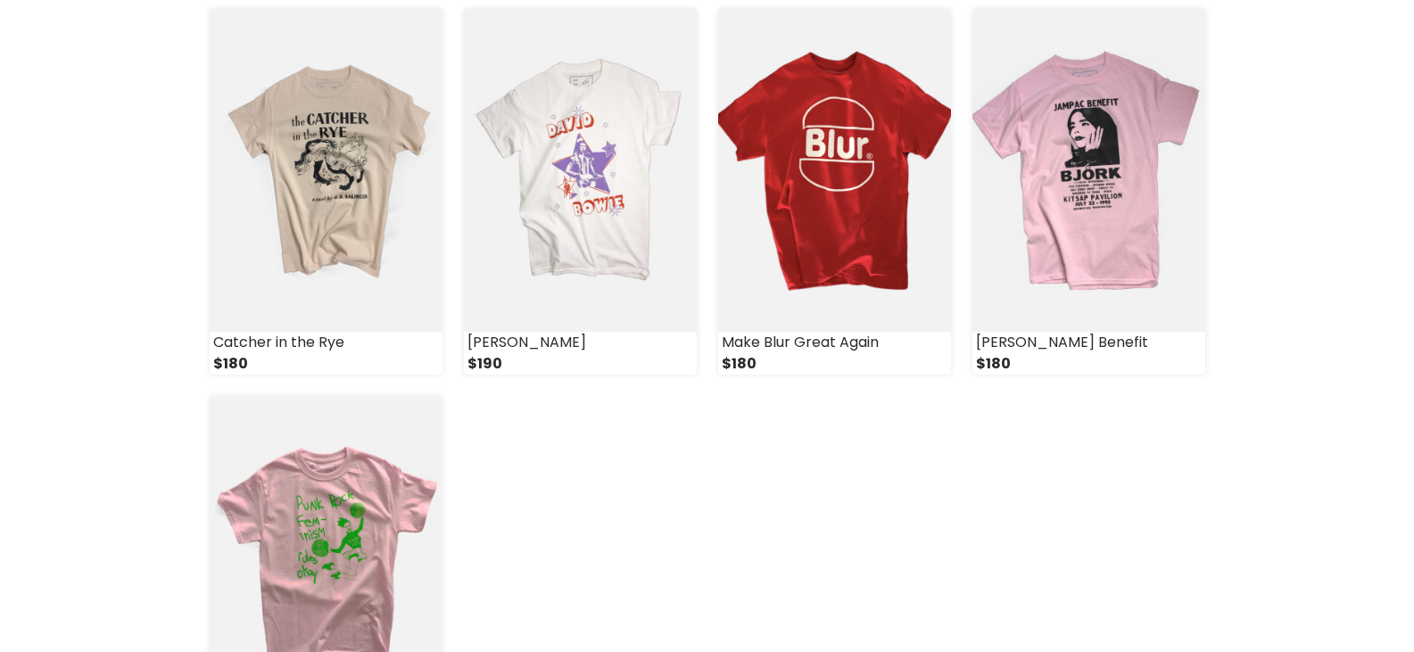
click at [337, 516] on img at bounding box center [326, 557] width 233 height 323
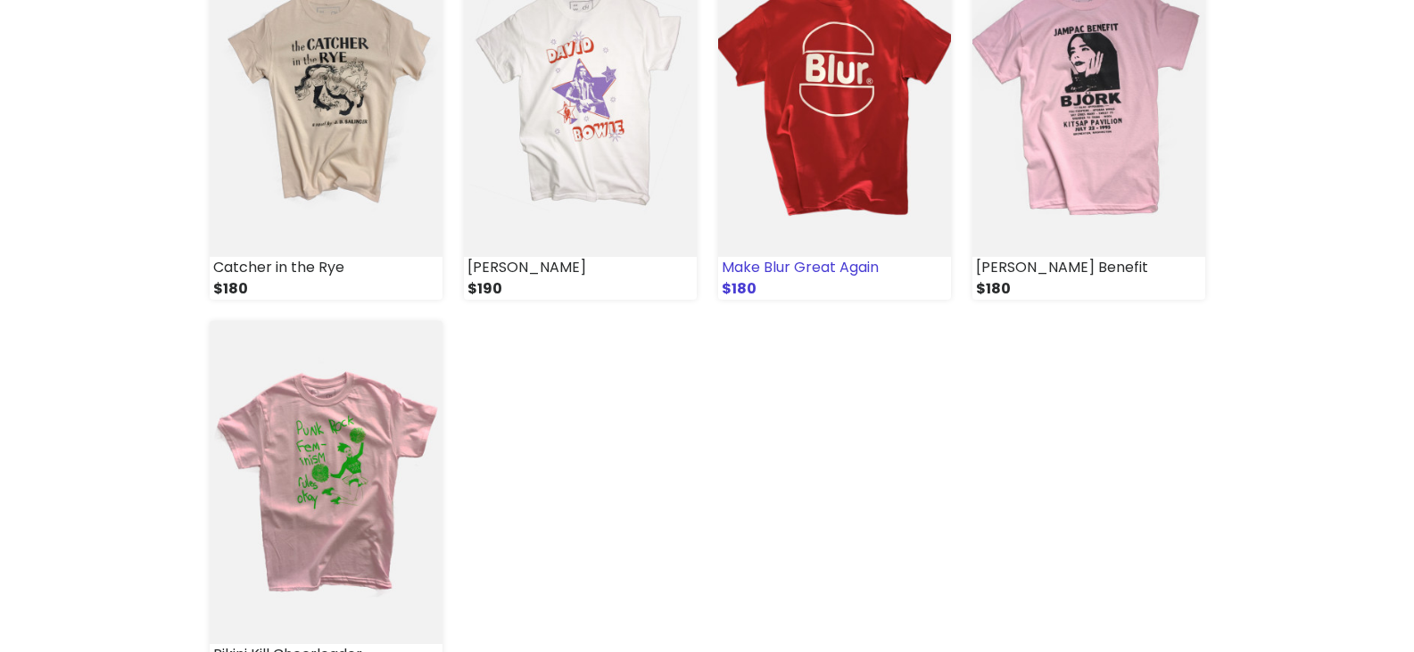
scroll to position [2230, 0]
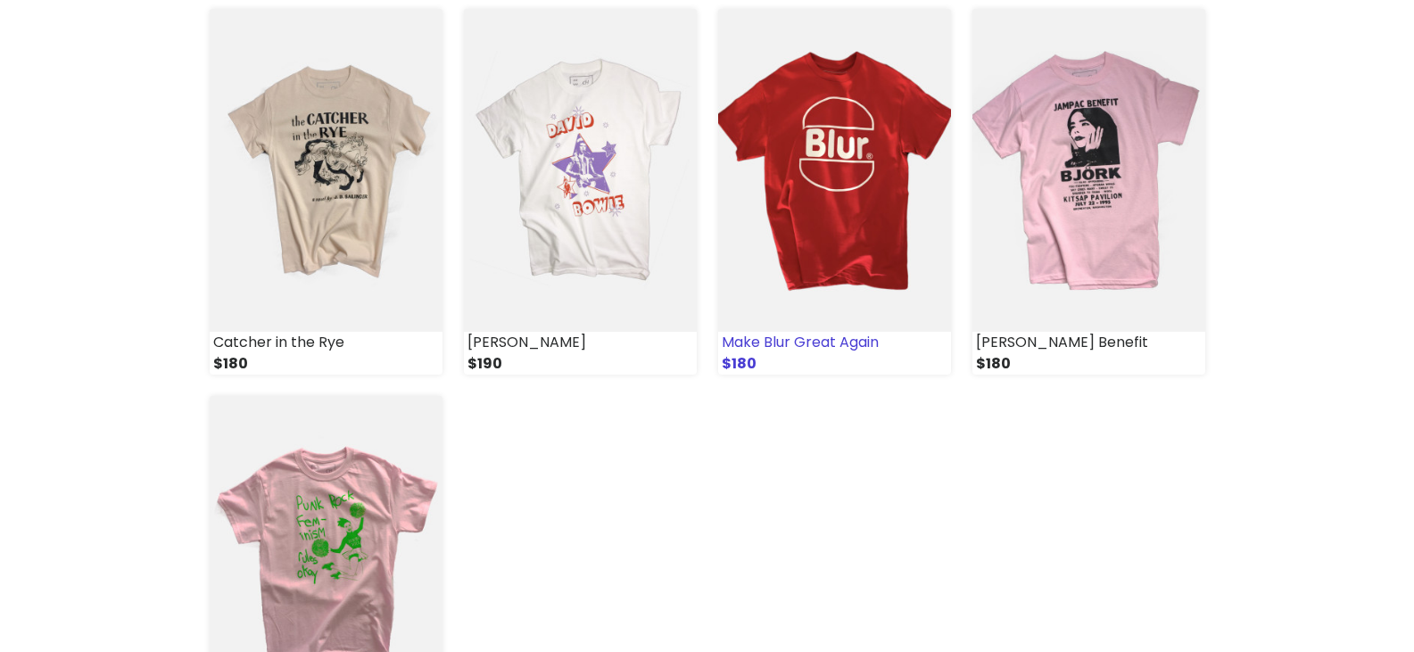
click at [888, 178] on img at bounding box center [834, 170] width 233 height 323
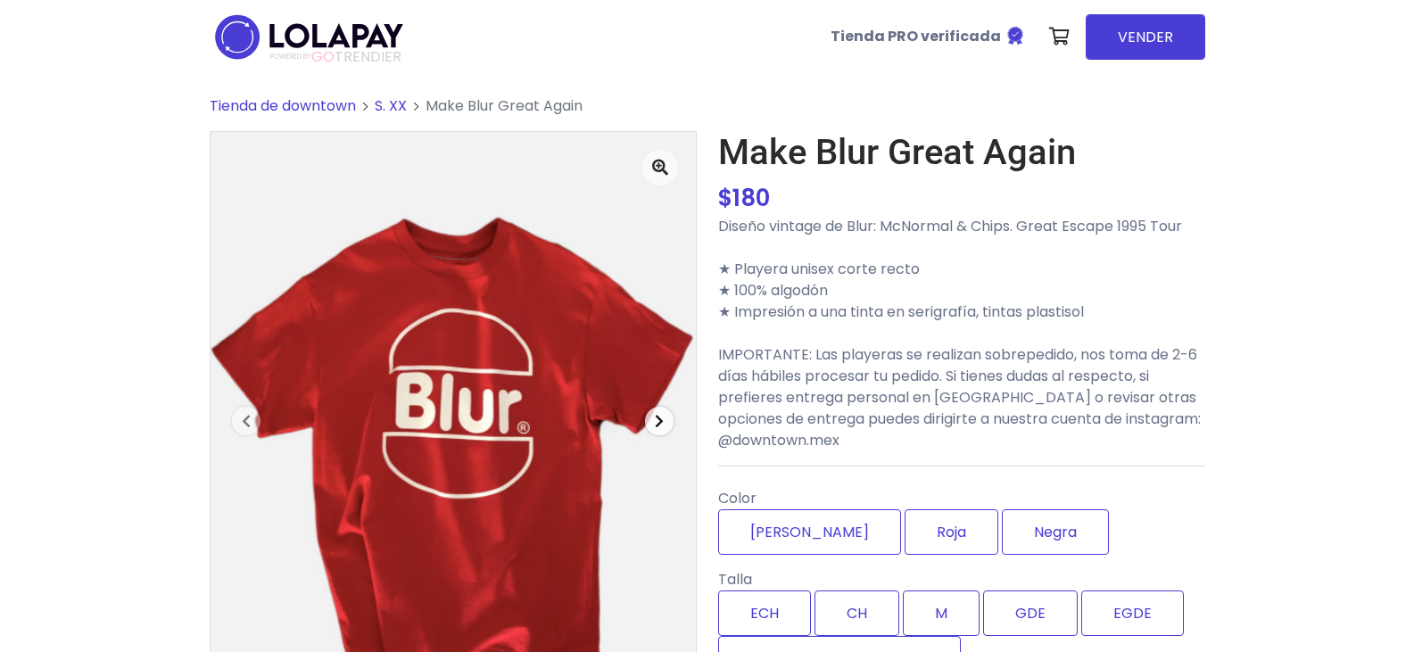
click at [660, 416] on icon "button" at bounding box center [659, 421] width 9 height 14
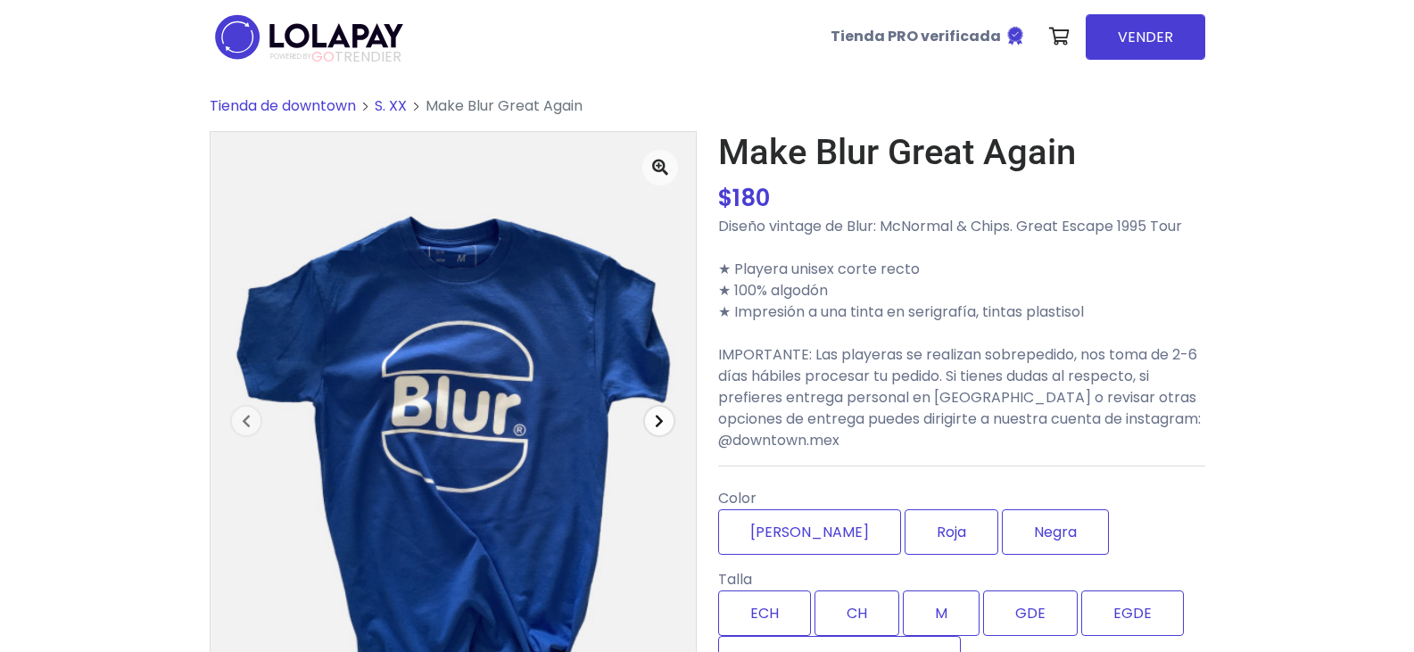
click at [660, 417] on icon "button" at bounding box center [659, 421] width 9 height 14
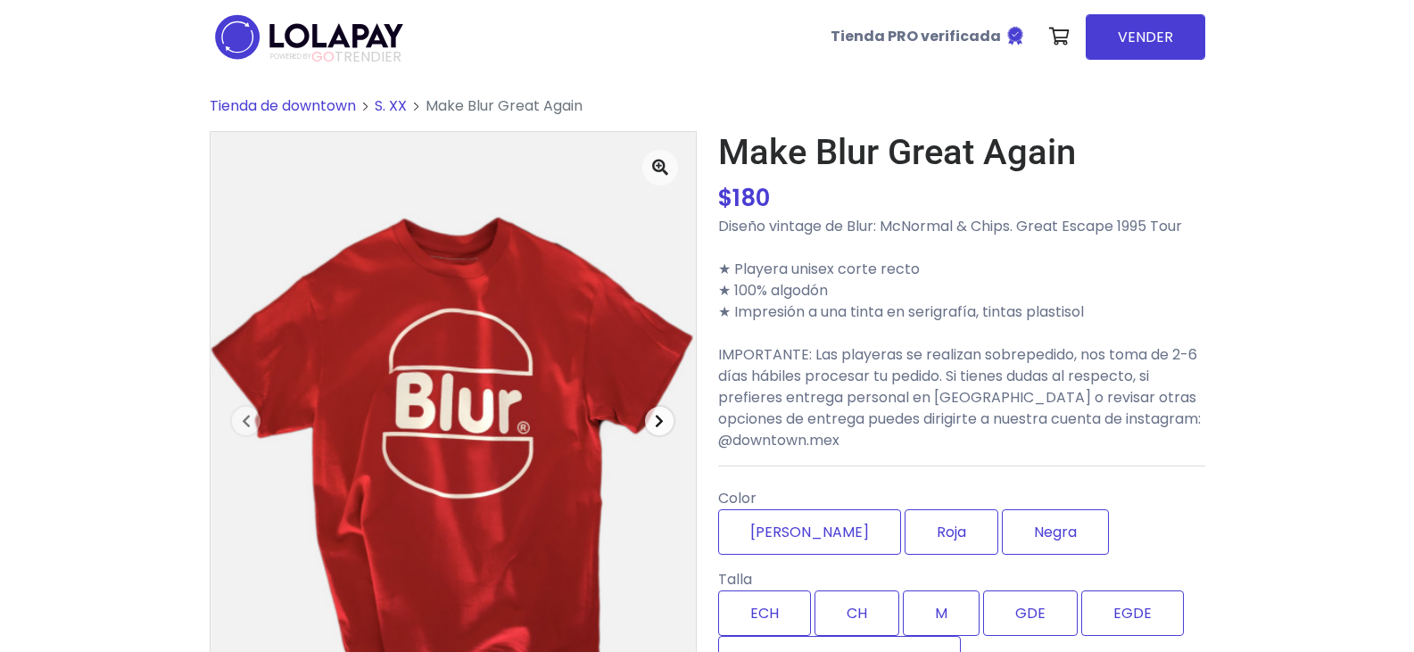
click at [660, 417] on icon "button" at bounding box center [659, 421] width 9 height 14
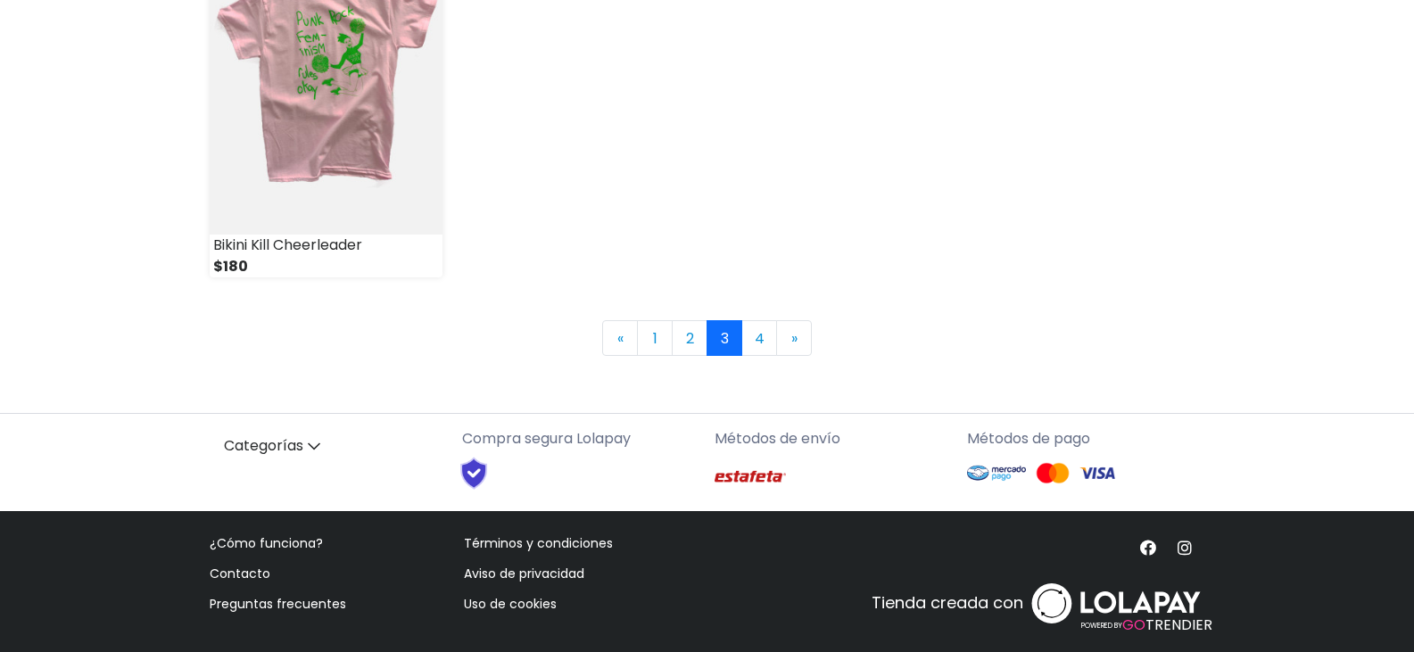
scroll to position [2727, 0]
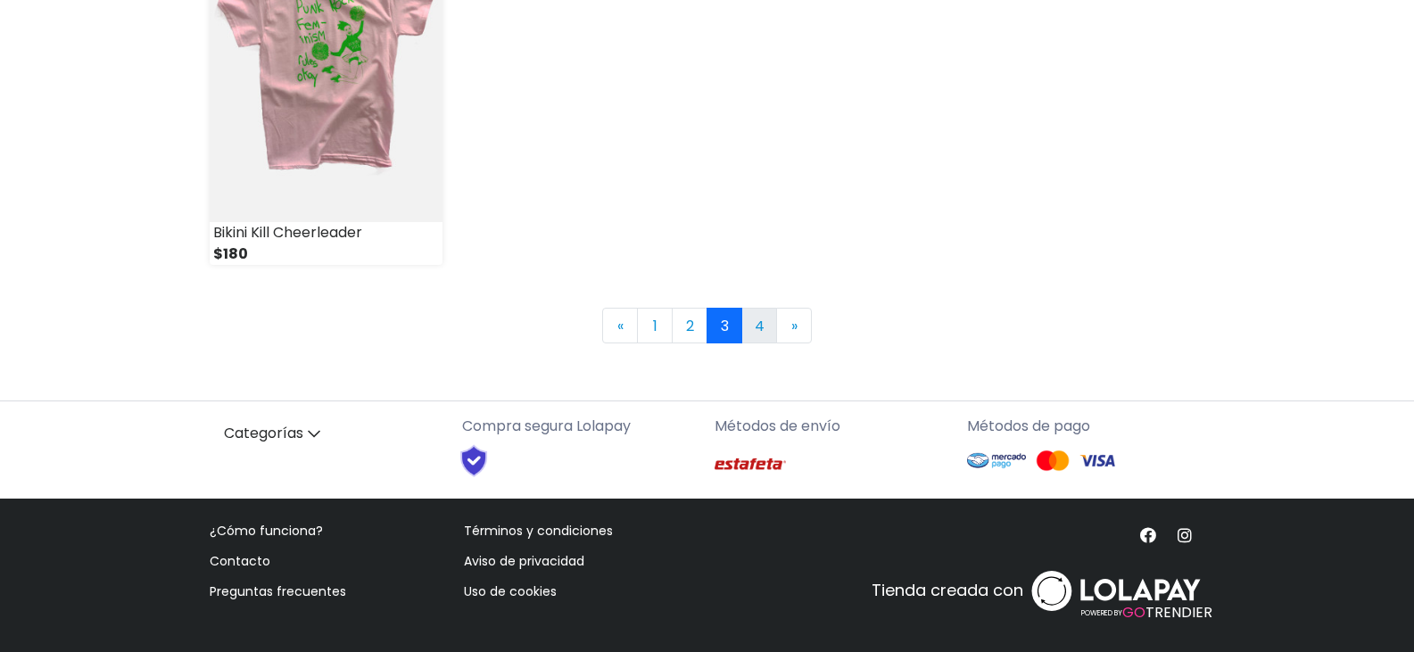
click at [753, 329] on link "4" at bounding box center [759, 326] width 36 height 36
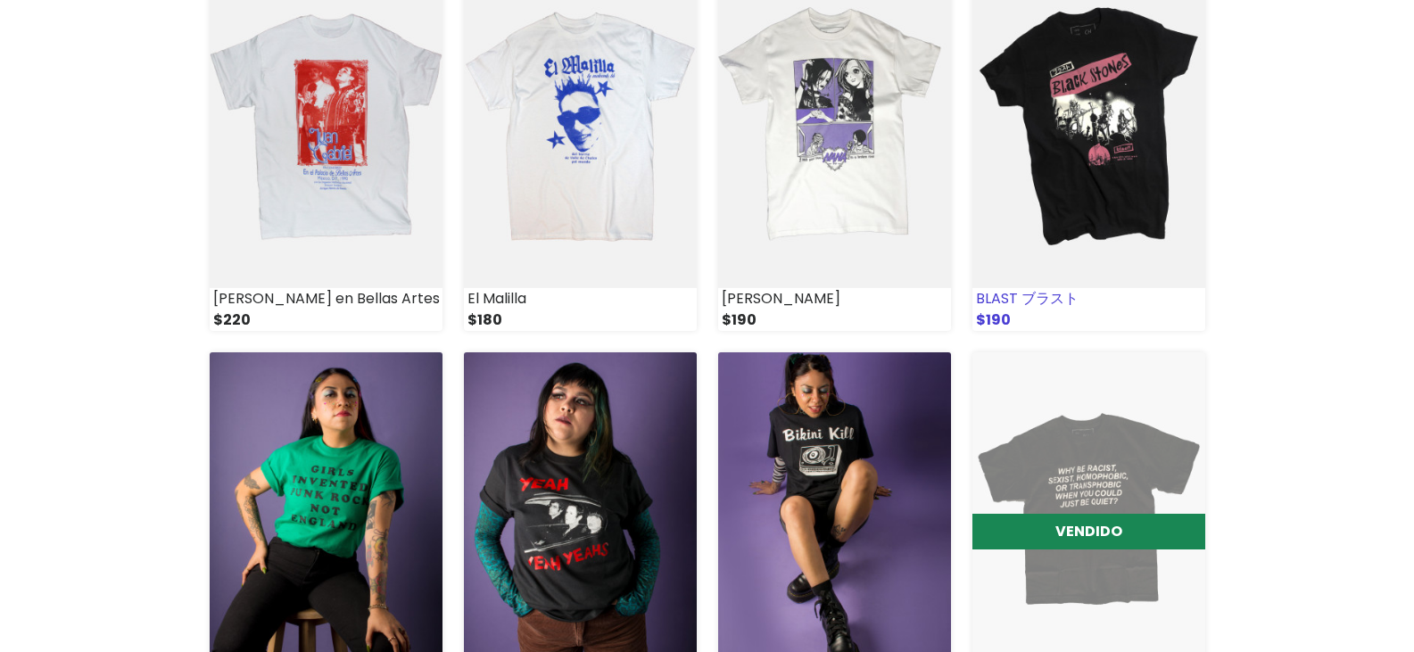
scroll to position [624, 0]
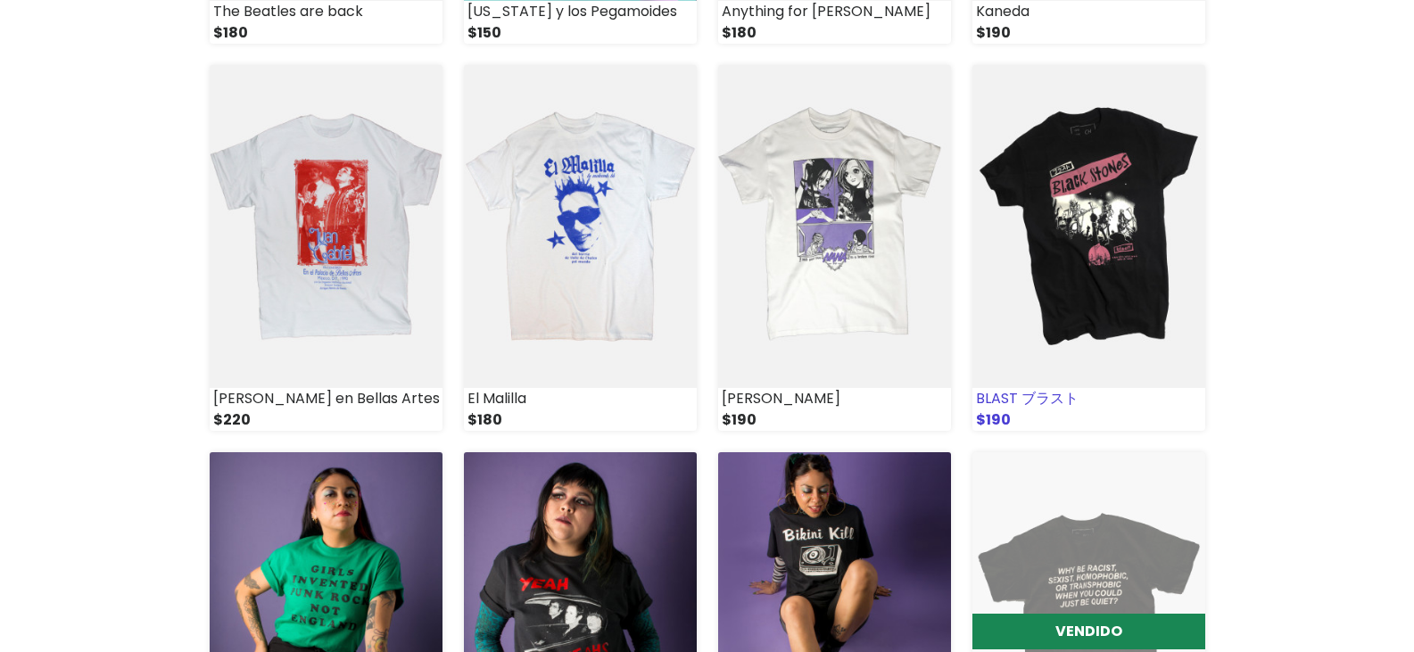
click at [1074, 256] on img at bounding box center [1088, 226] width 233 height 323
